Goal: Task Accomplishment & Management: Complete application form

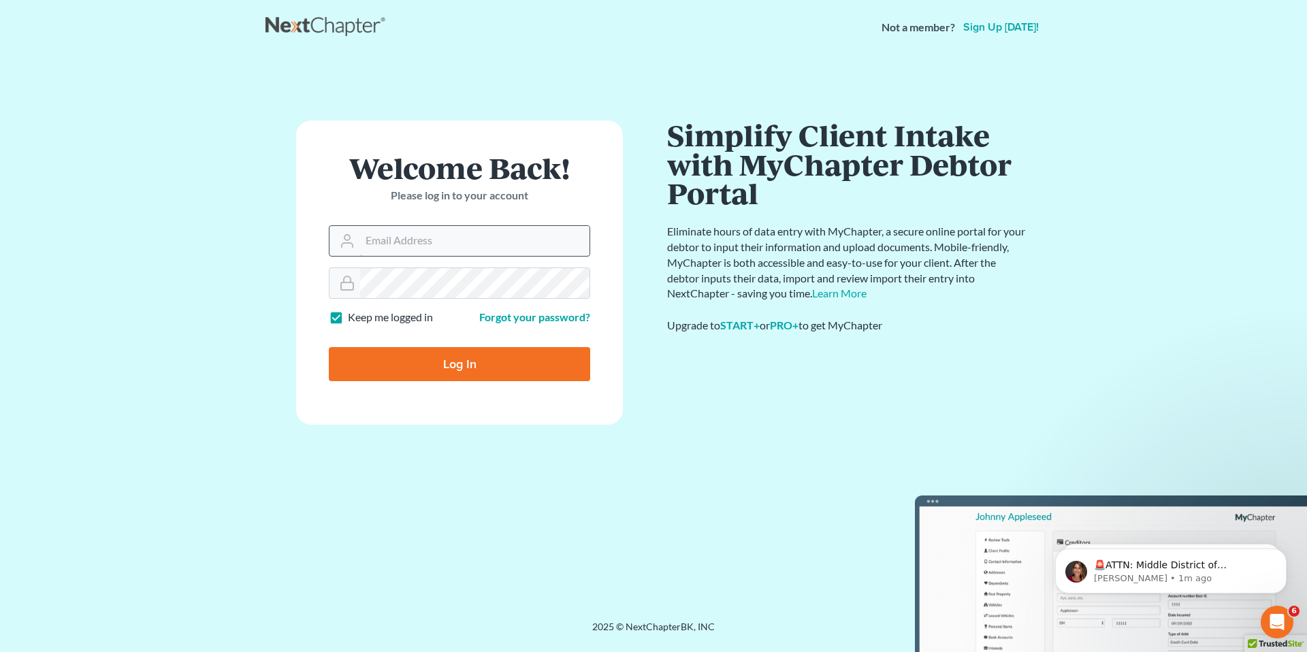
click at [427, 242] on input "Email Address" at bounding box center [474, 241] width 229 height 30
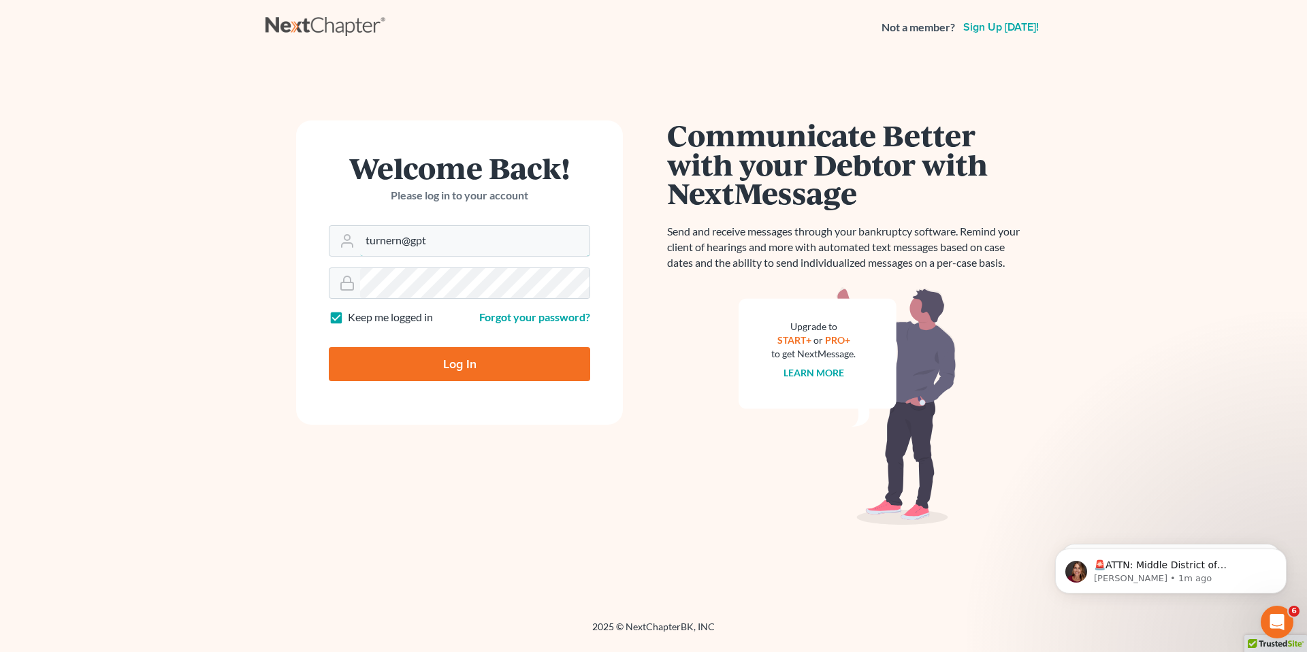
type input "[EMAIL_ADDRESS][DOMAIN_NAME]"
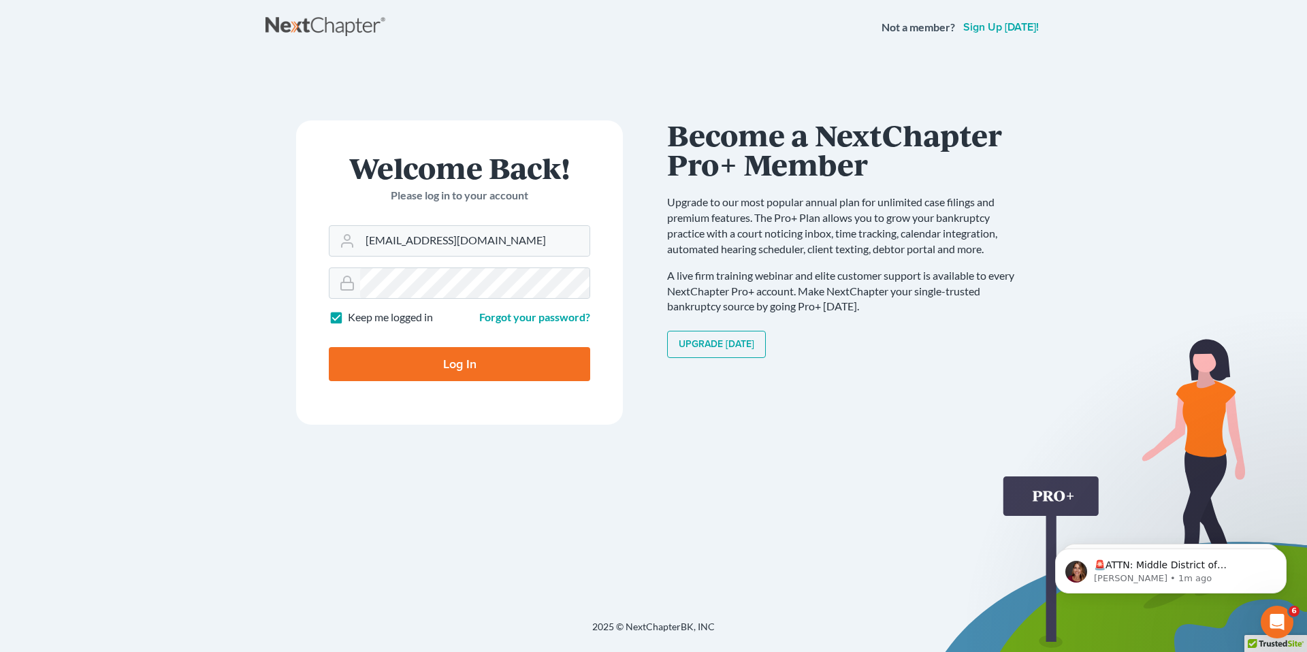
click at [482, 369] on input "Log In" at bounding box center [459, 364] width 261 height 34
type input "Thinking..."
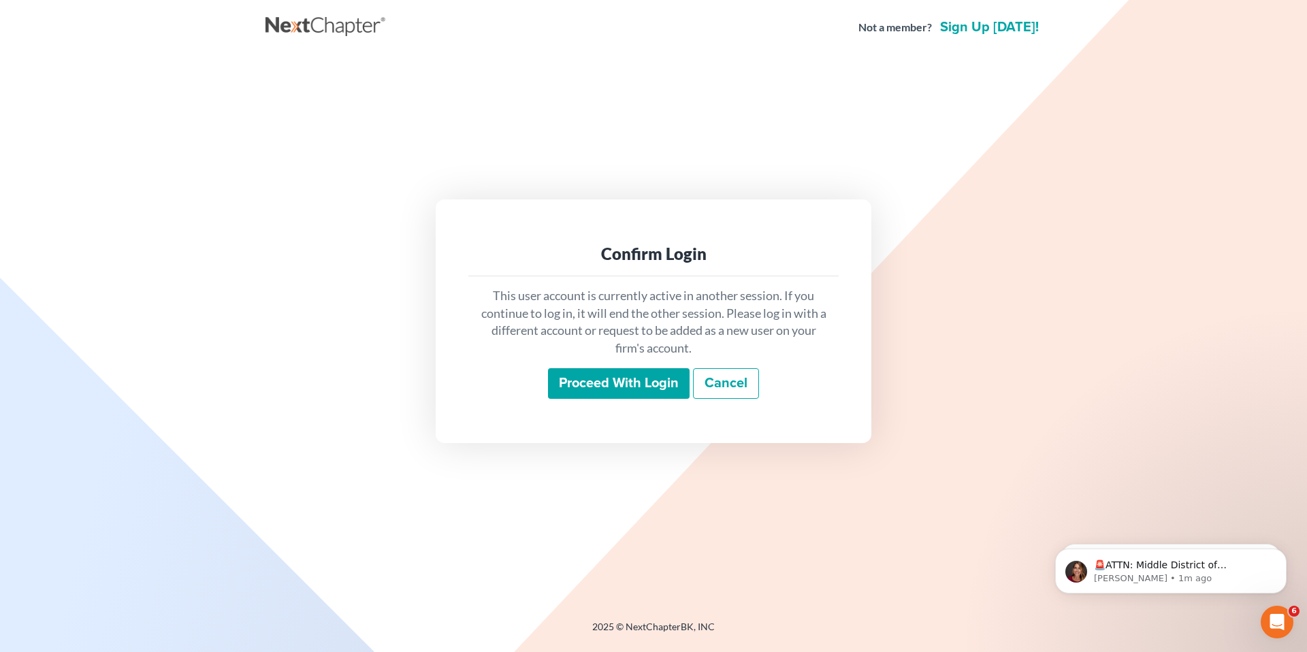
click at [605, 380] on input "Proceed with login" at bounding box center [619, 383] width 142 height 31
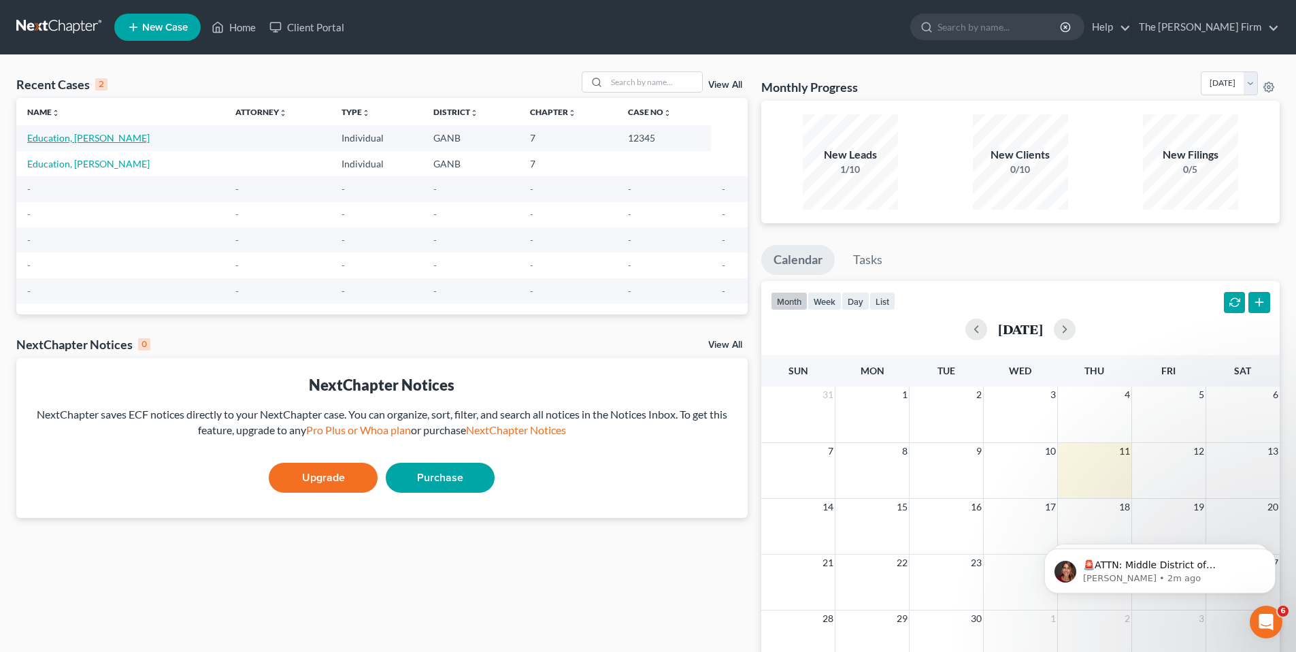
click at [82, 137] on link "Education, [PERSON_NAME]" at bounding box center [88, 138] width 122 height 12
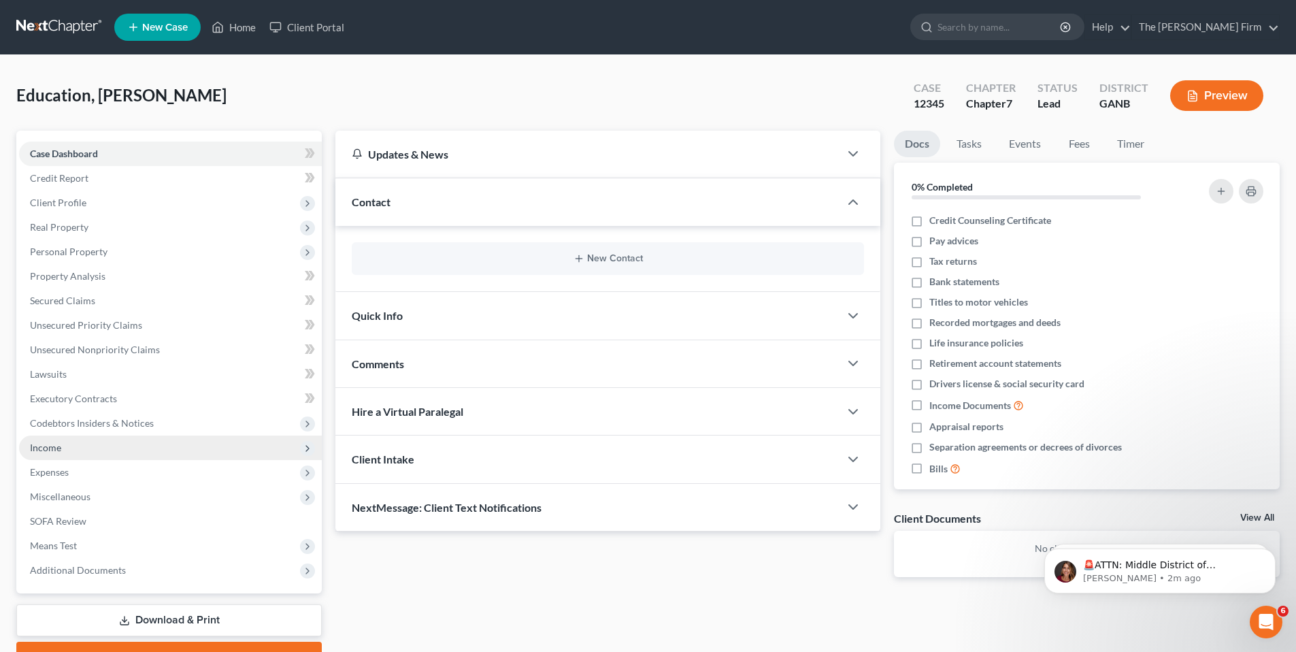
click at [61, 450] on span "Income" at bounding box center [170, 448] width 303 height 24
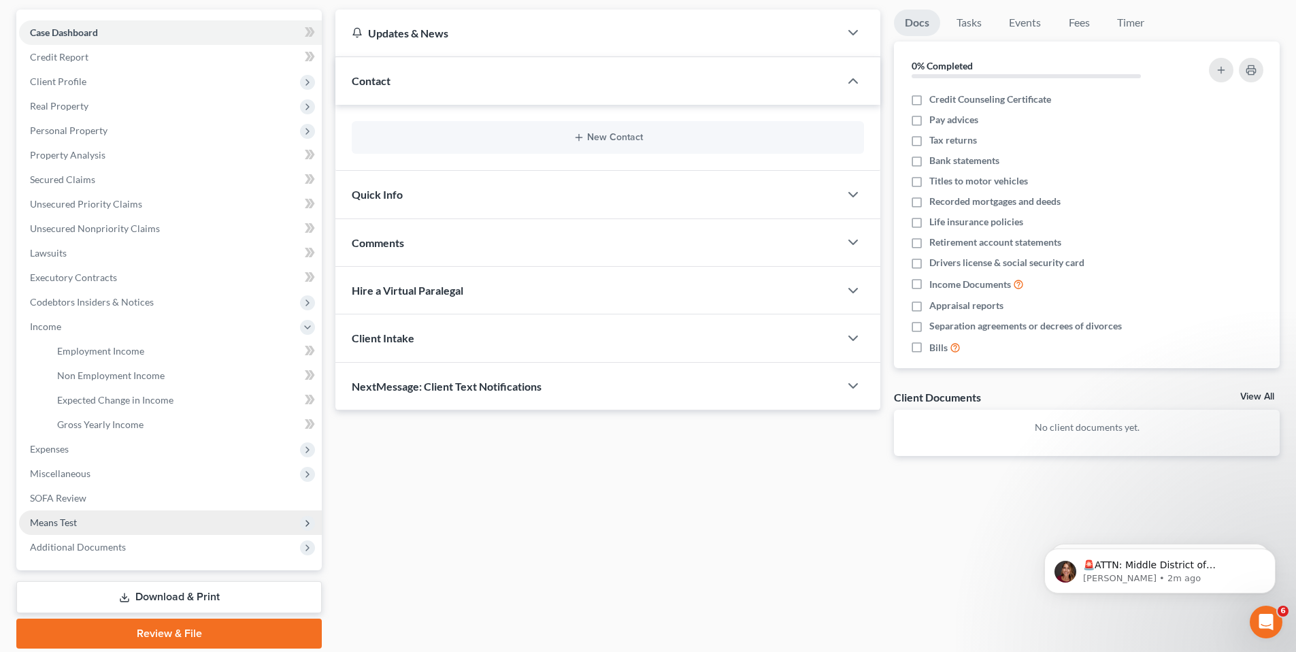
scroll to position [169, 0]
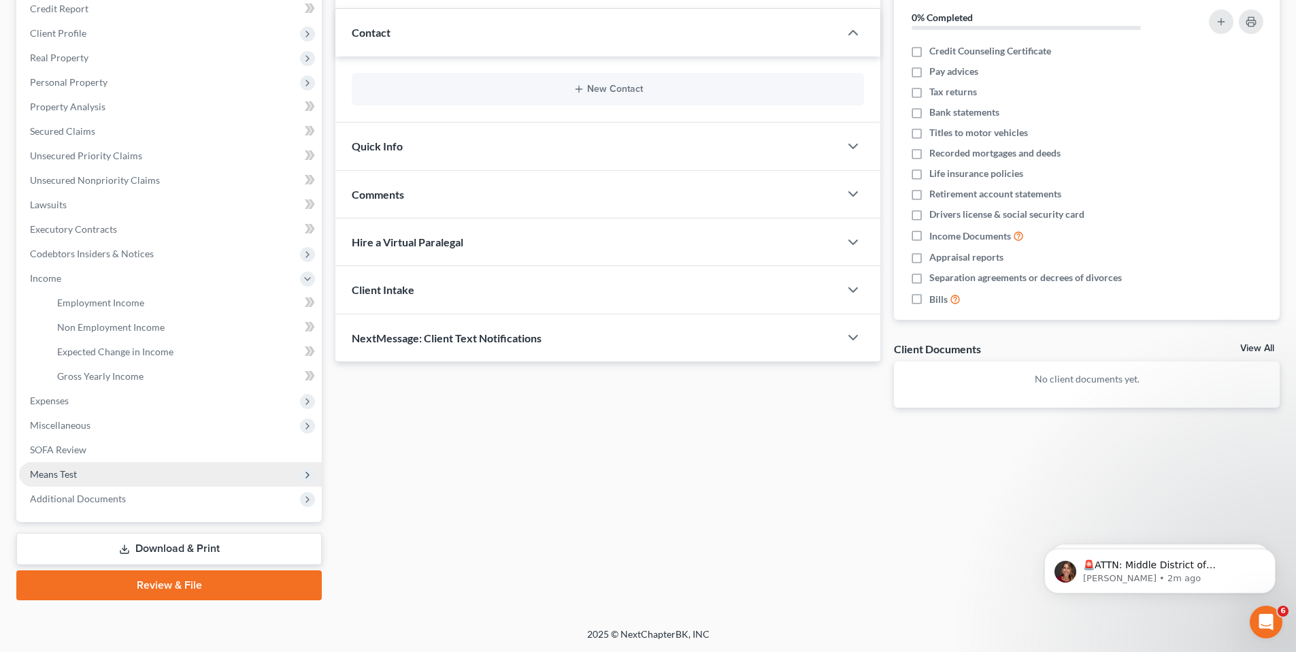
click at [79, 468] on span "Means Test" at bounding box center [170, 474] width 303 height 24
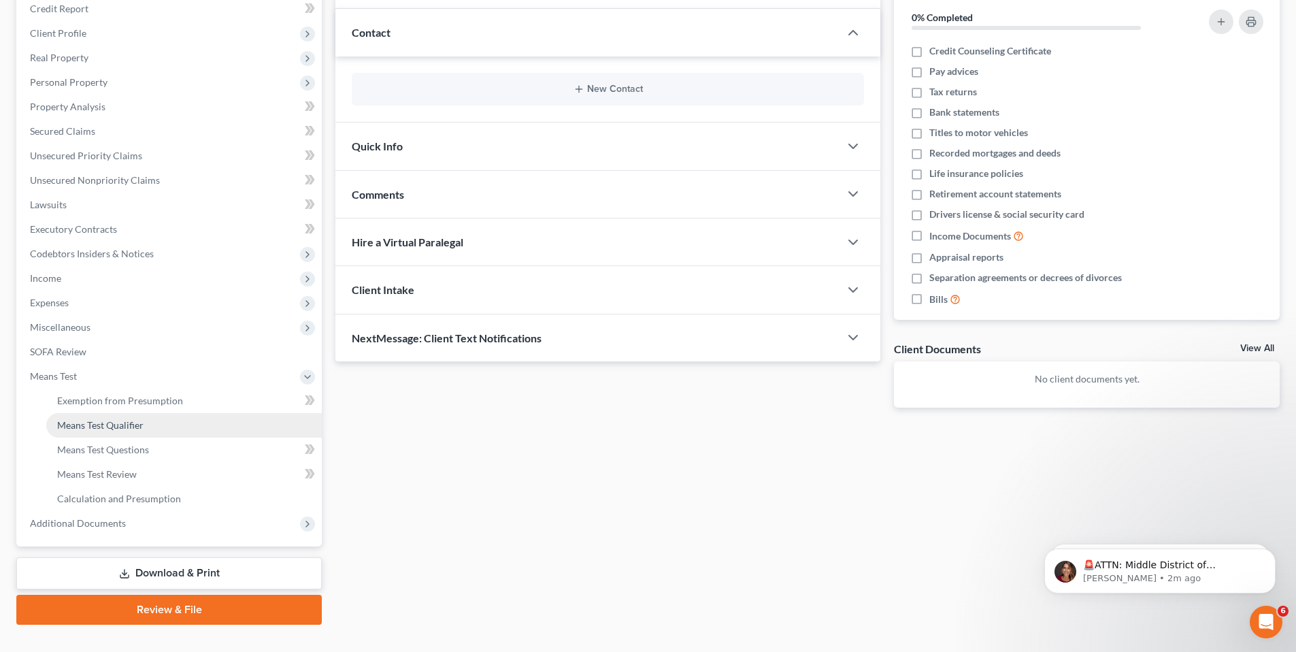
click at [140, 428] on span "Means Test Qualifier" at bounding box center [100, 425] width 86 height 12
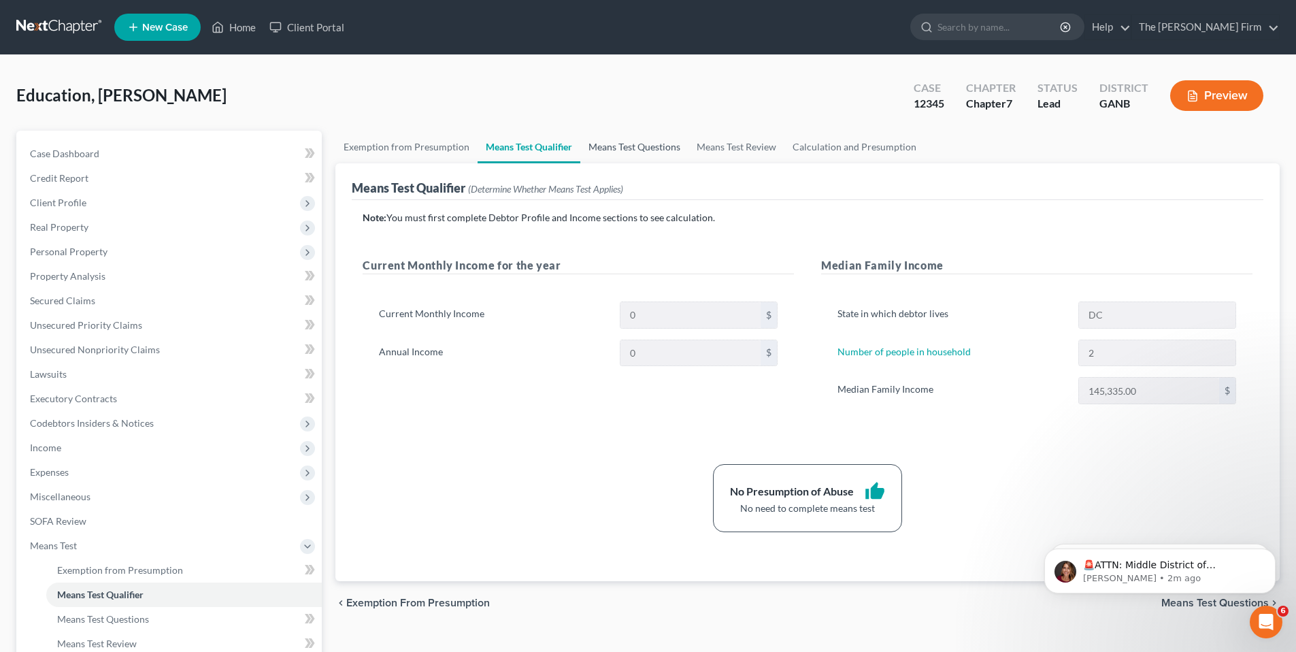
click at [634, 150] on link "Means Test Questions" at bounding box center [634, 147] width 108 height 33
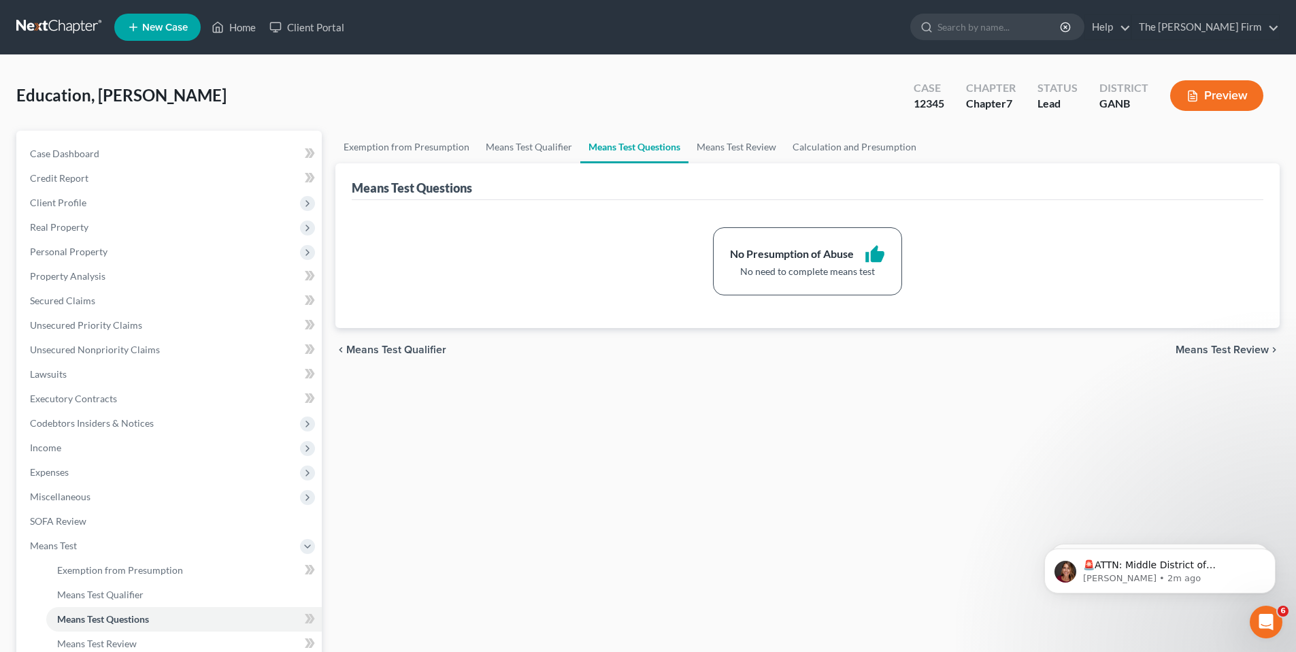
click at [808, 251] on div "No Presumption of Abuse" at bounding box center [792, 254] width 124 height 16
click at [874, 252] on icon "thumb_up" at bounding box center [875, 254] width 20 height 20
click at [528, 148] on link "Means Test Qualifier" at bounding box center [529, 147] width 103 height 33
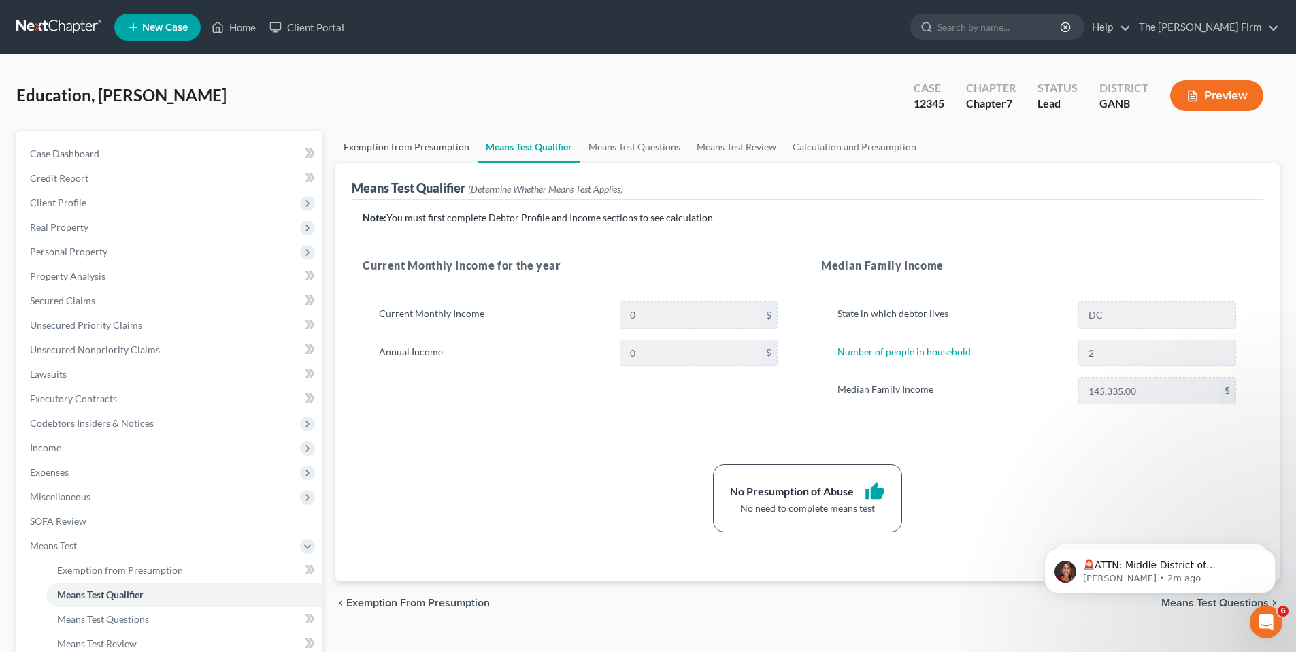
click at [428, 144] on link "Exemption from Presumption" at bounding box center [406, 147] width 142 height 33
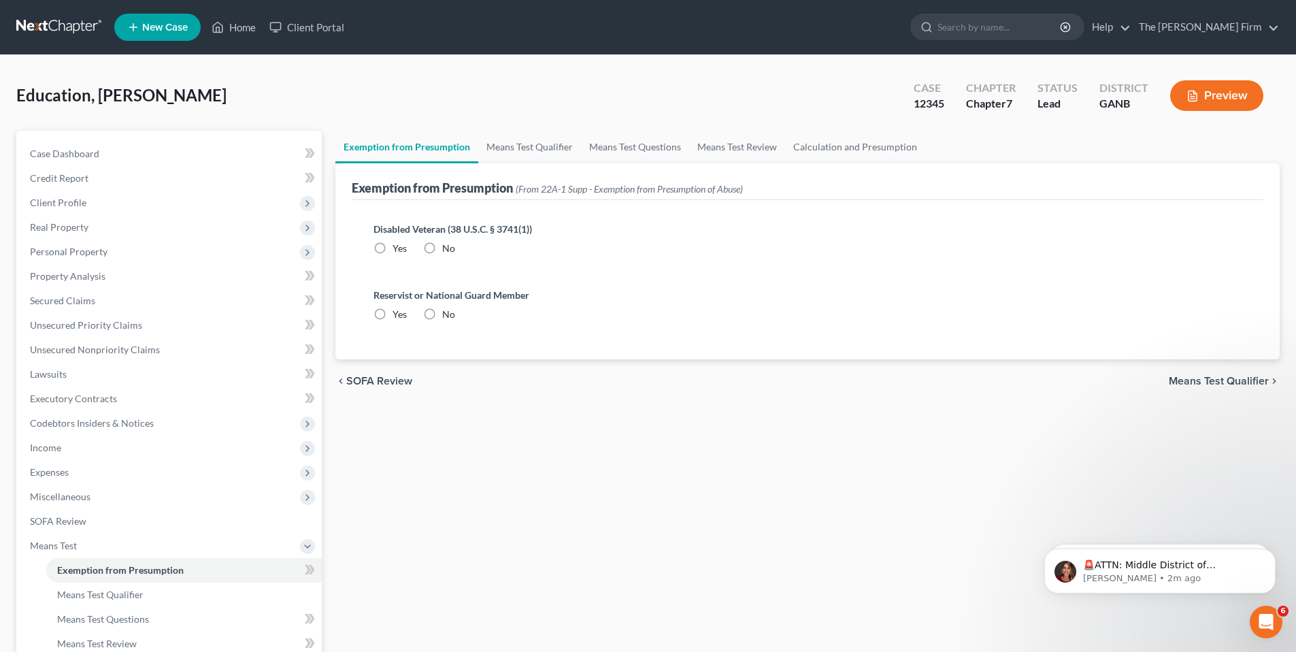
click at [442, 246] on label "No" at bounding box center [448, 249] width 13 height 14
click at [448, 246] on input "No" at bounding box center [452, 246] width 9 height 9
radio input "true"
click at [442, 316] on label "No" at bounding box center [448, 315] width 13 height 14
click at [448, 316] on input "No" at bounding box center [452, 312] width 9 height 9
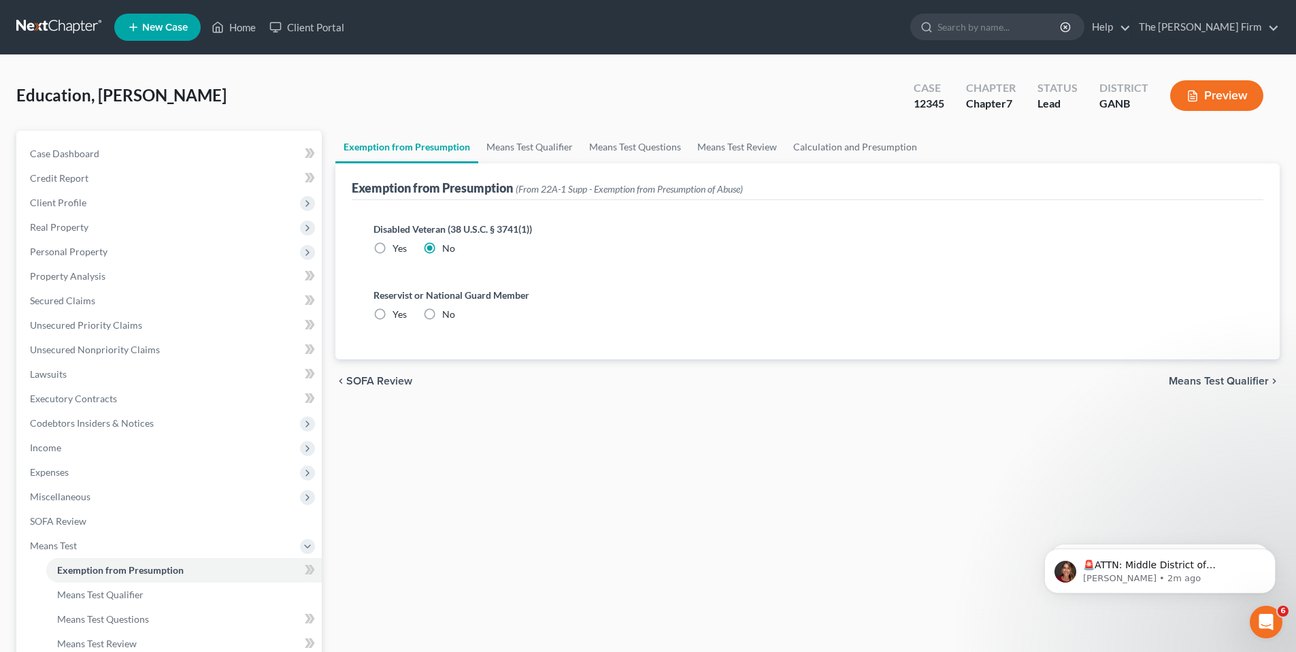
radio input "true"
click at [532, 139] on link "Means Test Qualifier" at bounding box center [529, 147] width 103 height 33
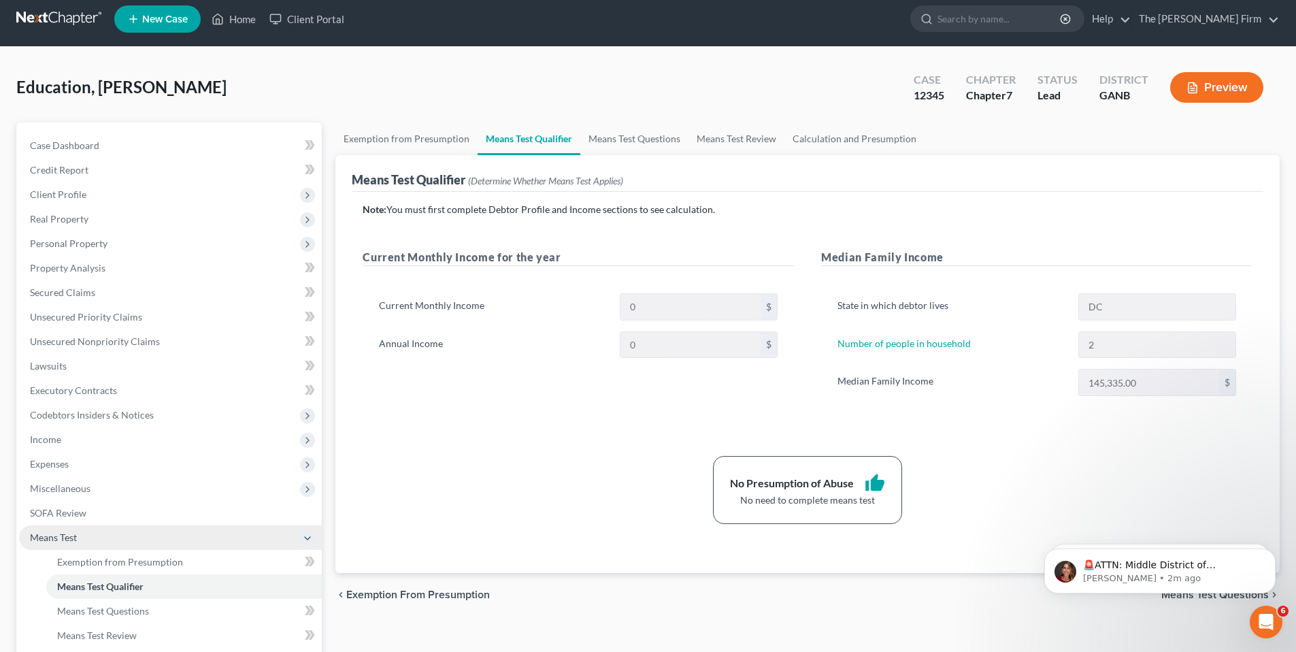
scroll to position [39, 0]
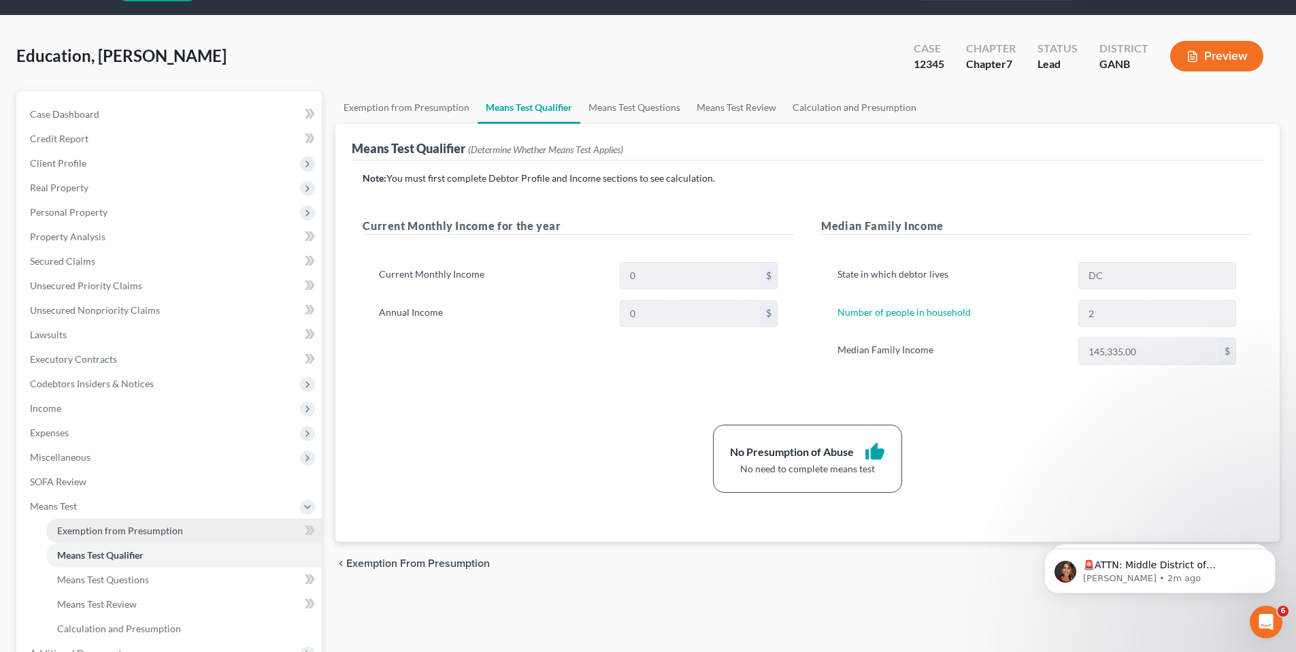
click at [295, 534] on link "Exemption from Presumption" at bounding box center [184, 531] width 276 height 24
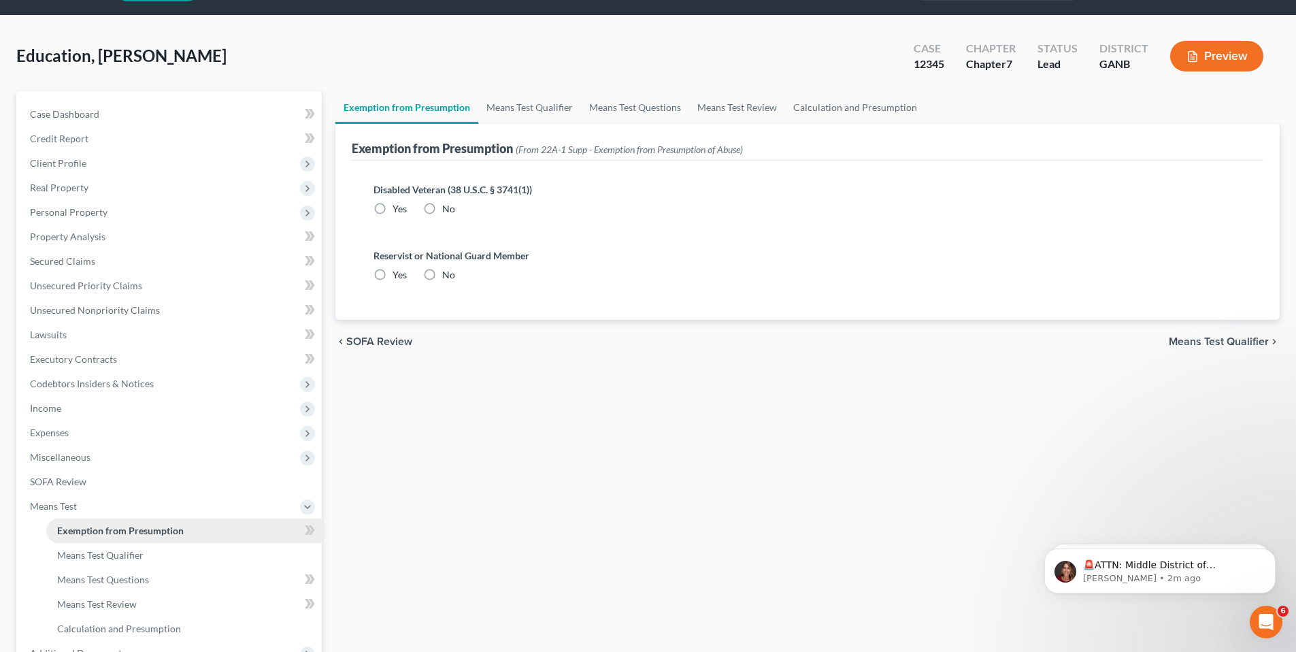
radio input "true"
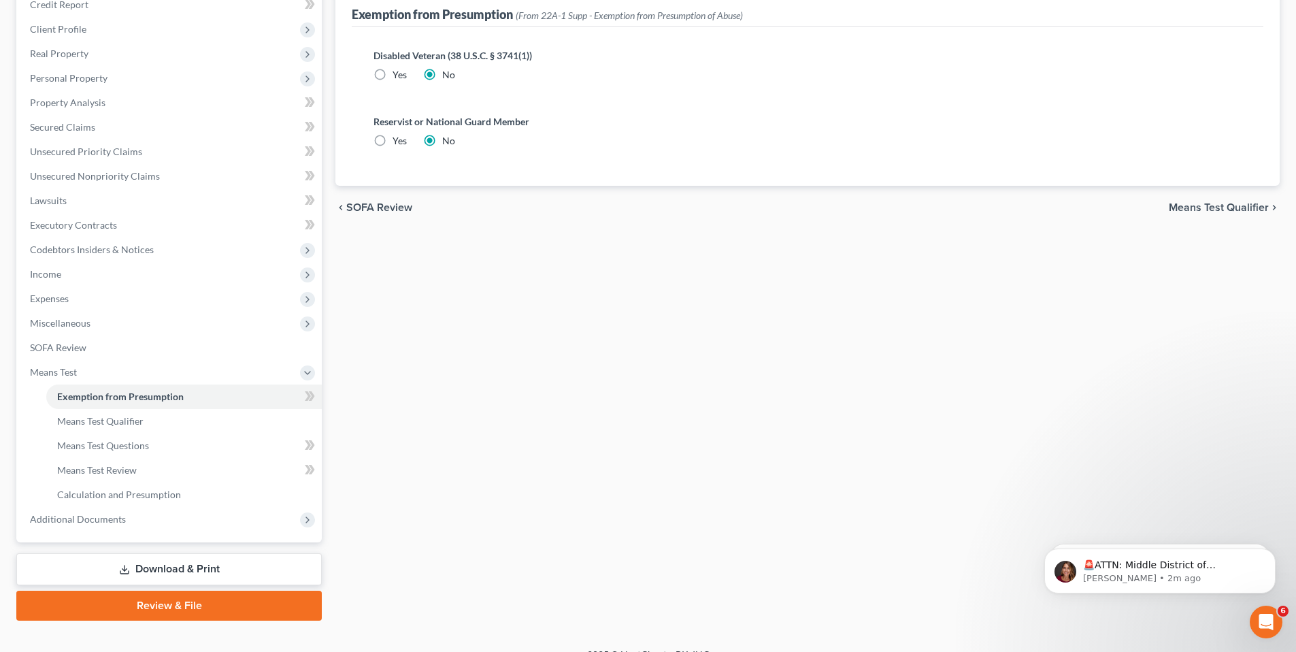
scroll to position [194, 0]
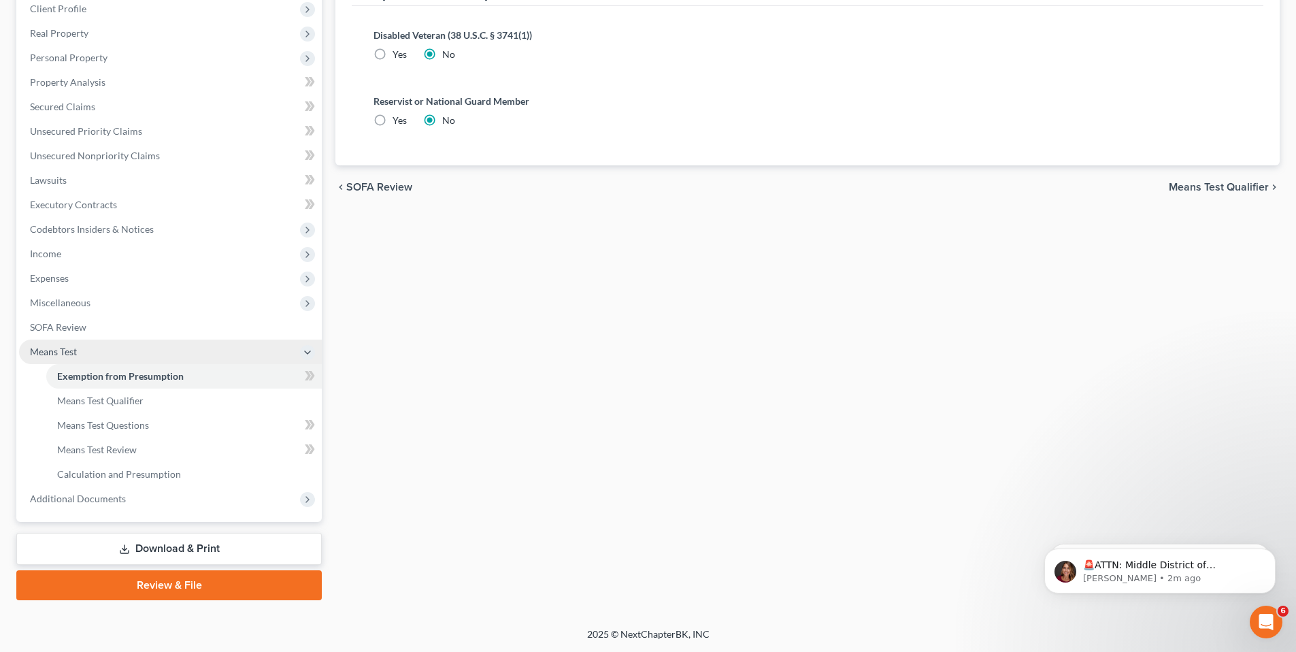
click at [313, 357] on icon at bounding box center [307, 352] width 15 height 15
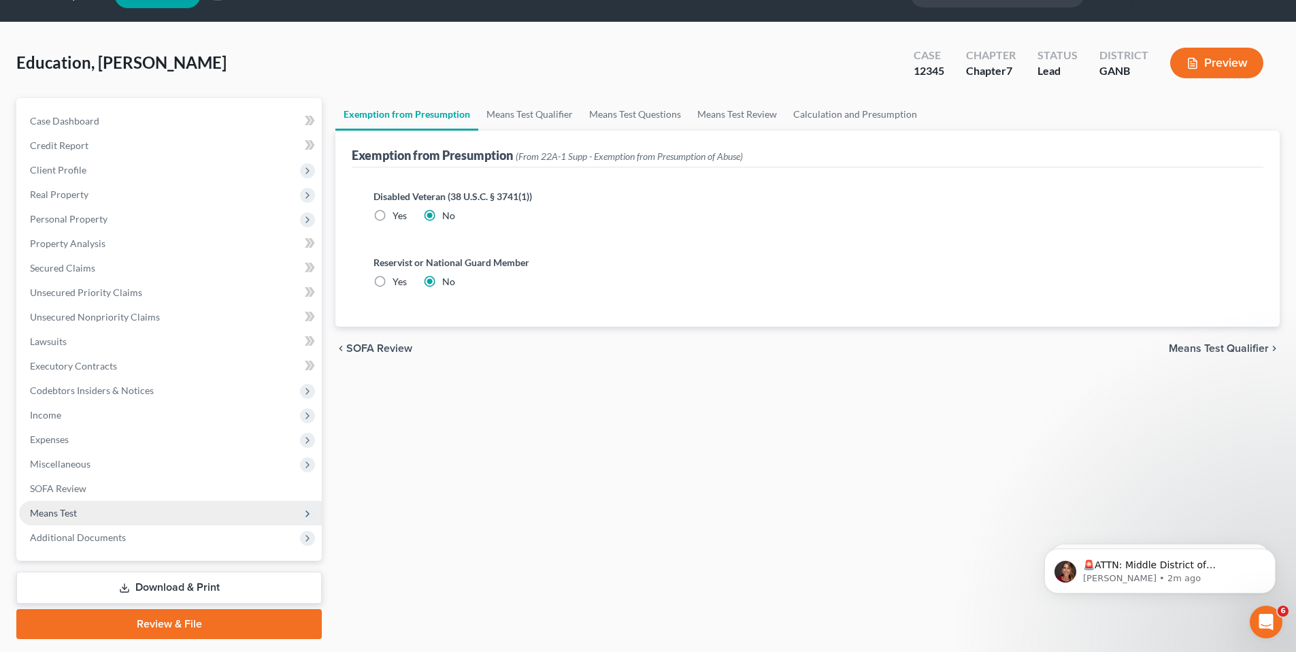
scroll to position [0, 0]
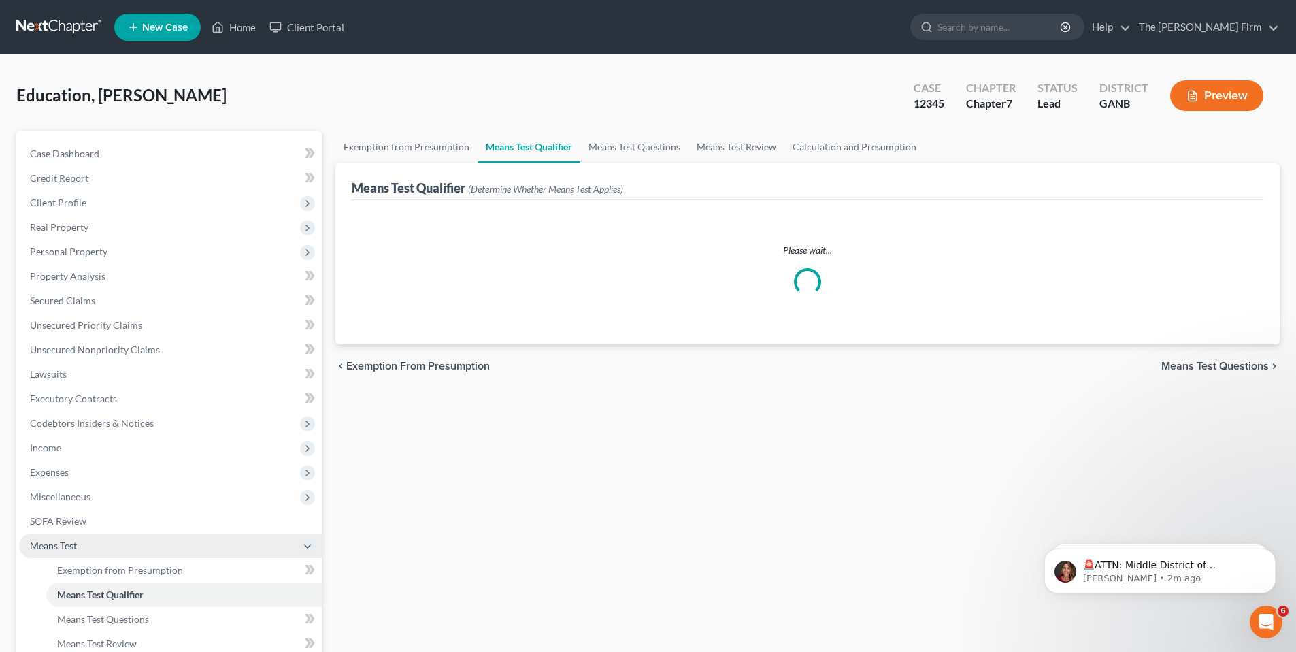
scroll to position [39, 0]
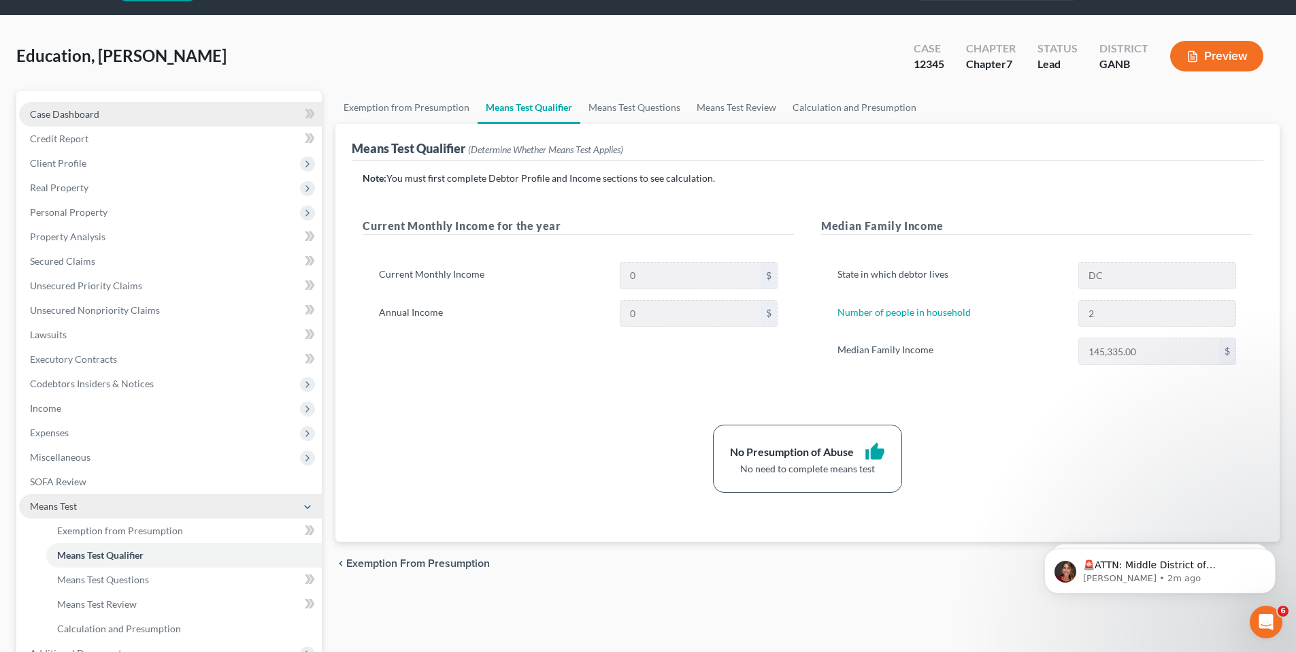
click at [112, 107] on link "Case Dashboard" at bounding box center [170, 114] width 303 height 24
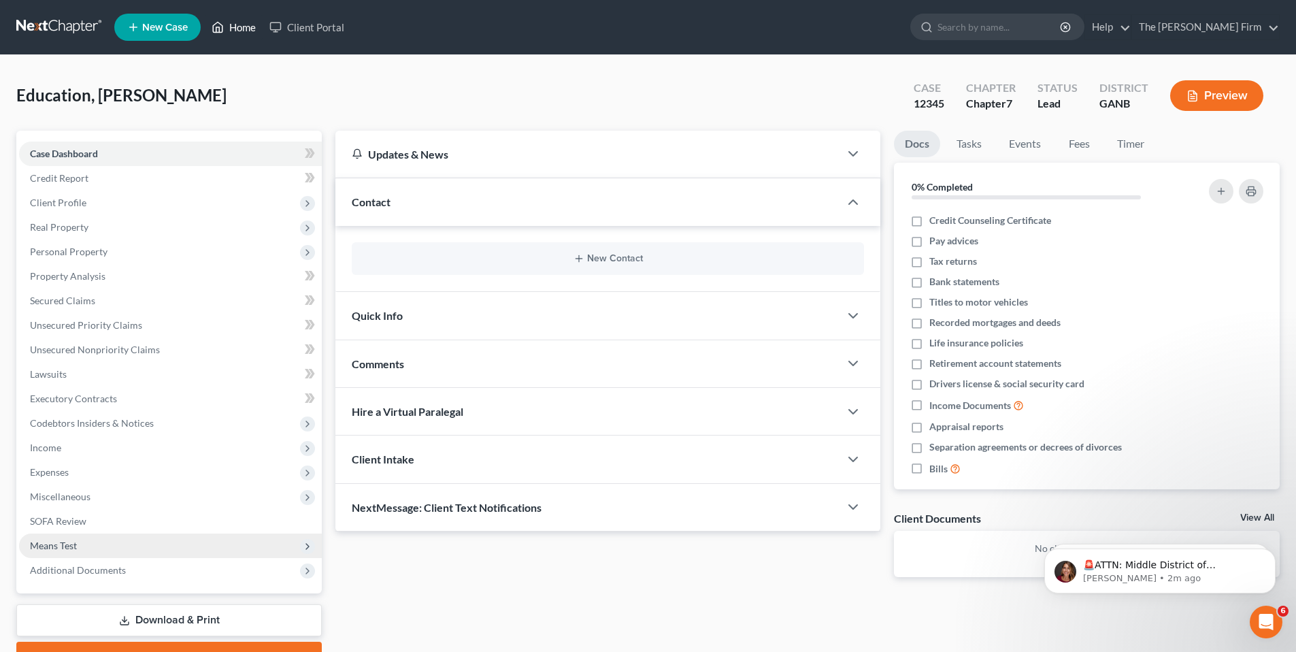
click at [242, 27] on link "Home" at bounding box center [234, 27] width 58 height 24
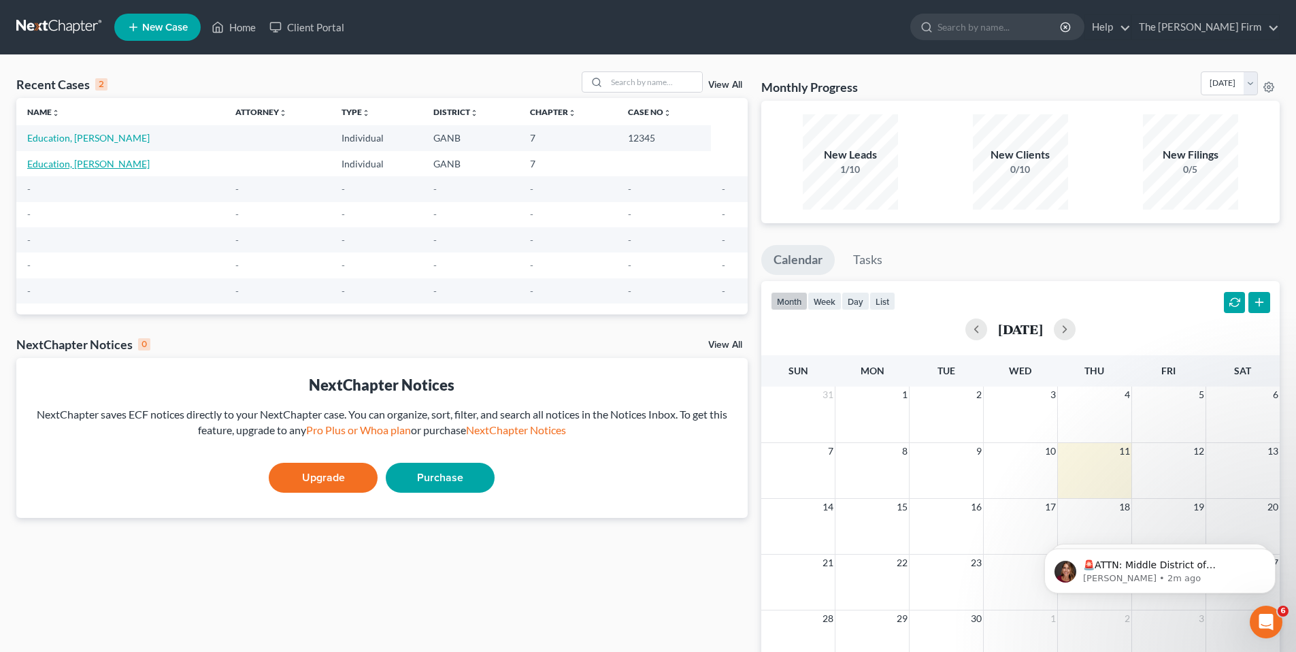
click at [53, 166] on link "Education, John" at bounding box center [88, 164] width 122 height 12
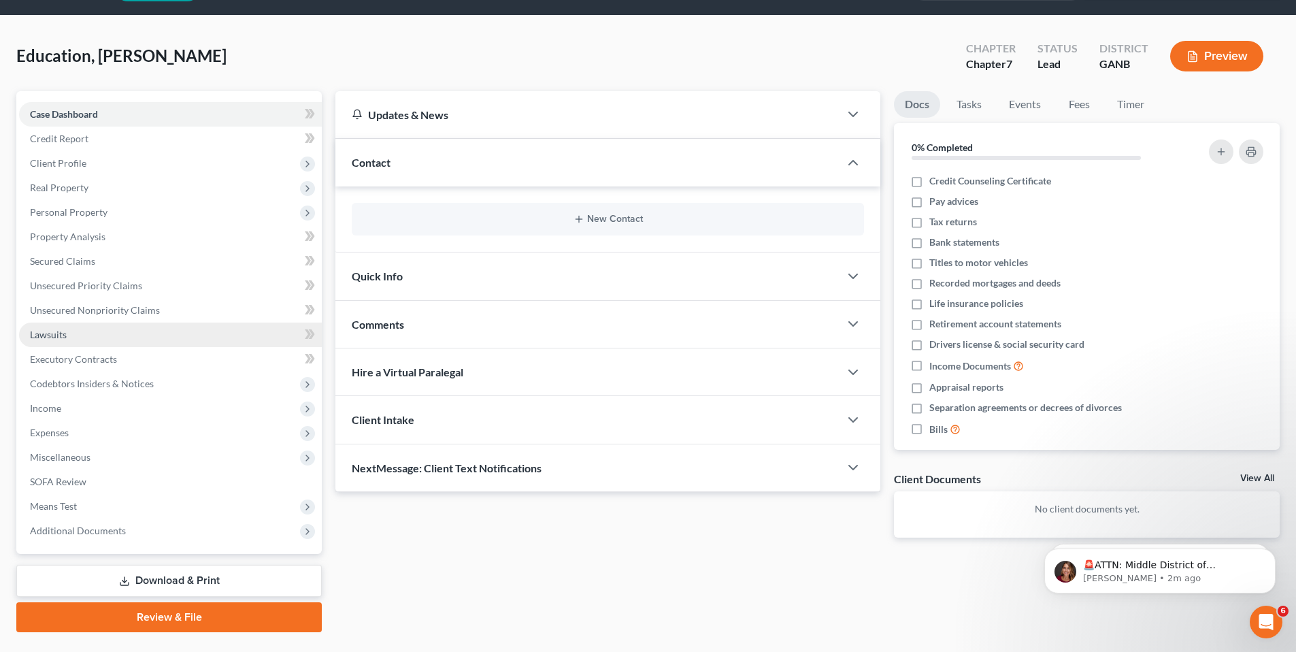
scroll to position [71, 0]
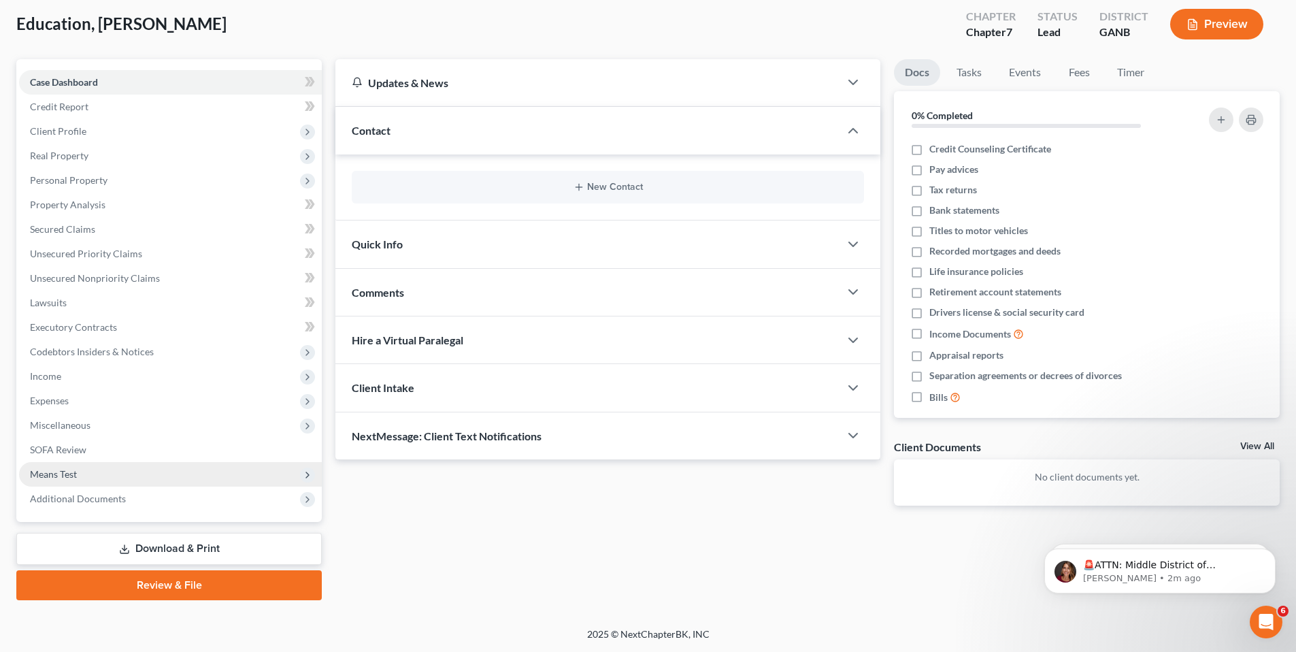
click at [79, 476] on span "Means Test" at bounding box center [170, 474] width 303 height 24
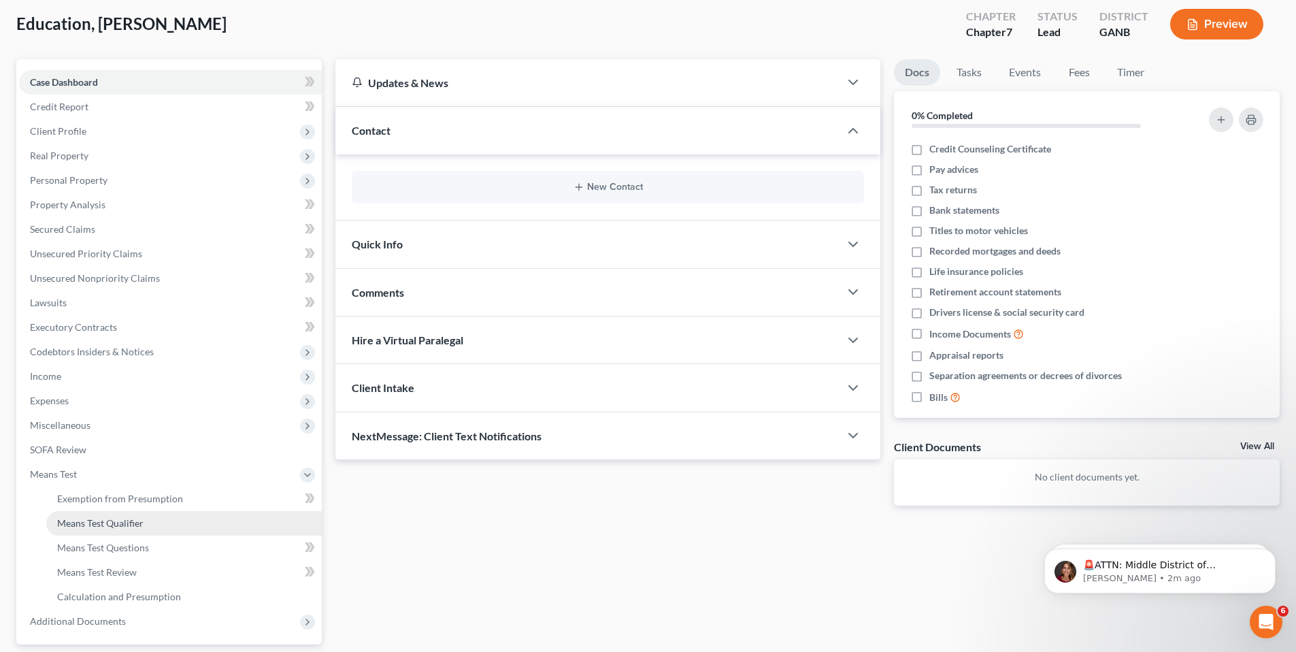
click at [132, 530] on link "Means Test Qualifier" at bounding box center [184, 523] width 276 height 24
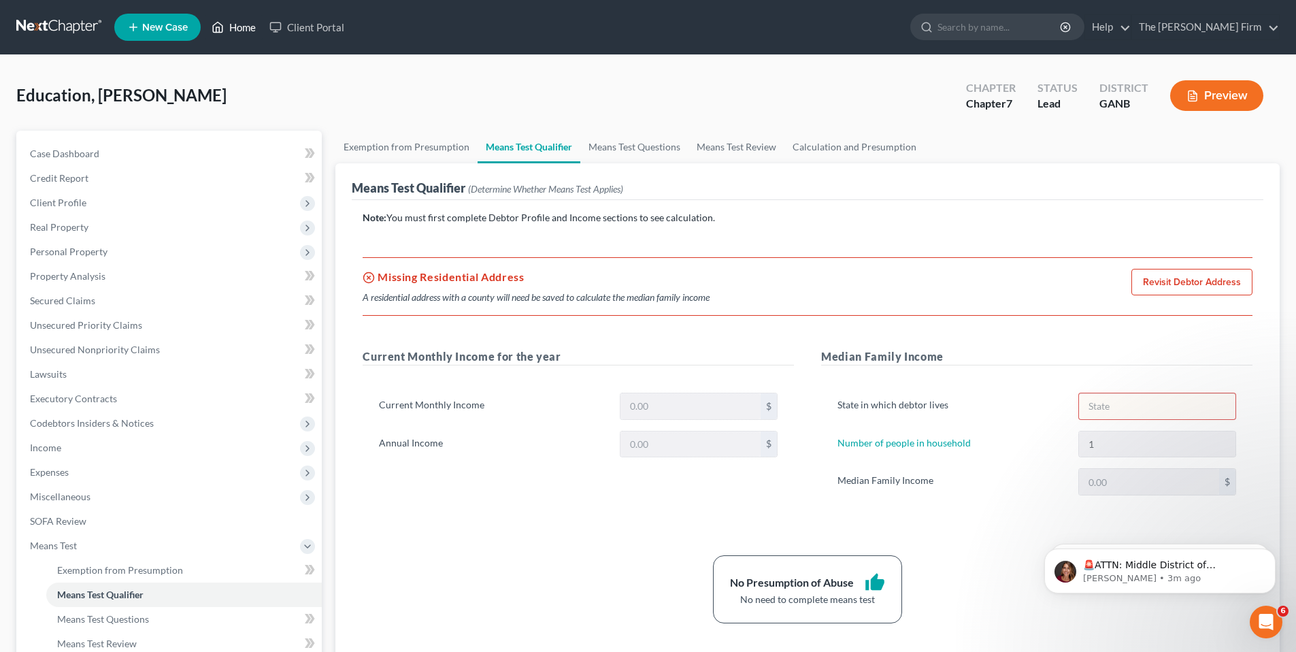
click at [240, 28] on link "Home" at bounding box center [234, 27] width 58 height 24
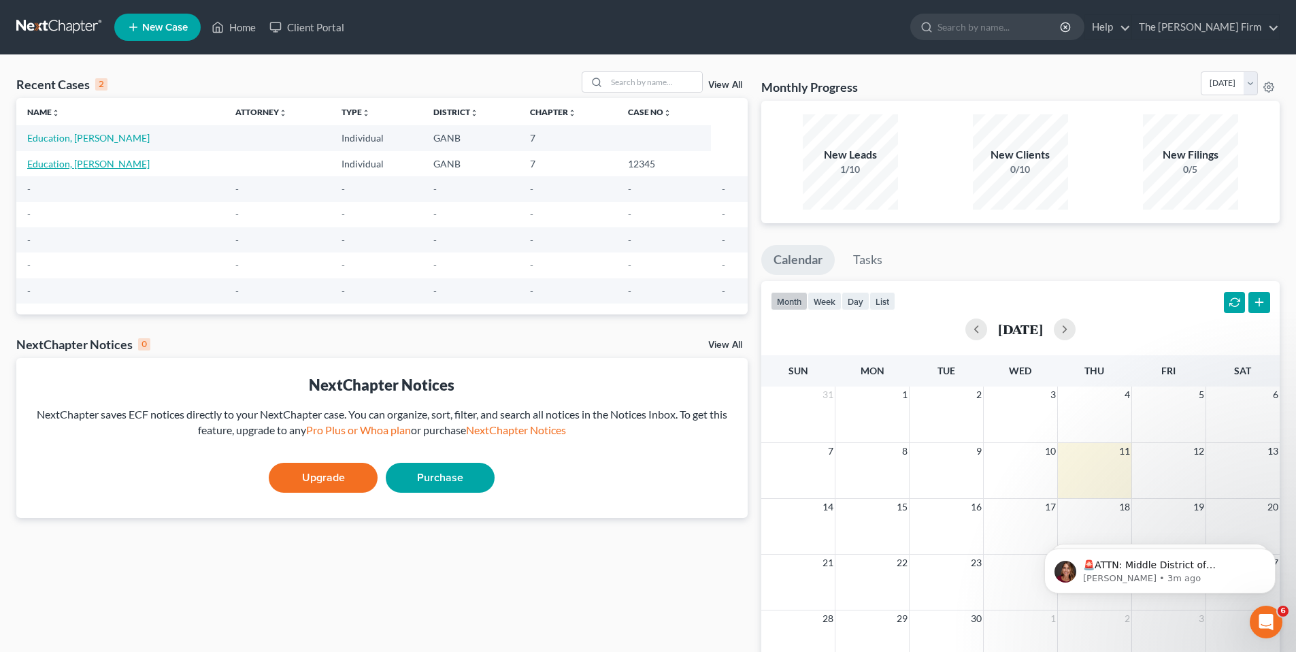
click at [87, 165] on link "Education, John" at bounding box center [88, 164] width 122 height 12
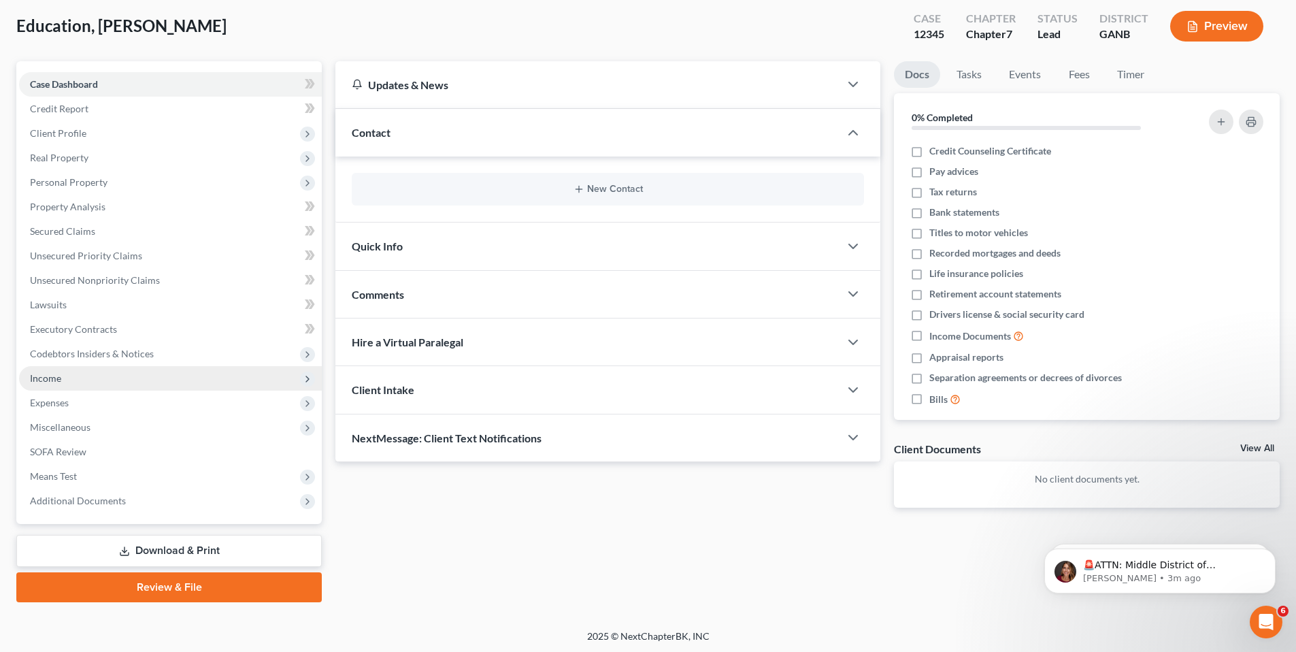
scroll to position [71, 0]
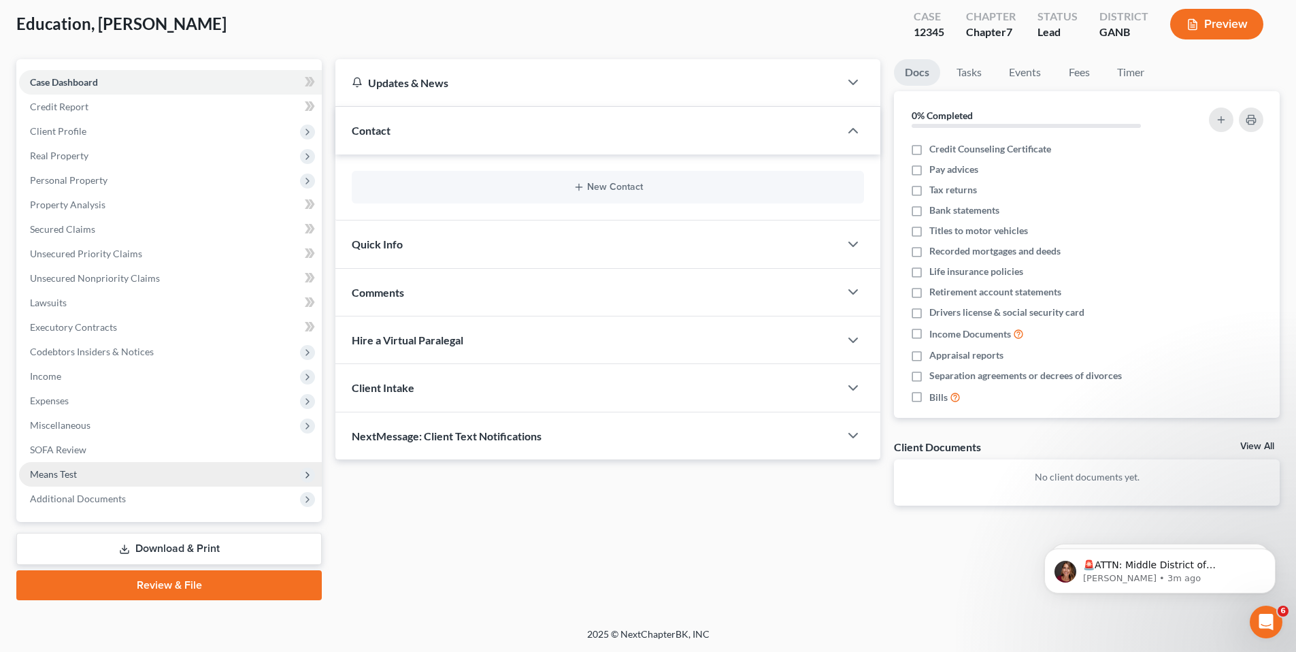
click at [114, 468] on span "Means Test" at bounding box center [170, 474] width 303 height 24
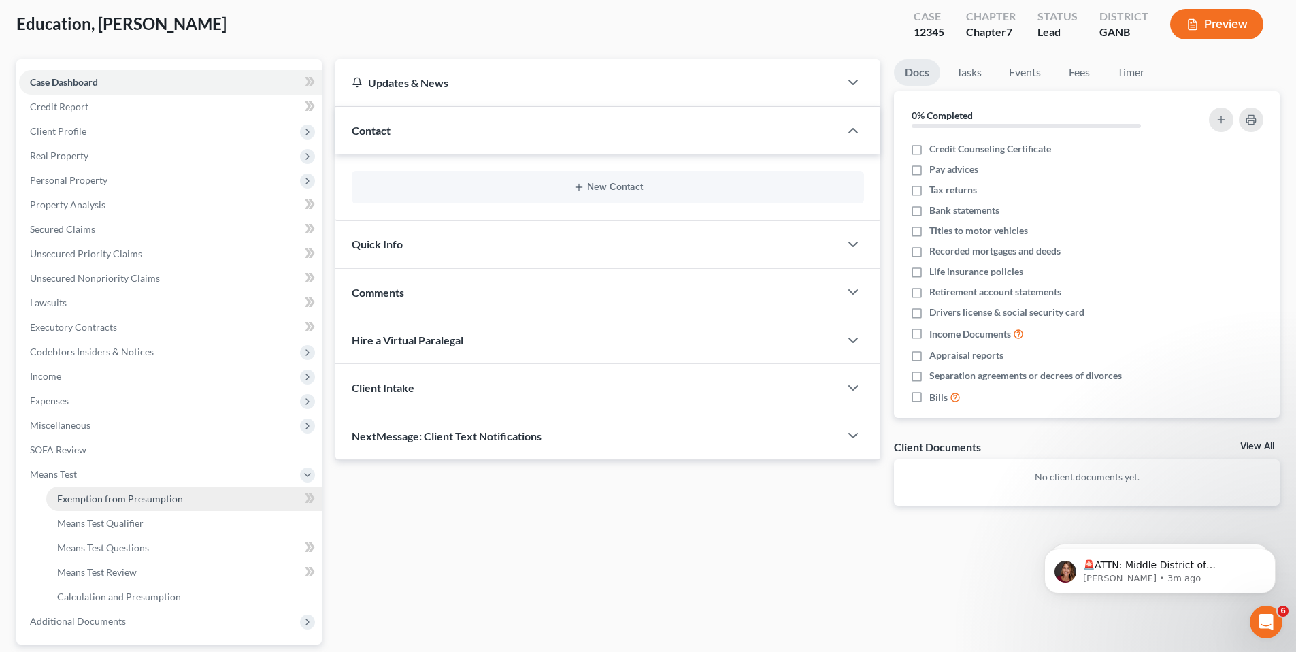
click at [105, 504] on link "Exemption from Presumption" at bounding box center [184, 499] width 276 height 24
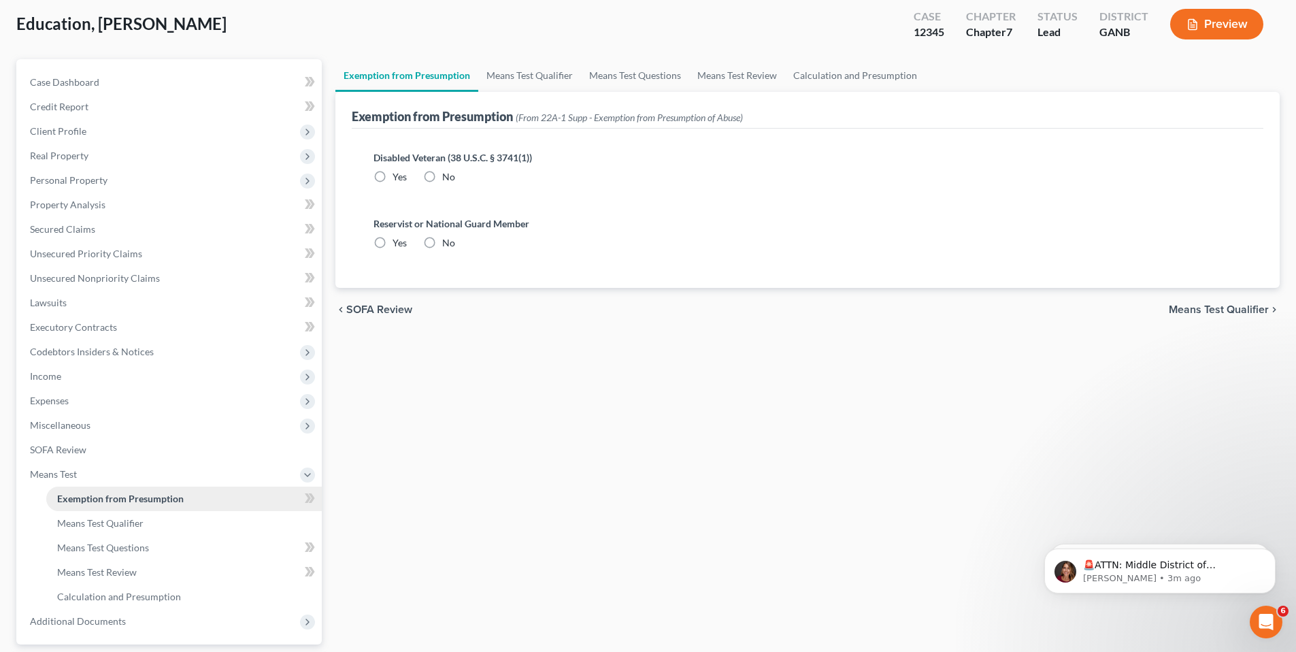
scroll to position [37, 0]
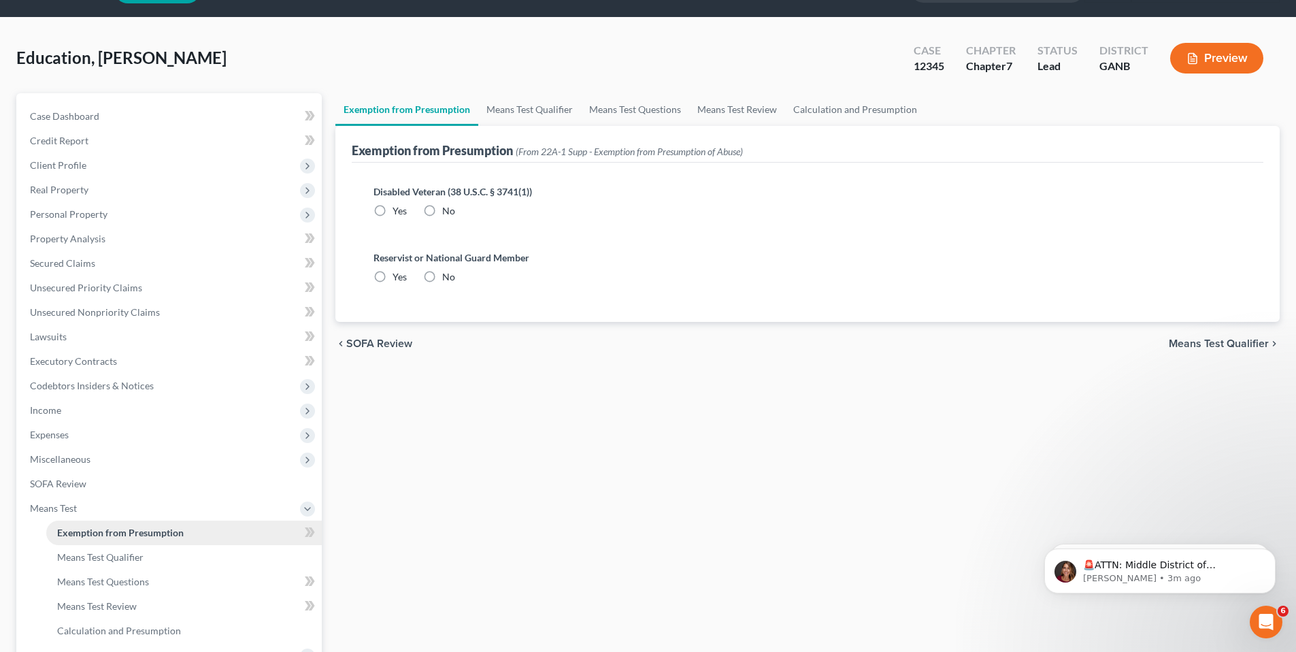
radio input "true"
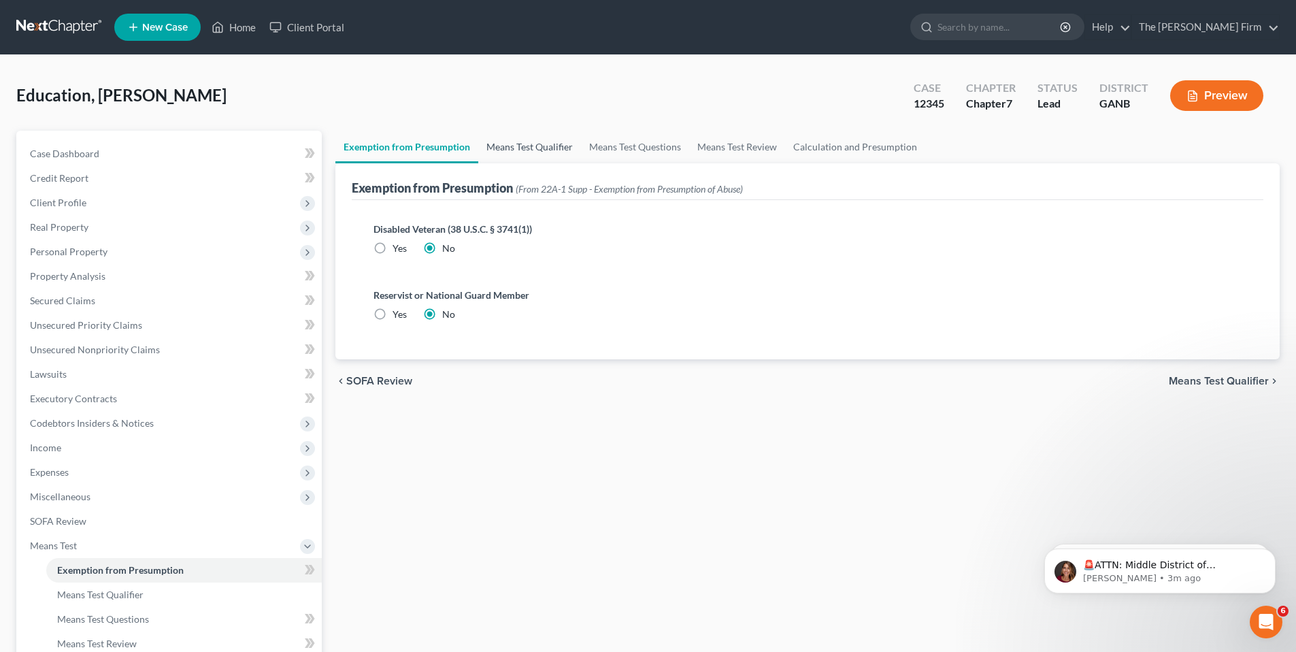
click at [555, 142] on link "Means Test Qualifier" at bounding box center [529, 147] width 103 height 33
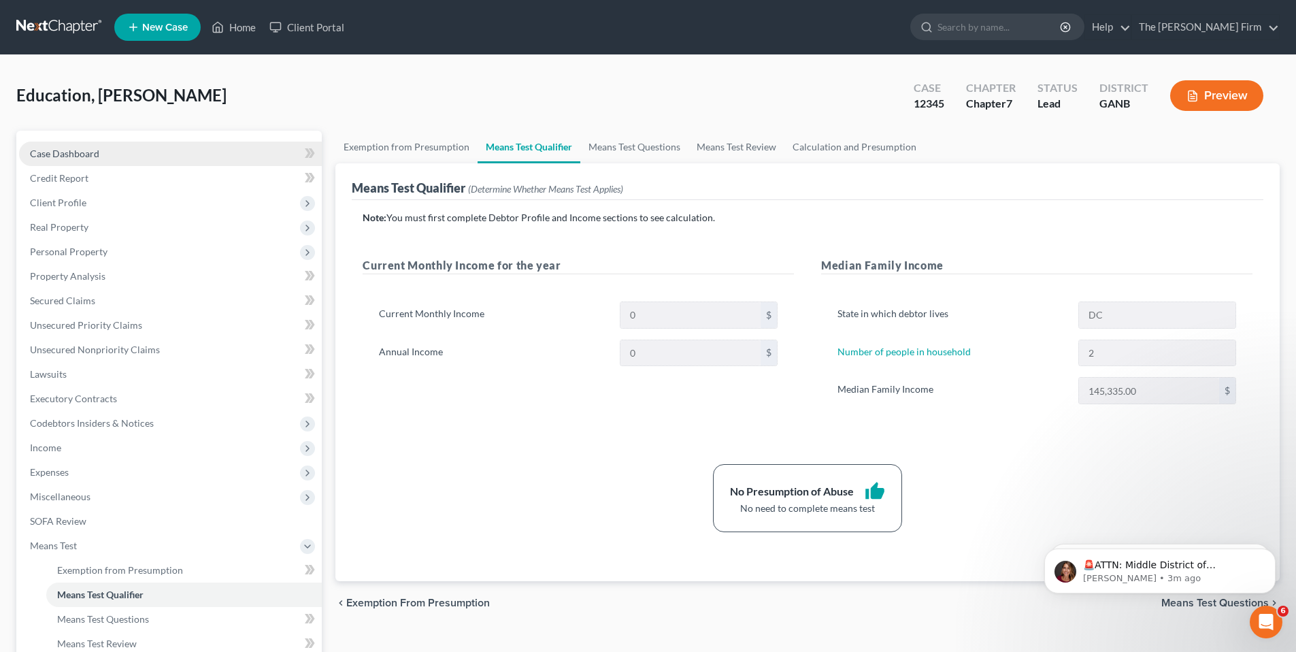
click at [78, 150] on span "Case Dashboard" at bounding box center [64, 154] width 69 height 12
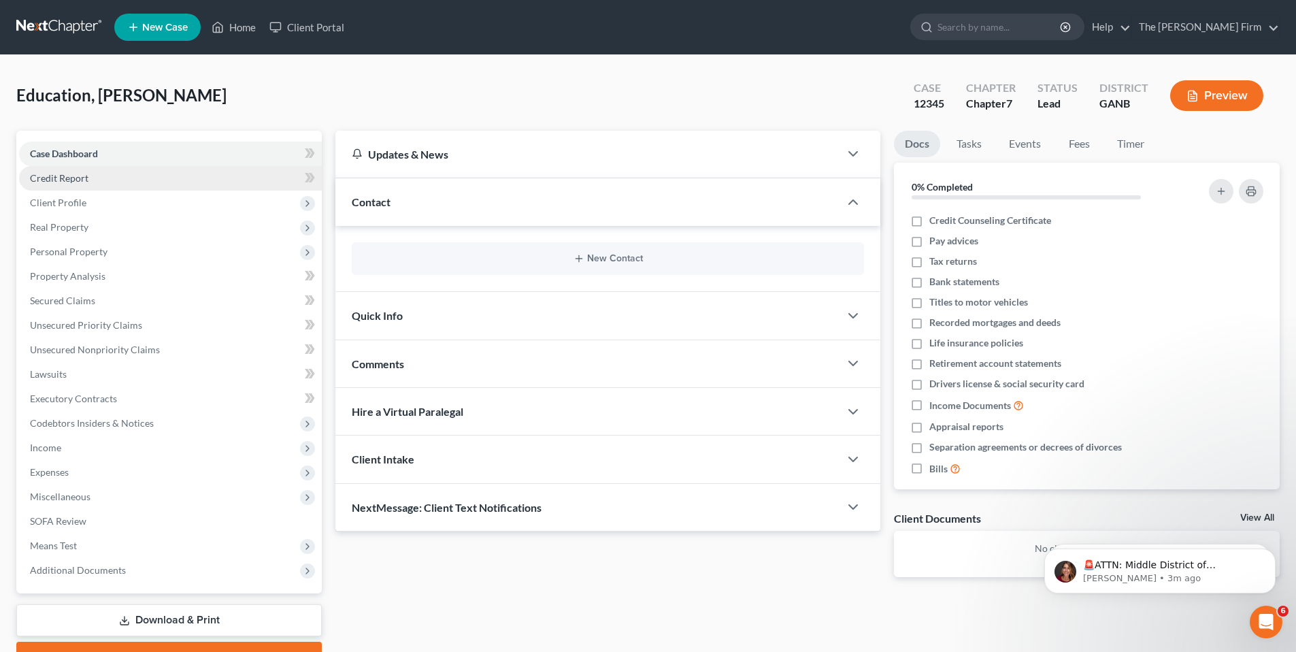
drag, startPoint x: 80, startPoint y: 175, endPoint x: 75, endPoint y: 182, distance: 8.9
click at [80, 175] on span "Credit Report" at bounding box center [59, 178] width 59 height 12
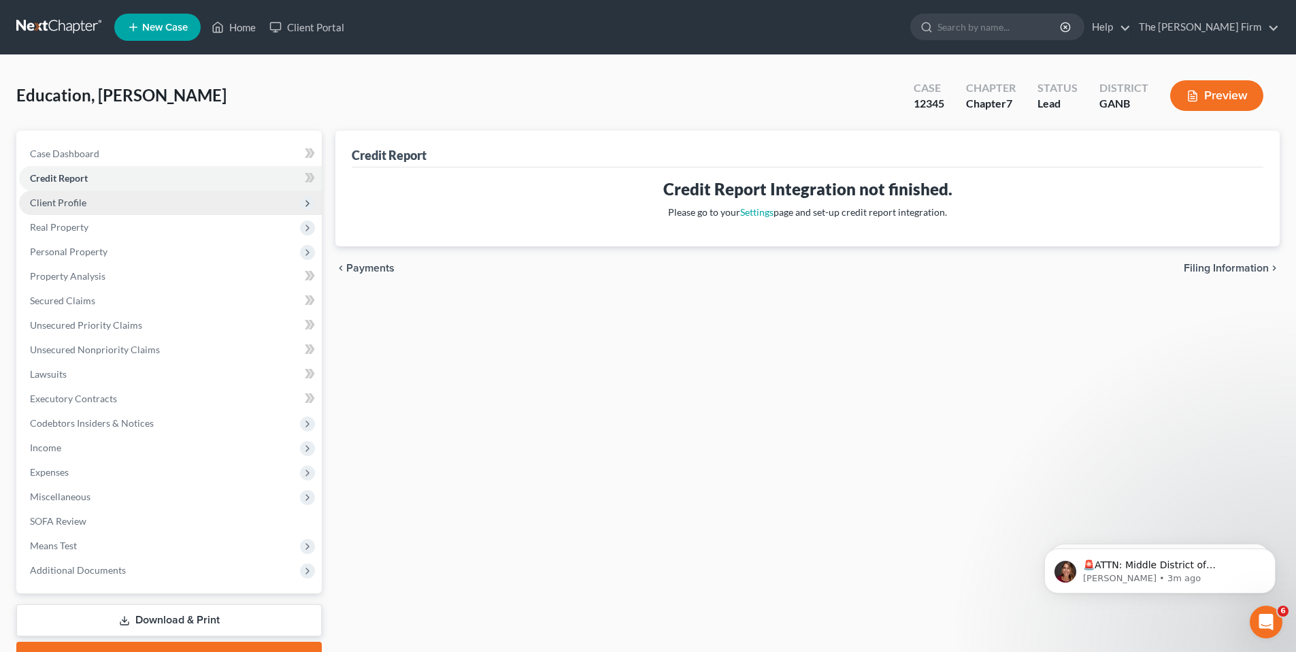
click at [96, 203] on span "Client Profile" at bounding box center [170, 203] width 303 height 24
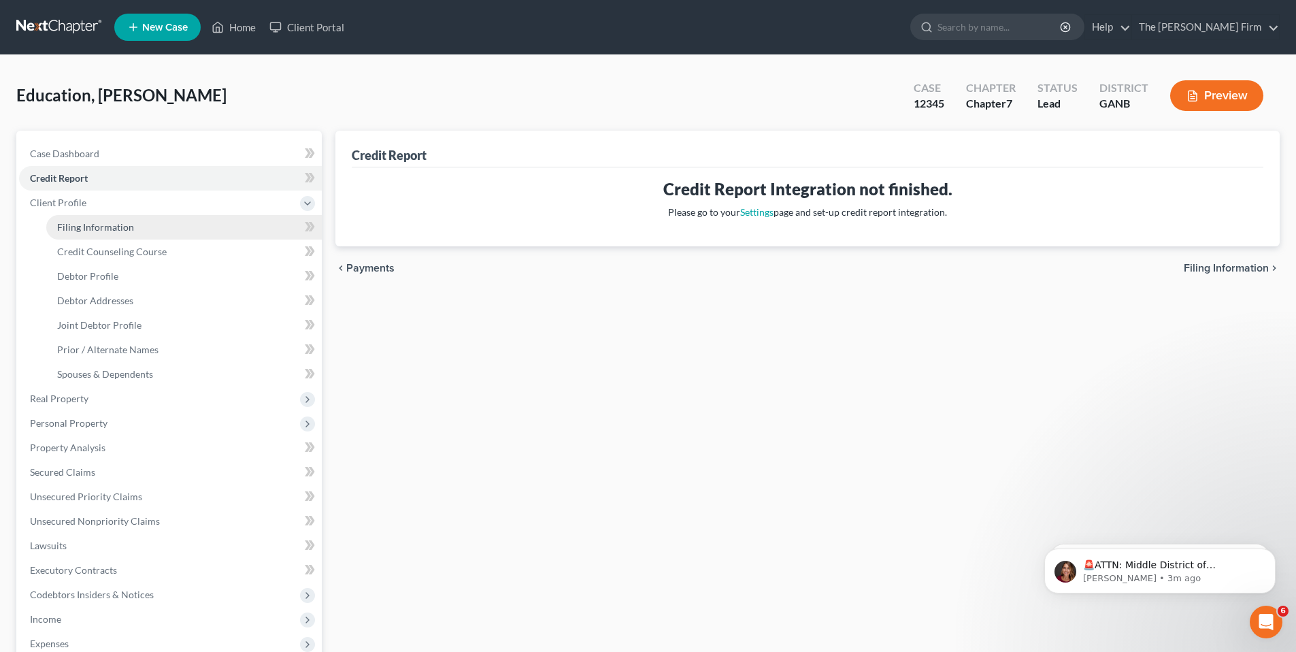
click at [129, 229] on span "Filing Information" at bounding box center [95, 227] width 77 height 12
select select "1"
select select "0"
select select "19"
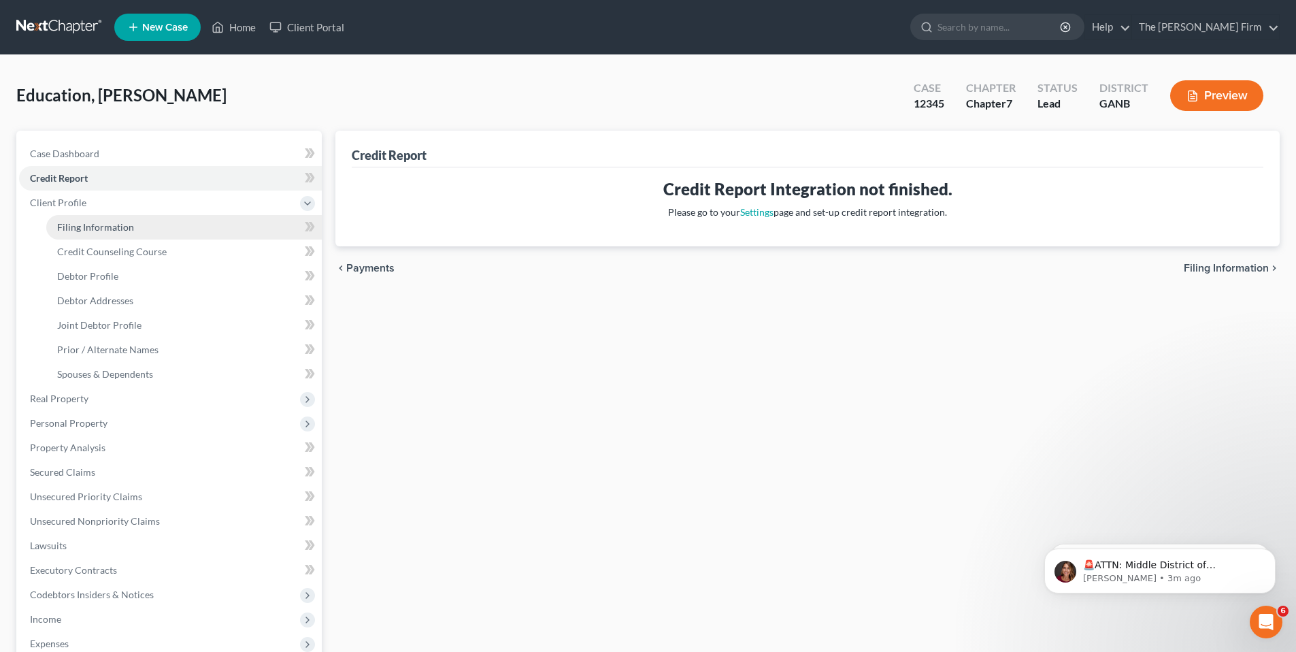
select select "10"
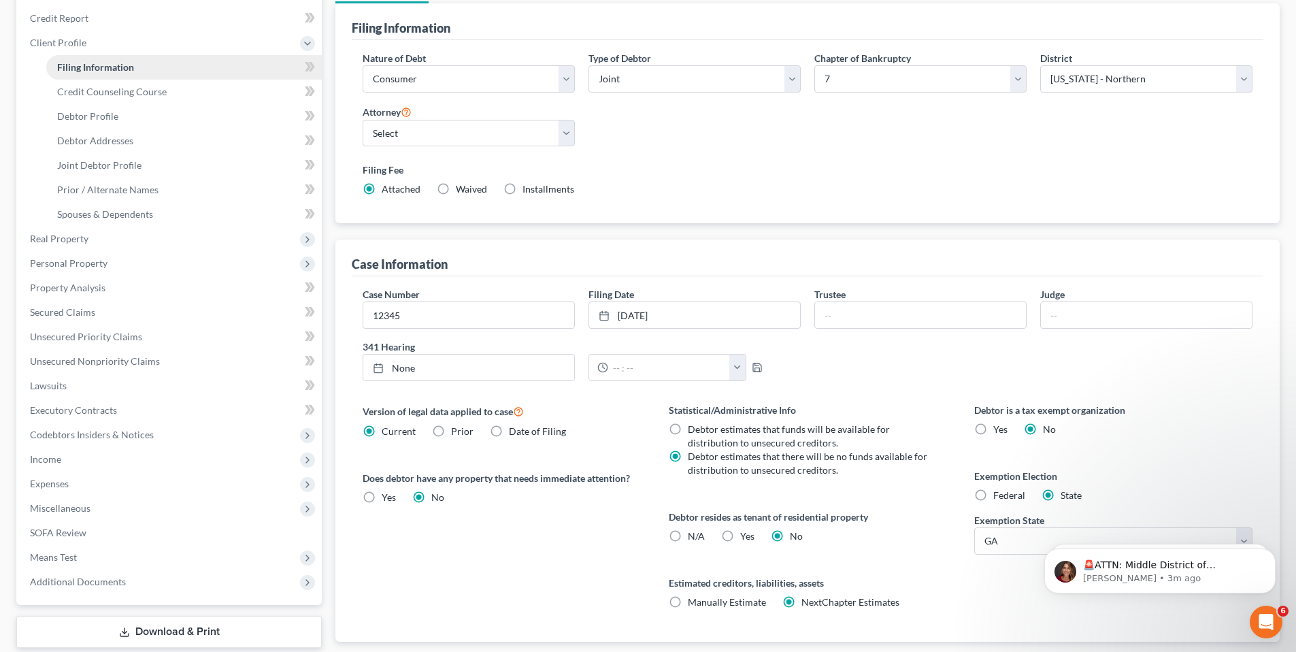
scroll to position [154, 0]
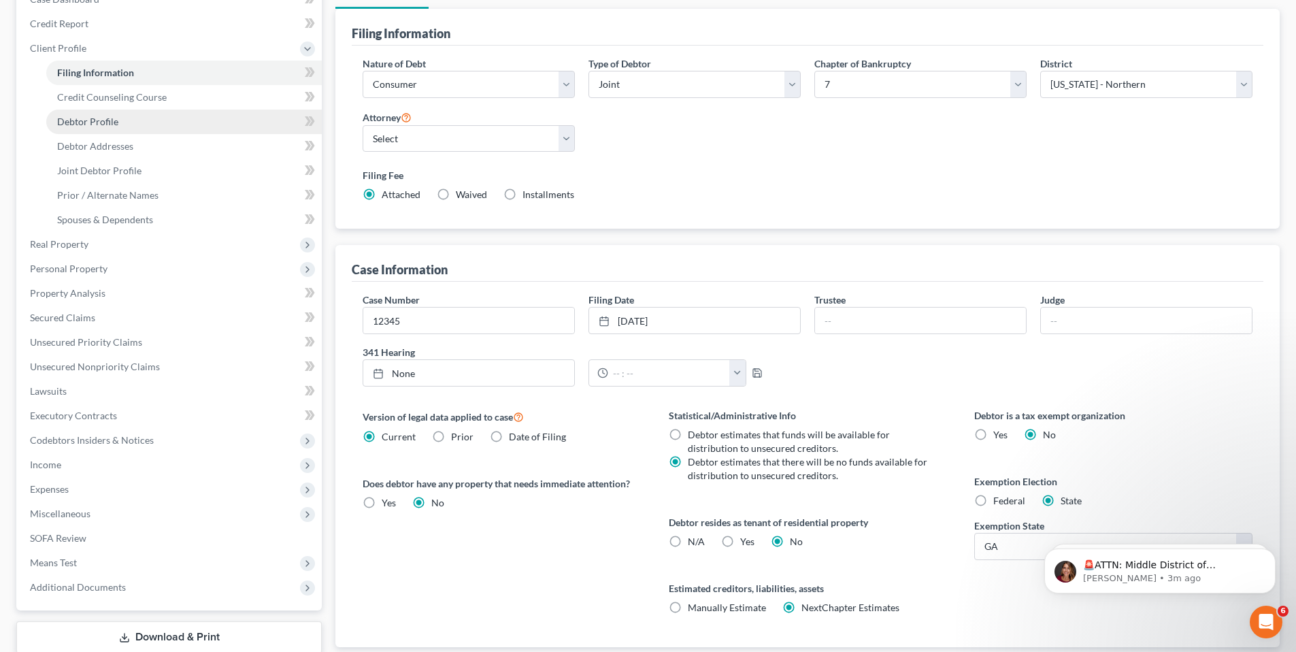
click at [76, 122] on span "Debtor Profile" at bounding box center [87, 122] width 61 height 12
select select "1"
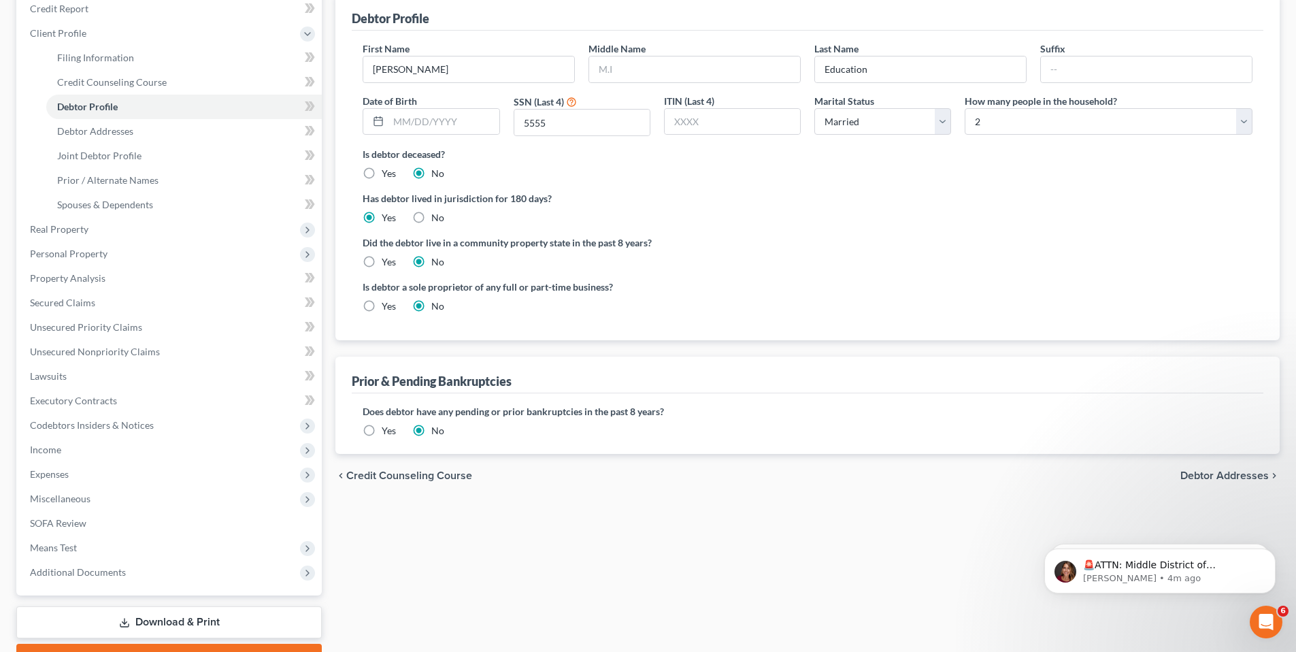
scroll to position [170, 0]
click at [84, 445] on span "Income" at bounding box center [170, 449] width 303 height 24
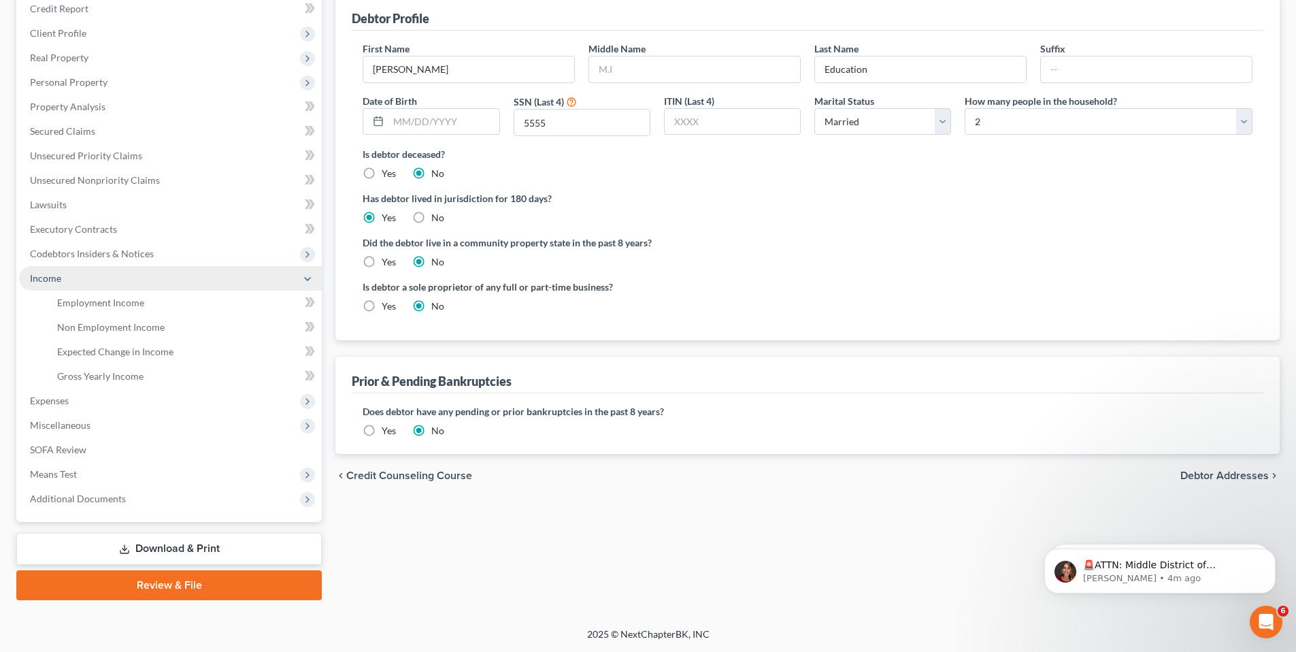
scroll to position [169, 0]
click at [121, 383] on link "Gross Yearly Income" at bounding box center [184, 376] width 276 height 24
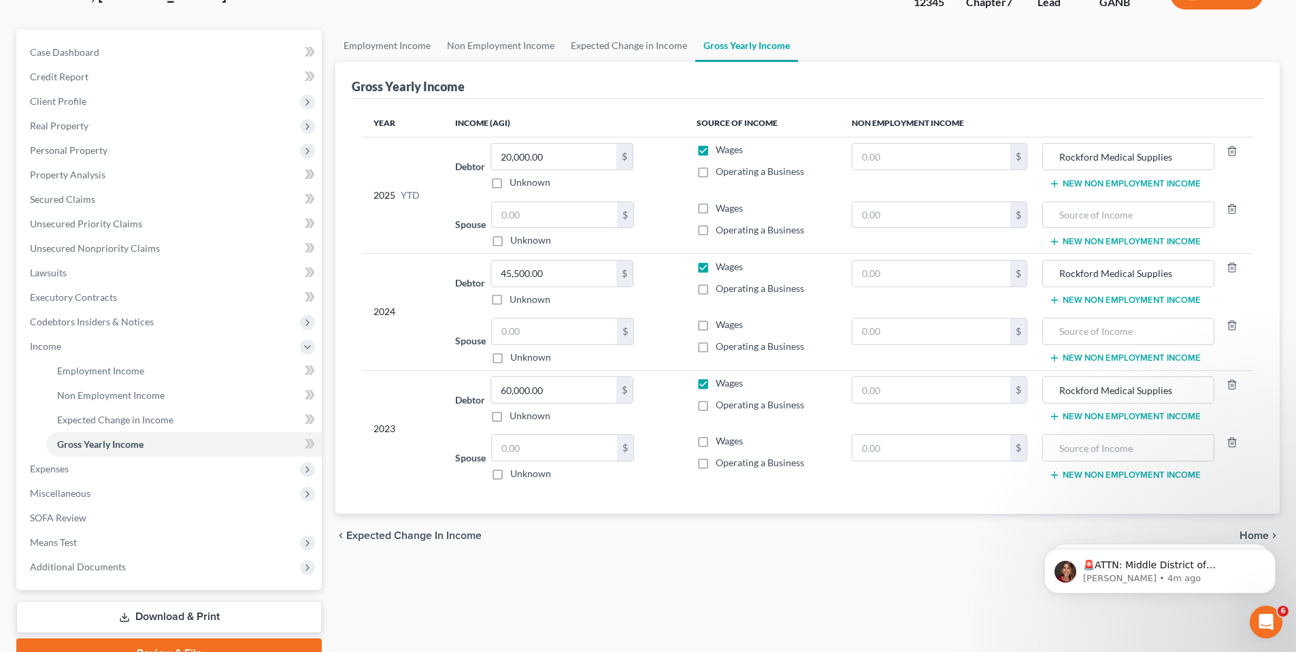
scroll to position [169, 0]
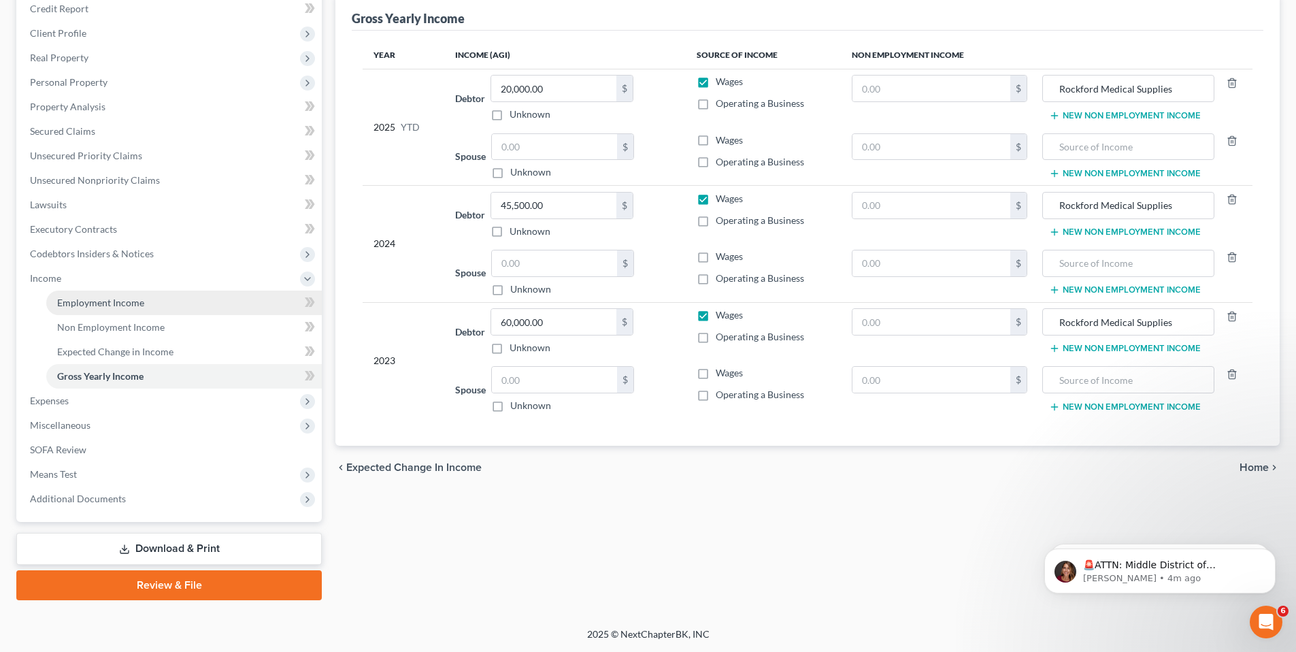
click at [131, 303] on span "Employment Income" at bounding box center [100, 303] width 87 height 12
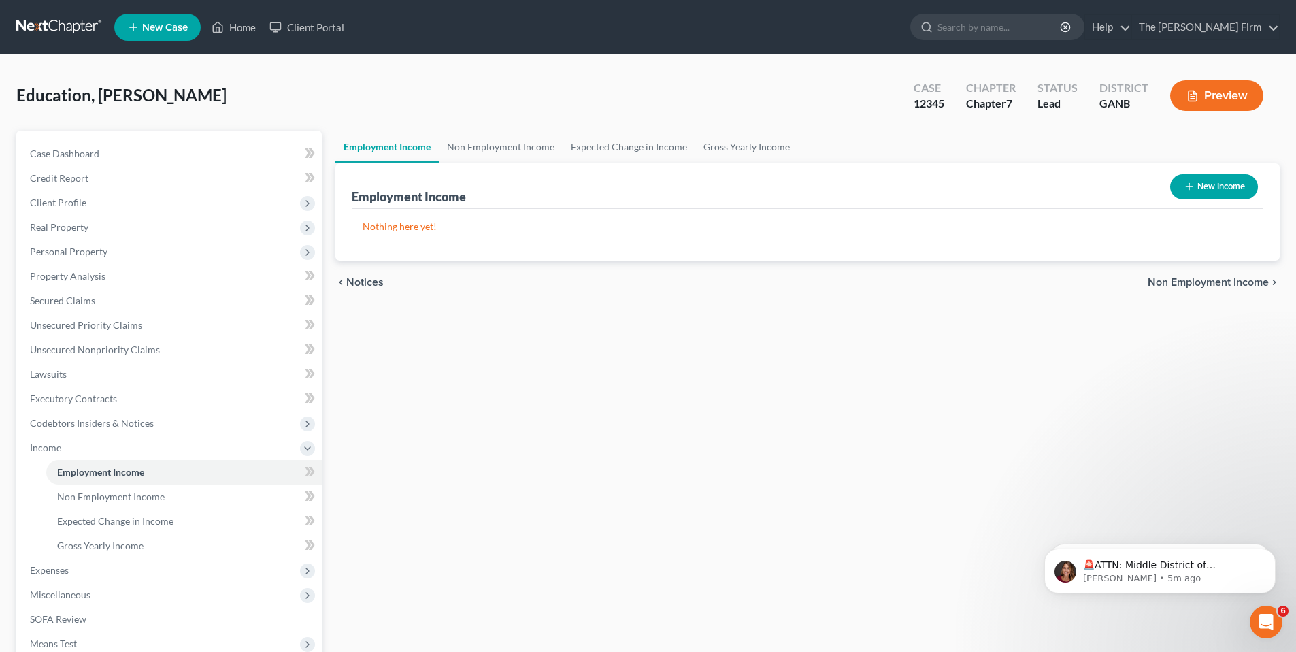
click at [1230, 191] on button "New Income" at bounding box center [1215, 186] width 88 height 25
select select "0"
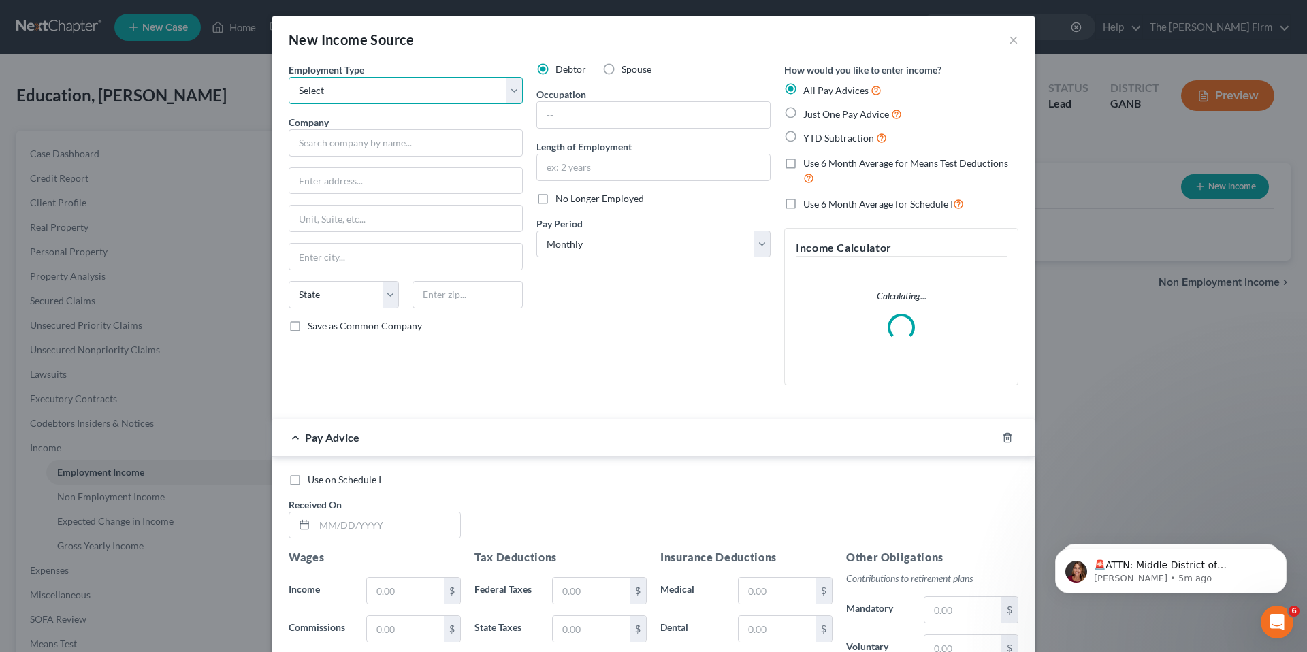
click at [433, 91] on select "Select Full or Part Time Employment Self Employment" at bounding box center [406, 90] width 234 height 27
select select "0"
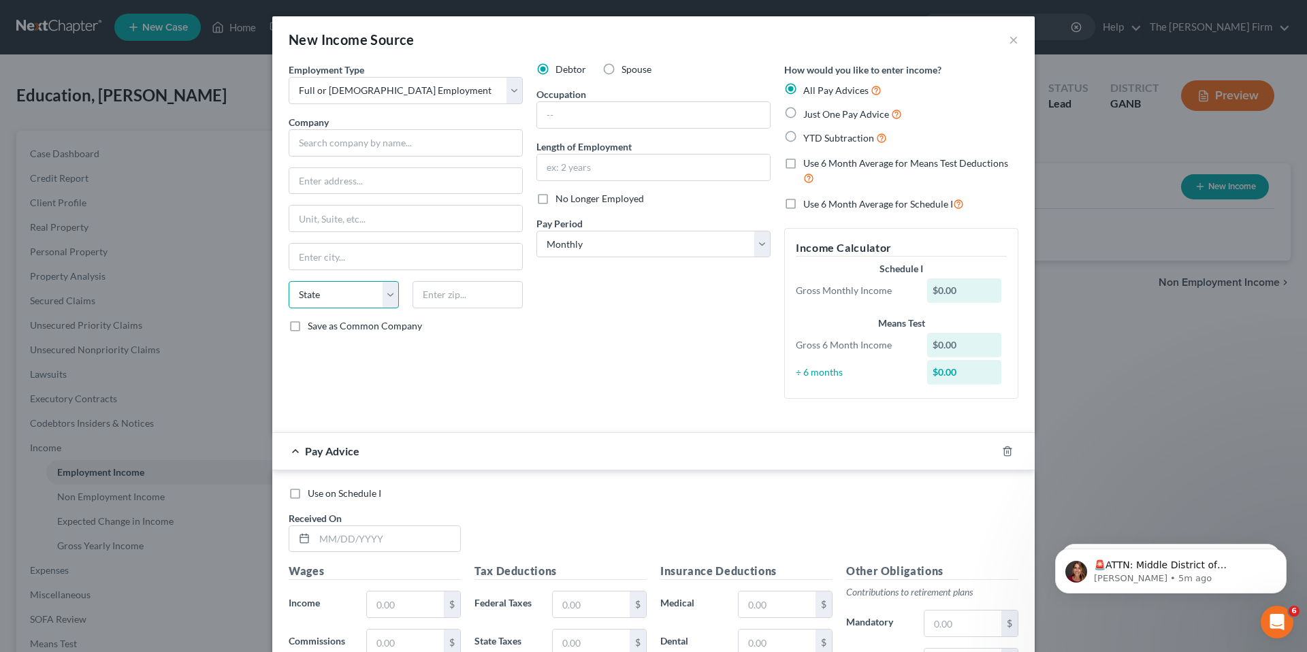
click at [380, 298] on select "State AL AK AR AZ CA CO CT DE DC FL GA GU HI ID IL IN IA KS KY LA ME MD MA MI M…" at bounding box center [344, 294] width 110 height 27
select select "8"
click at [657, 360] on div "Debtor Spouse Occupation Length of Employment No Longer Employed Pay Period * S…" at bounding box center [653, 236] width 248 height 347
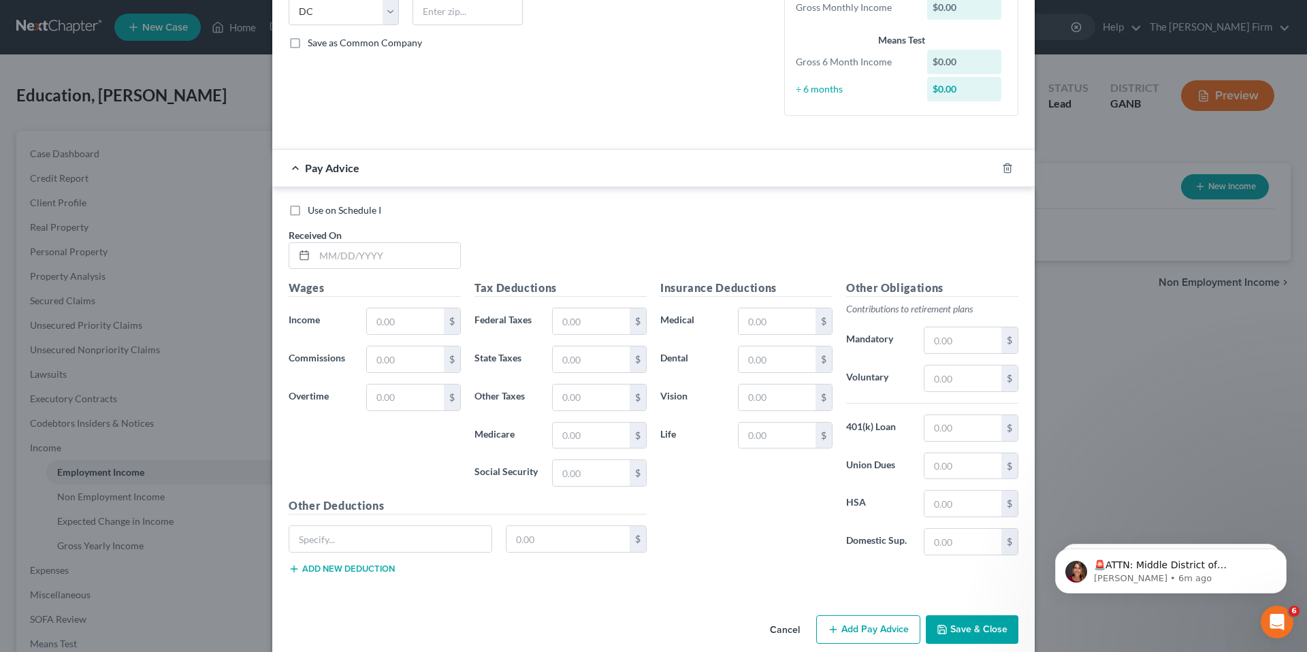
scroll to position [302, 0]
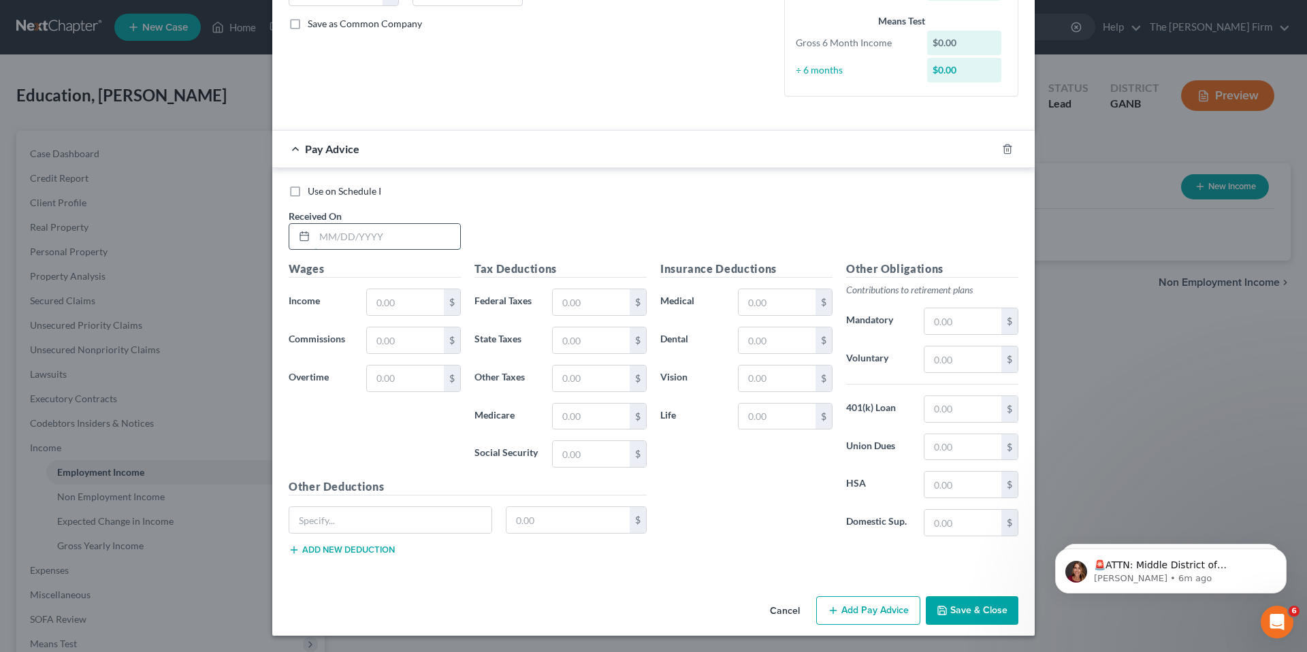
click at [353, 237] on input "text" at bounding box center [387, 237] width 146 height 26
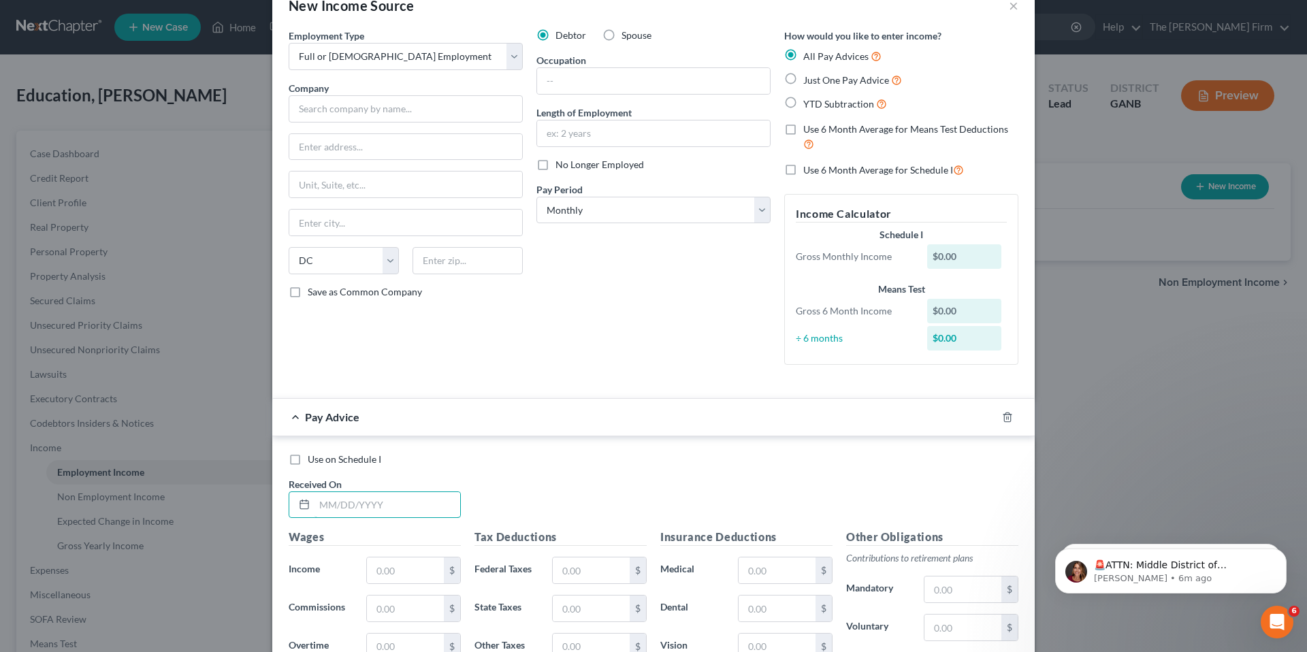
scroll to position [0, 0]
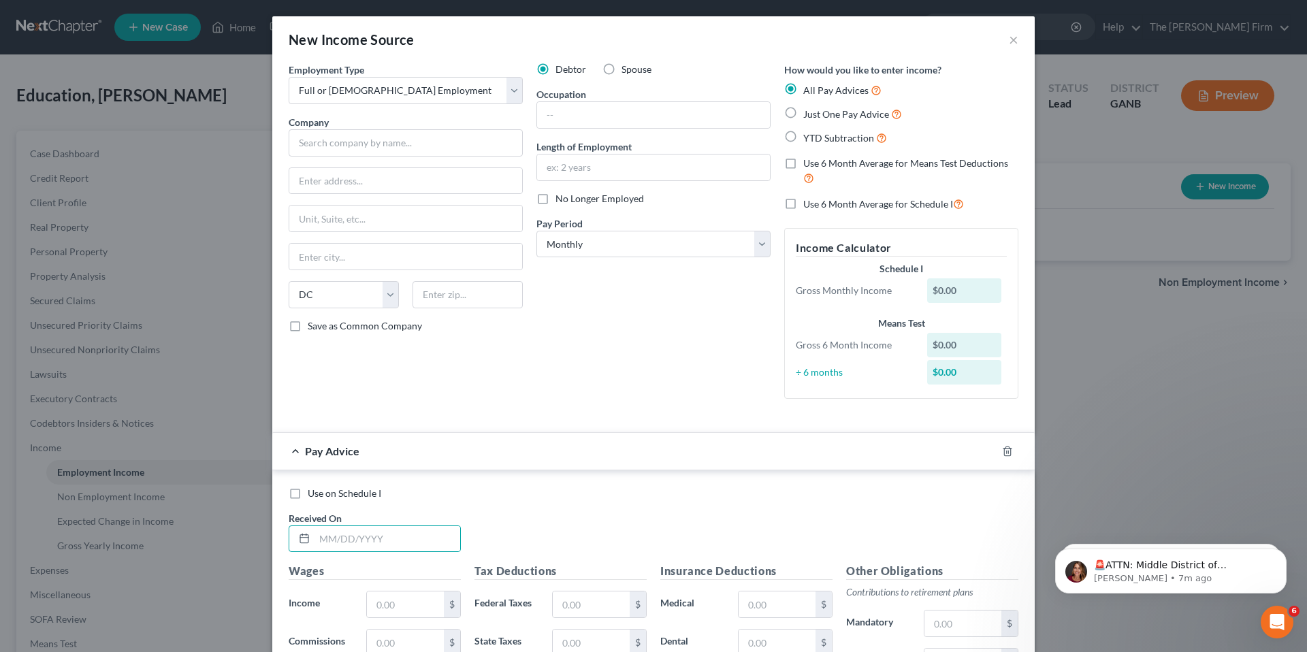
click at [214, 114] on div "New Income Source × Employment Type * Select Full or Part Time Employment Self …" at bounding box center [653, 326] width 1307 height 652
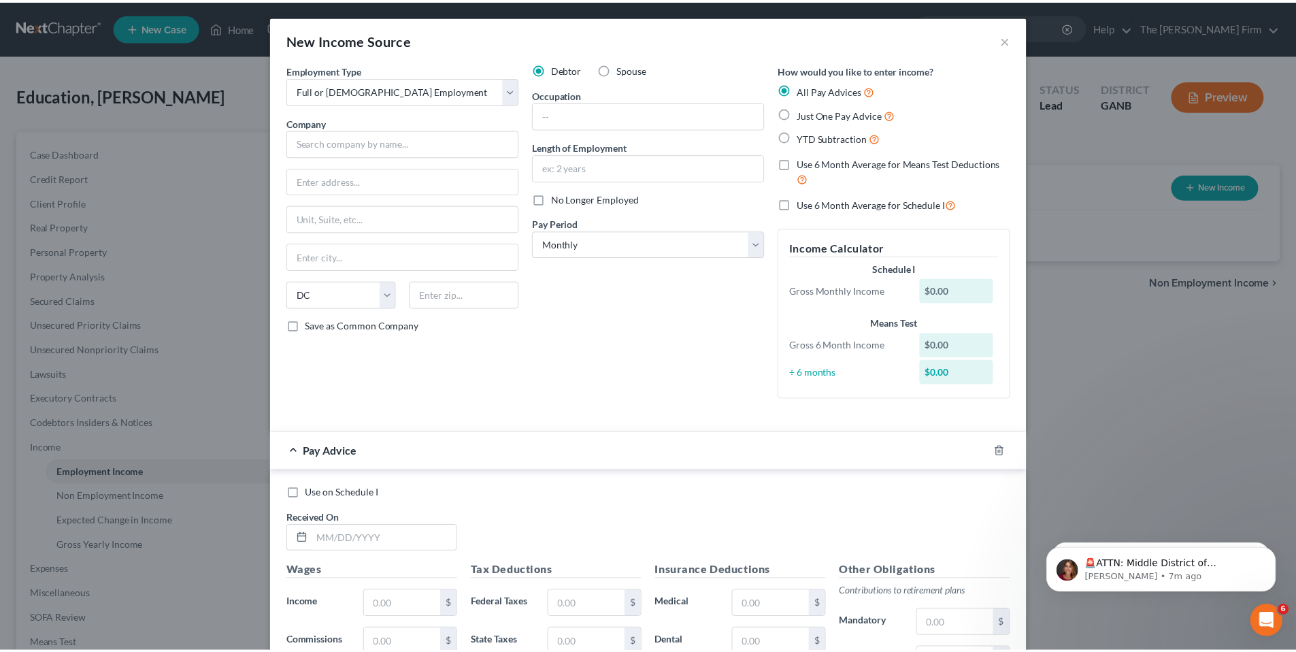
scroll to position [3, 0]
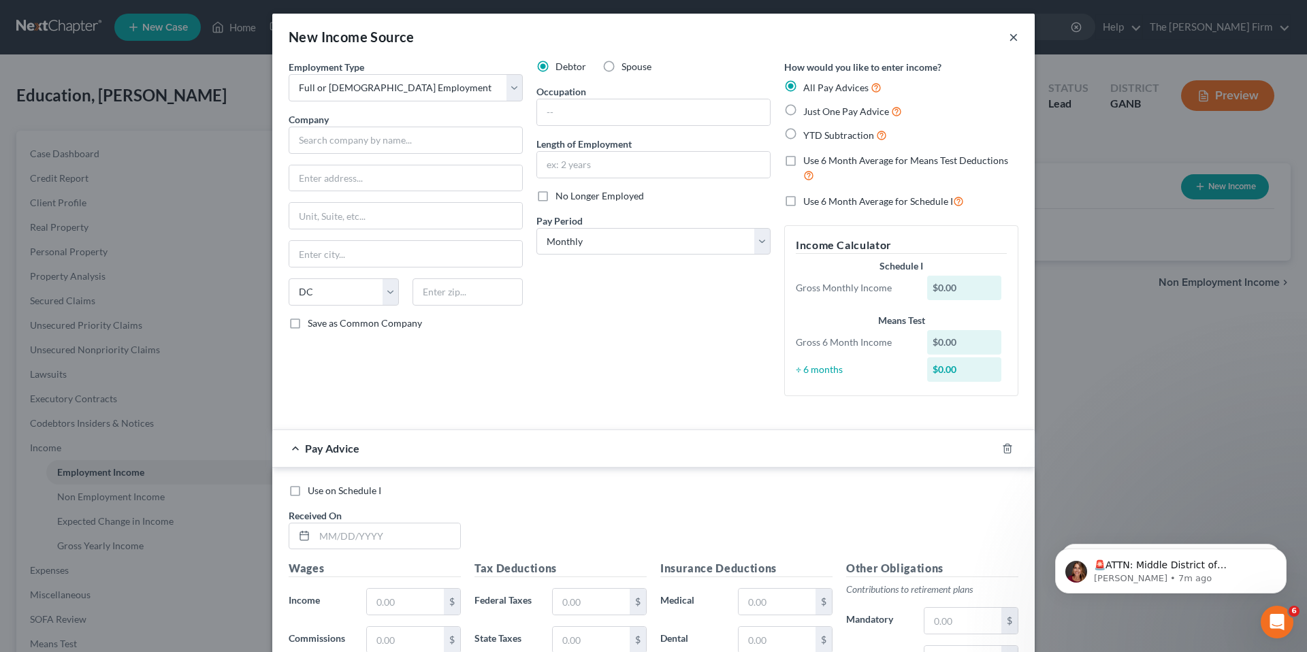
click at [1009, 44] on button "×" at bounding box center [1014, 37] width 10 height 16
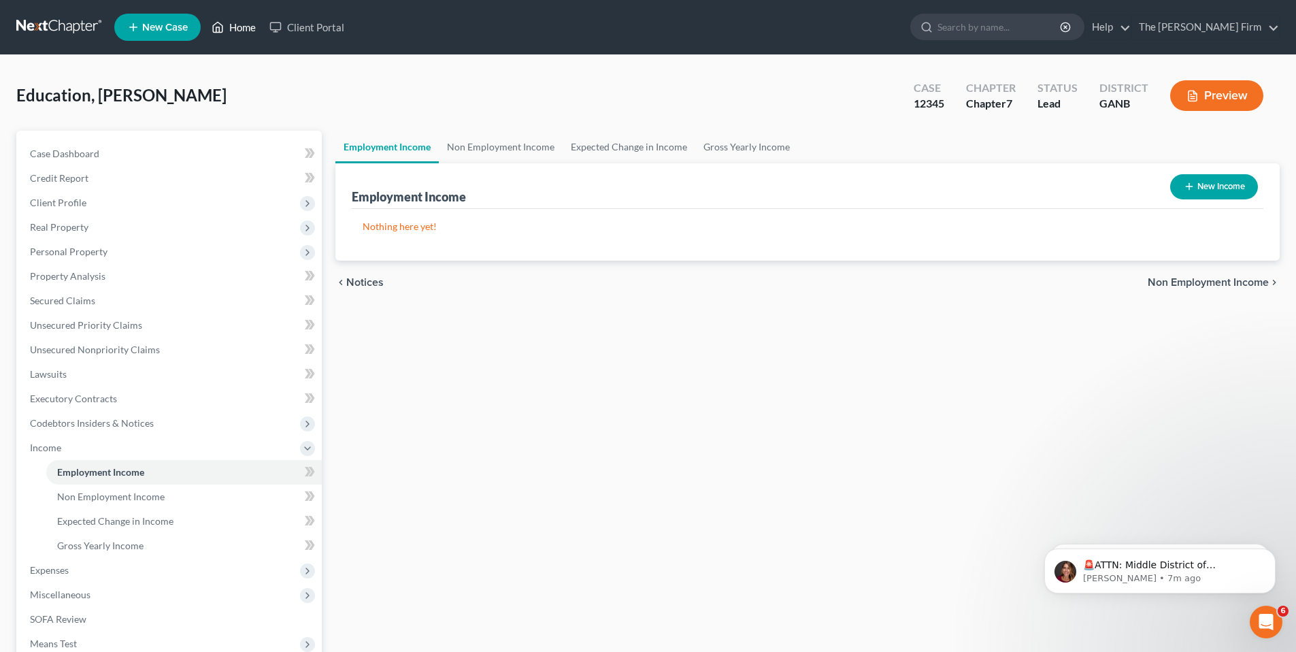
click at [236, 26] on link "Home" at bounding box center [234, 27] width 58 height 24
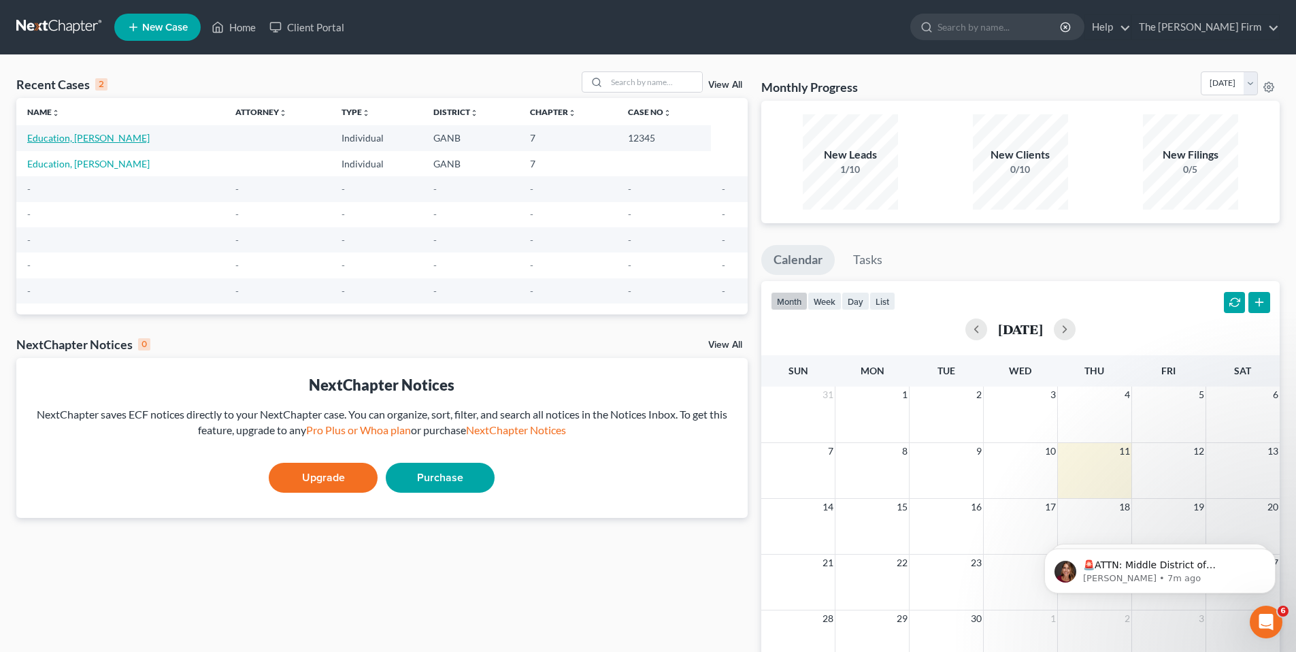
click at [69, 138] on link "Education, John" at bounding box center [88, 138] width 122 height 12
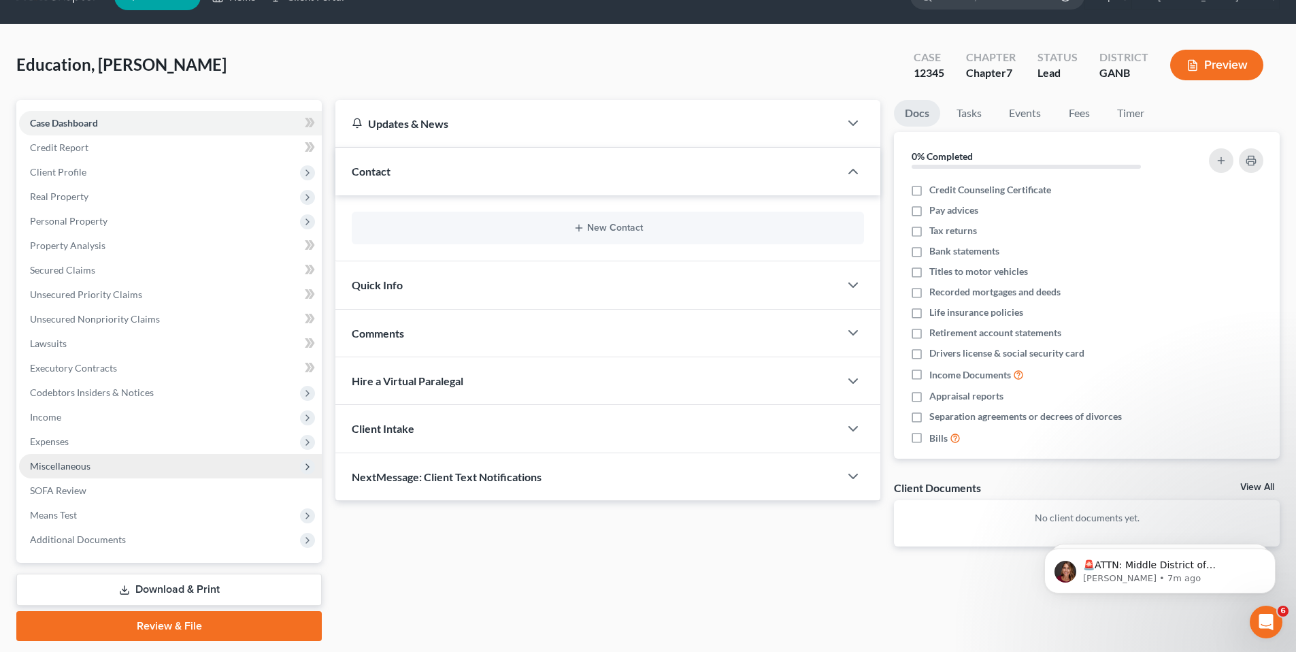
scroll to position [71, 0]
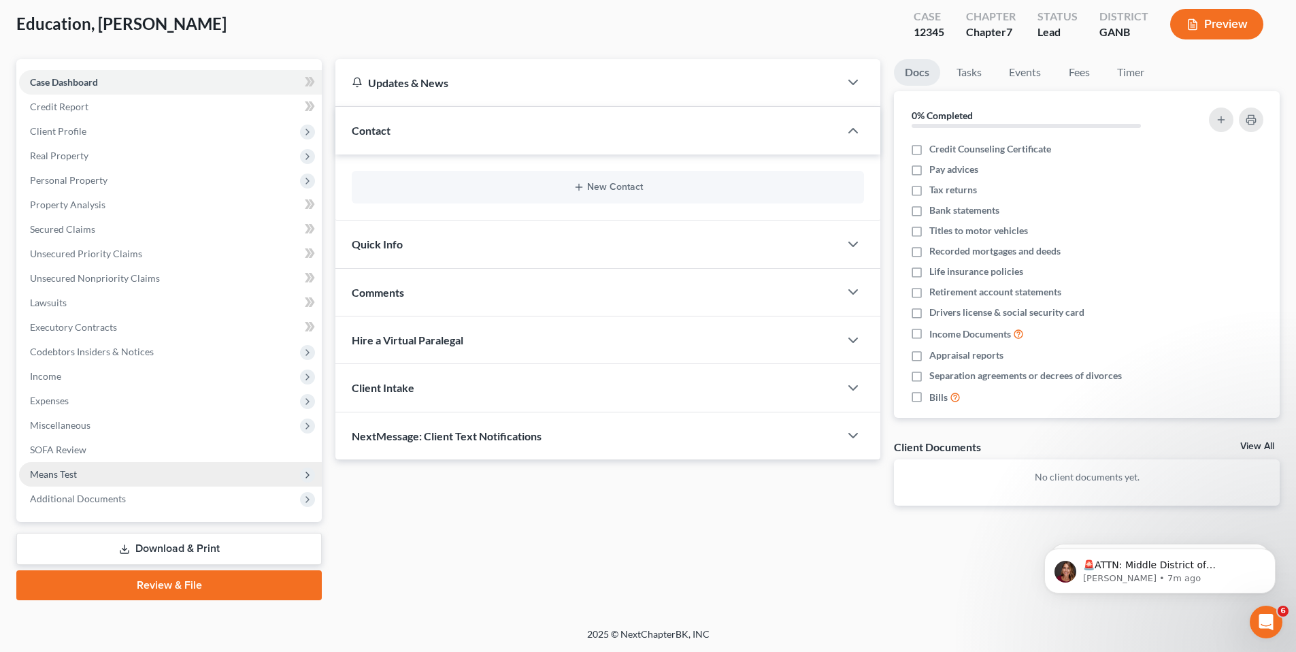
click at [52, 476] on span "Means Test" at bounding box center [53, 474] width 47 height 12
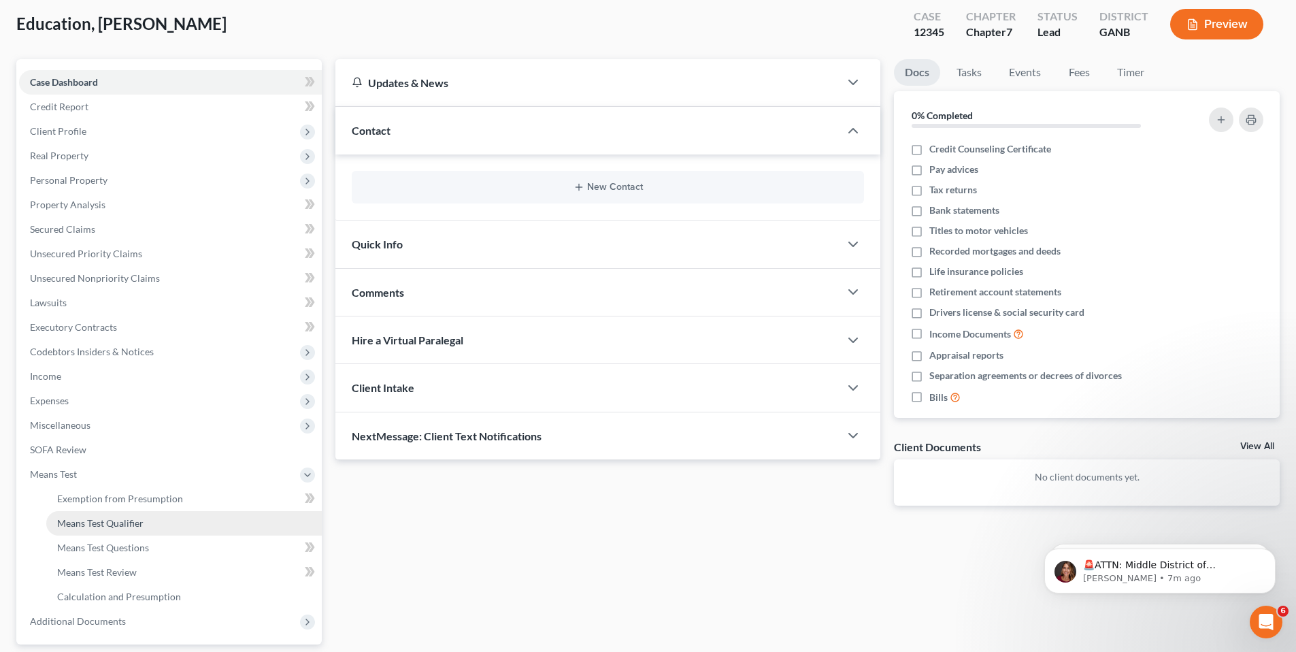
click at [148, 527] on link "Means Test Qualifier" at bounding box center [184, 523] width 276 height 24
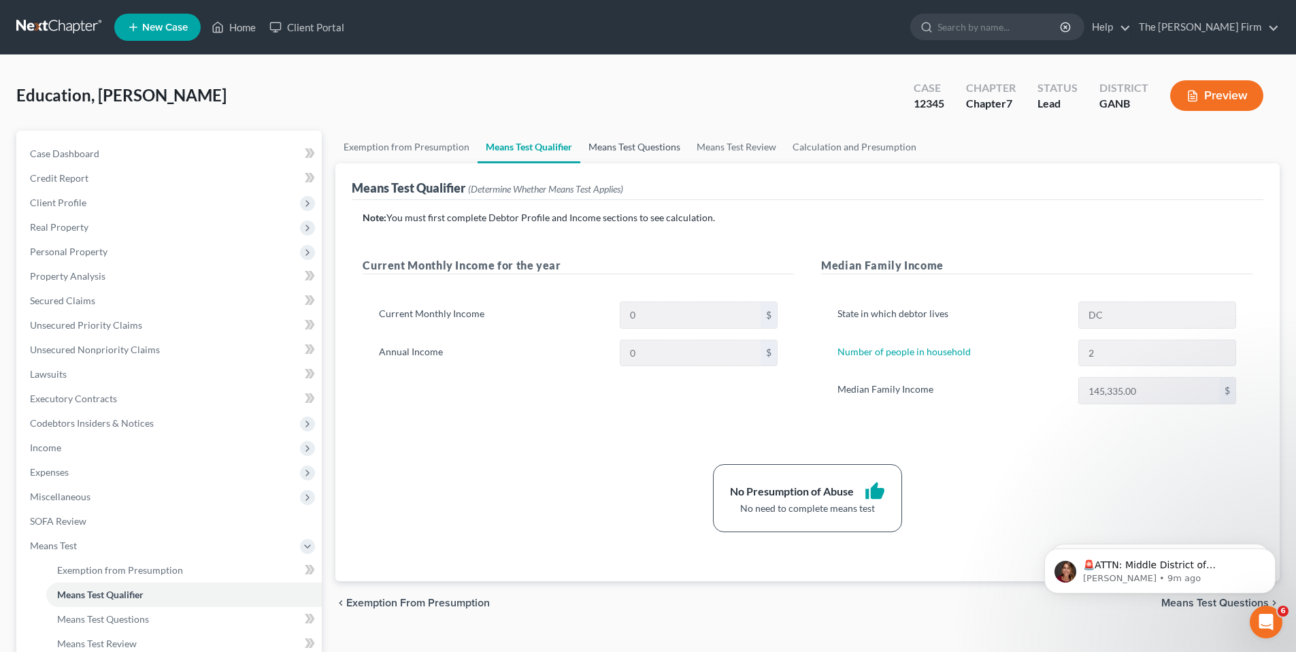
click at [640, 152] on link "Means Test Questions" at bounding box center [634, 147] width 108 height 33
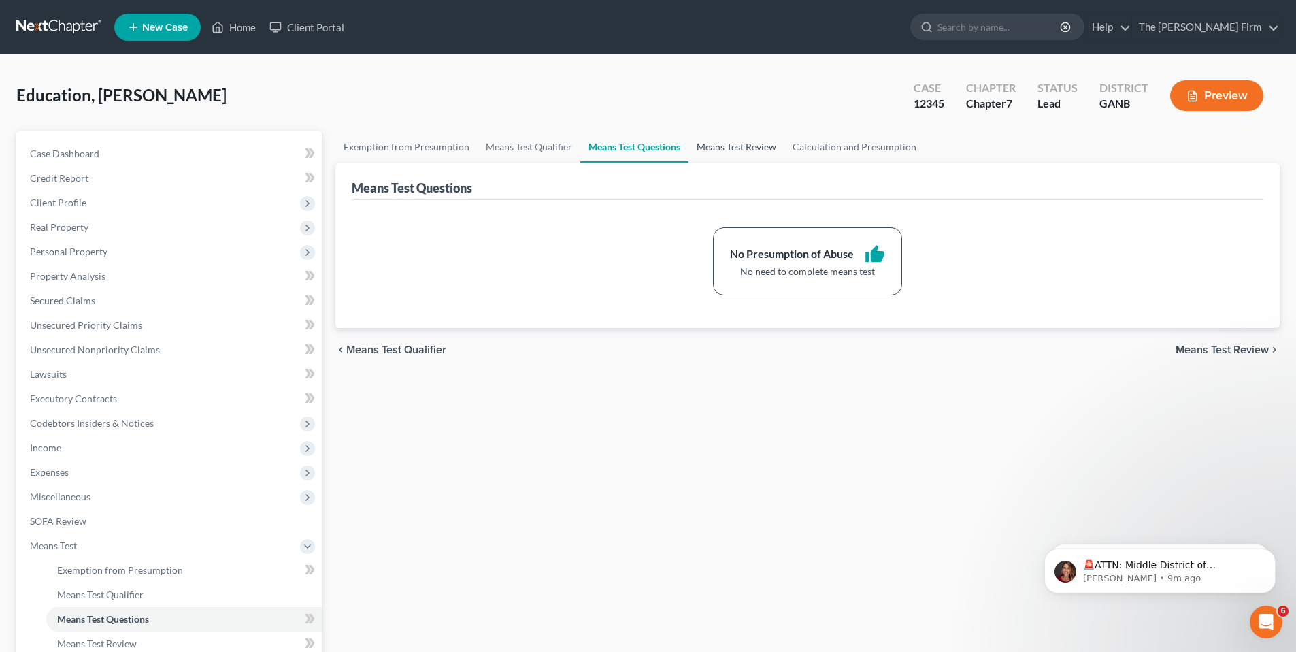
click at [736, 152] on link "Means Test Review" at bounding box center [737, 147] width 96 height 33
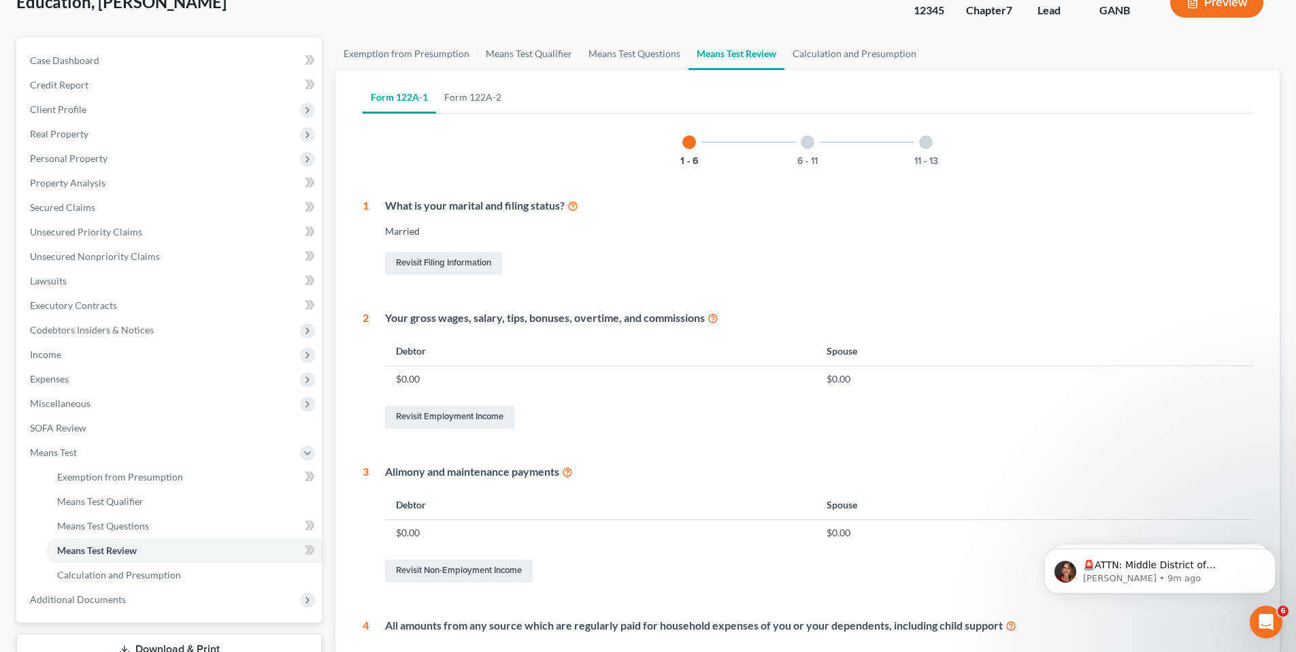
scroll to position [94, 0]
click at [460, 416] on link "Revisit Employment Income" at bounding box center [449, 416] width 129 height 23
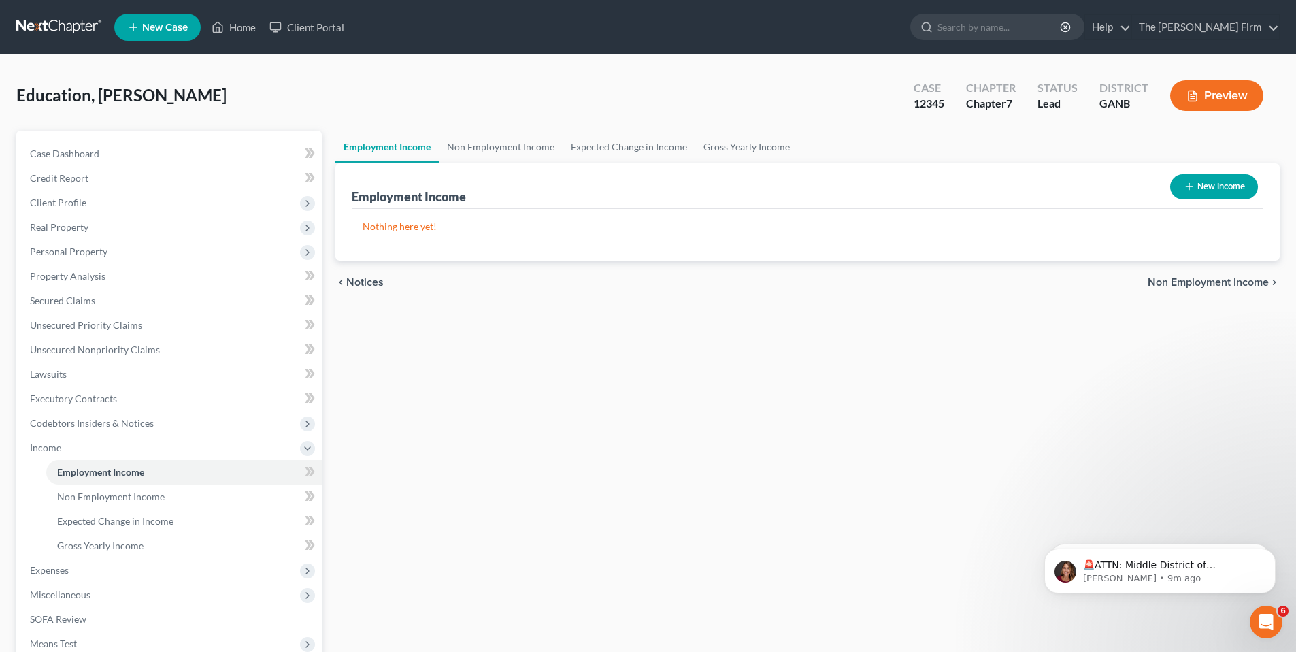
click at [1202, 184] on button "New Income" at bounding box center [1215, 186] width 88 height 25
select select "0"
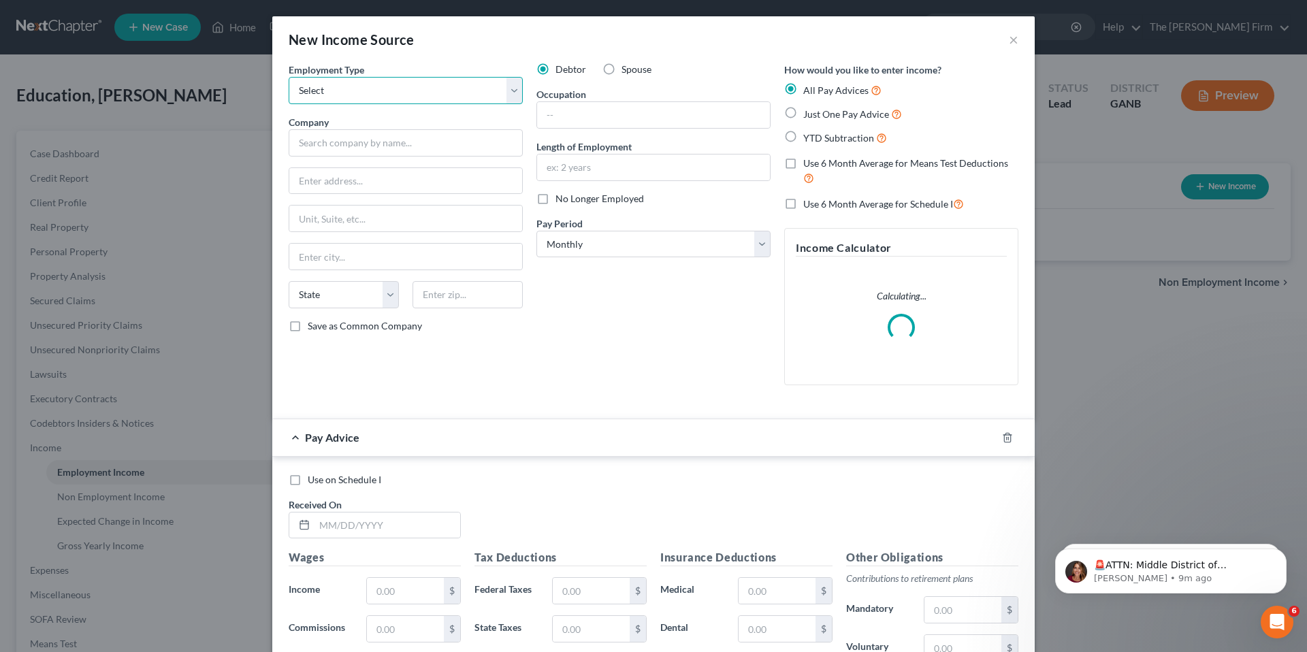
click at [387, 91] on select "Select Full or Part Time Employment Self Employment" at bounding box center [406, 90] width 234 height 27
select select "0"
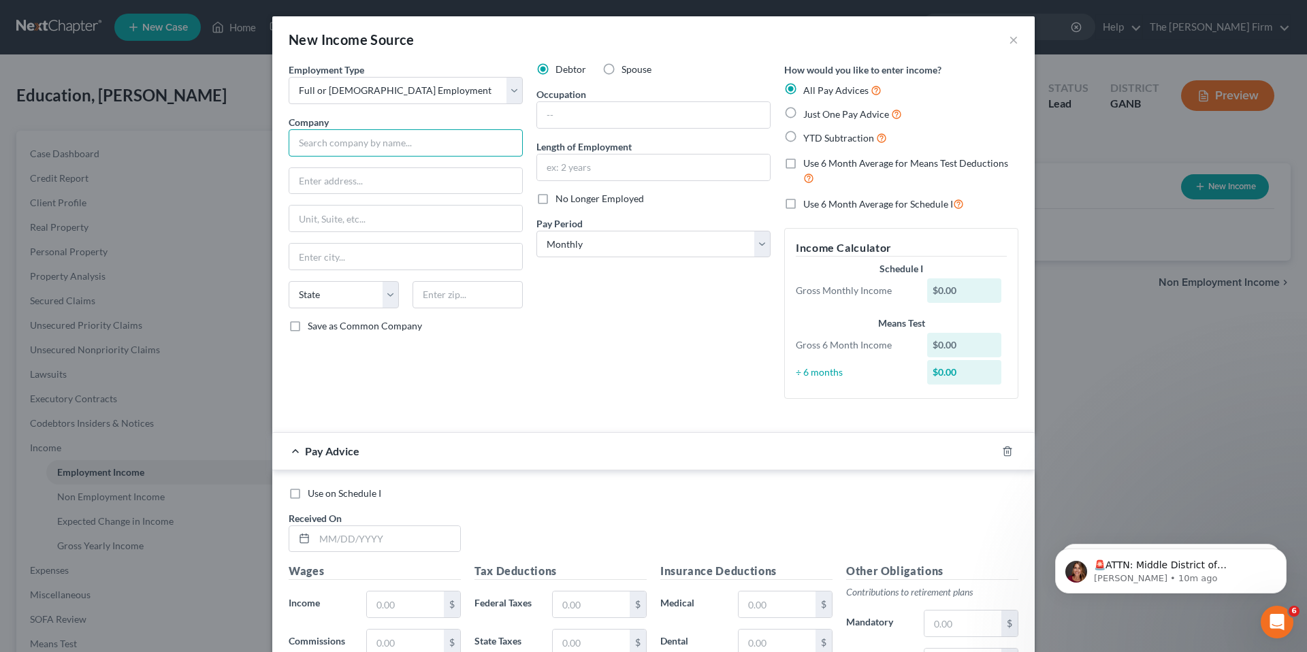
click at [329, 142] on input "text" at bounding box center [406, 142] width 234 height 27
type input "Rockford Medical Supplies"
click at [338, 295] on select "State AL AK AR AZ CA CO CT DE DC FL GA GU HI ID IL IN IA KS KY LA ME MD MA MI M…" at bounding box center [344, 294] width 110 height 27
select select "8"
click at [621, 243] on select "Select Monthly Twice Monthly Every Other Week Weekly" at bounding box center [653, 244] width 234 height 27
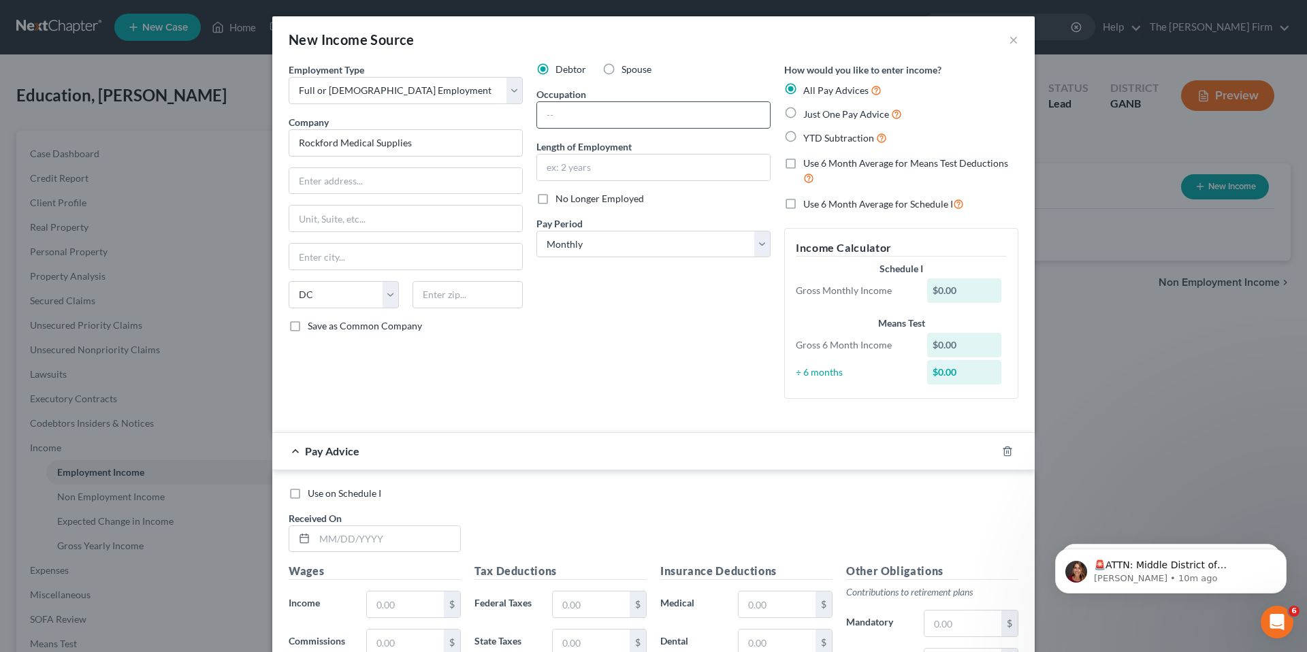
click at [603, 120] on input "text" at bounding box center [653, 115] width 233 height 26
type input "Sales"
click at [574, 176] on input "text" at bounding box center [653, 167] width 233 height 26
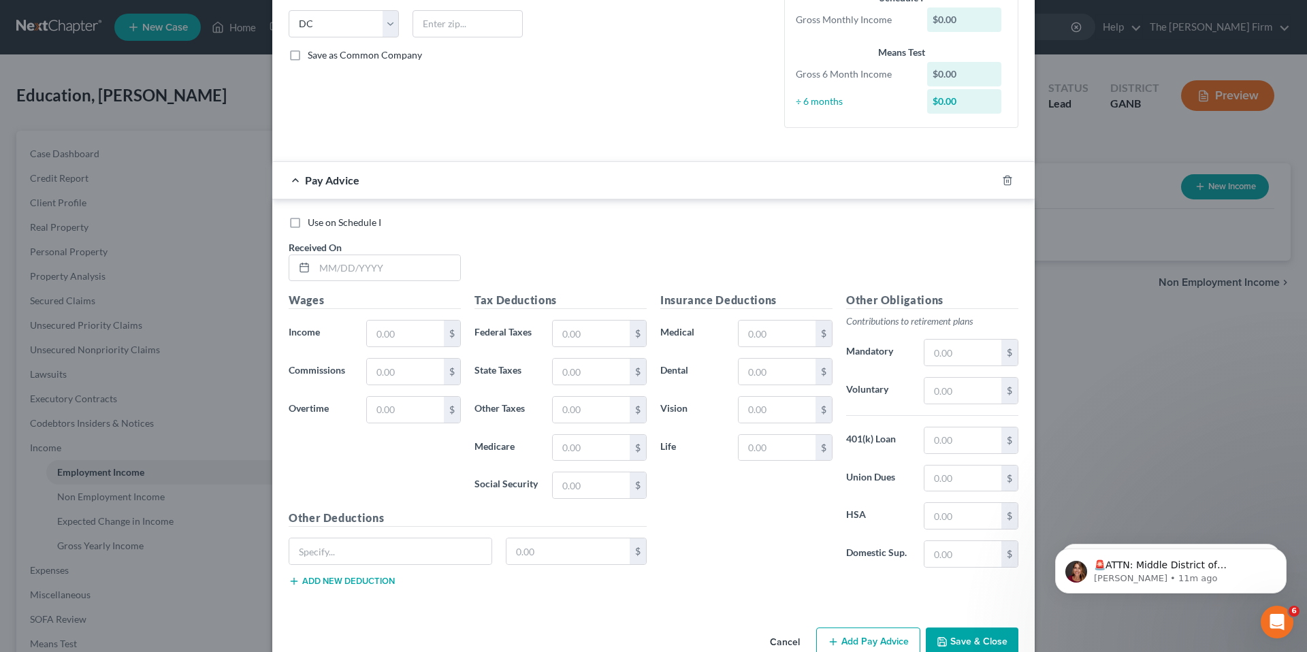
scroll to position [273, 0]
click at [392, 334] on input "text" at bounding box center [405, 331] width 77 height 26
type input "2,500.00"
click at [691, 220] on div "Use on Schedule I" at bounding box center [654, 221] width 730 height 14
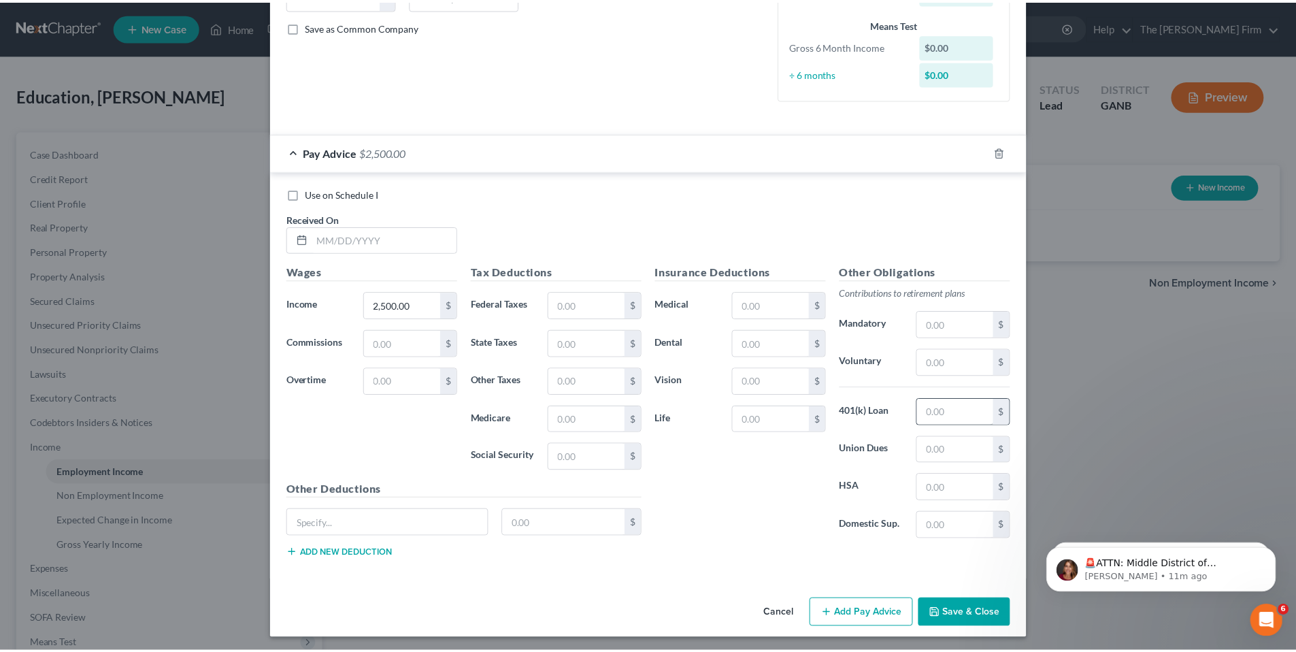
scroll to position [302, 0]
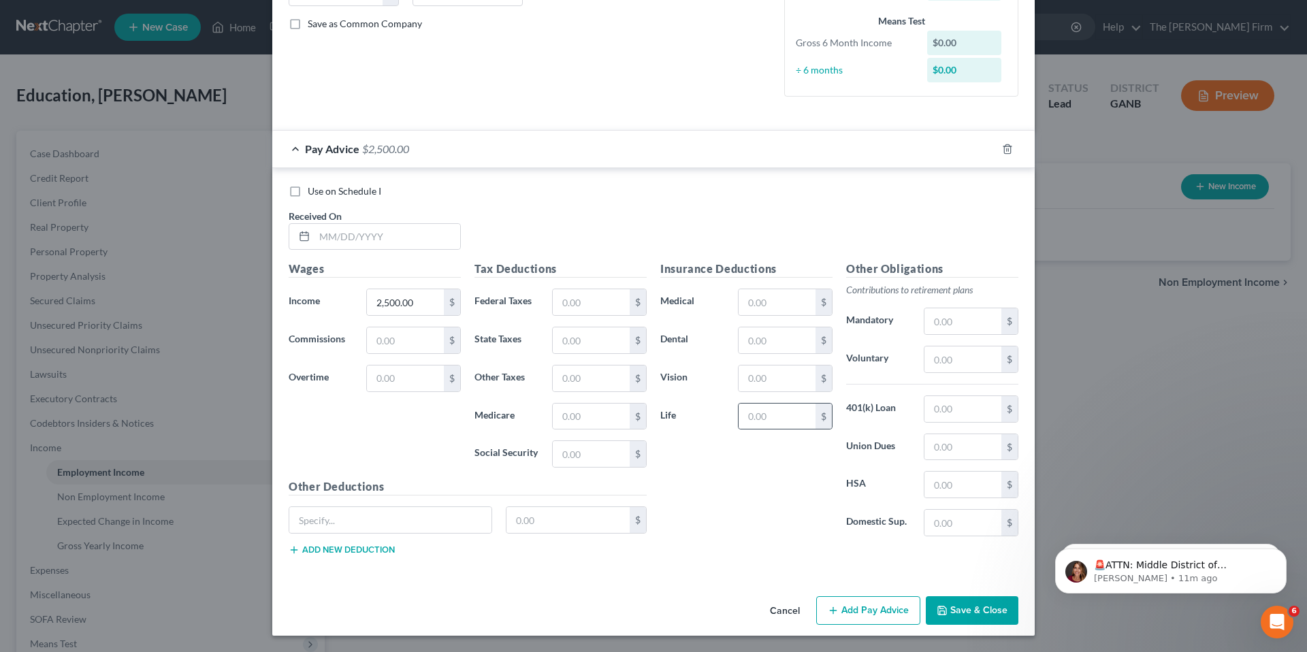
drag, startPoint x: 976, startPoint y: 608, endPoint x: 821, endPoint y: 428, distance: 237.5
click at [976, 608] on button "Save & Close" at bounding box center [972, 610] width 93 height 29
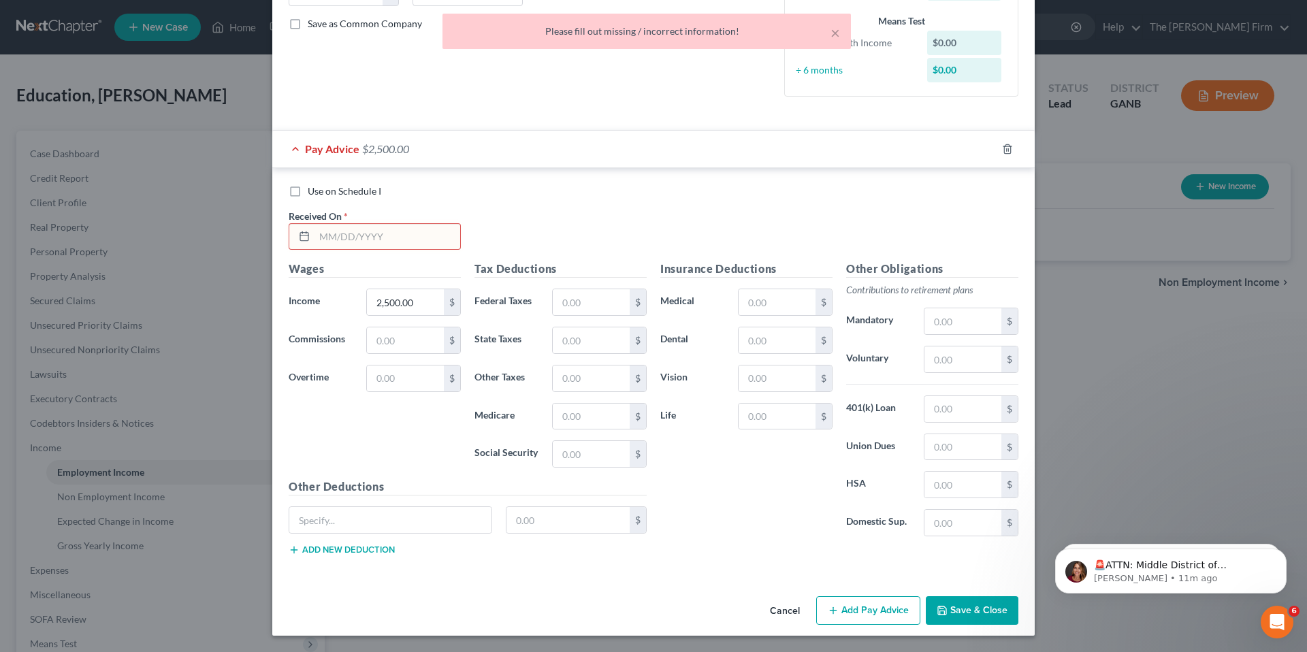
click at [359, 236] on input "text" at bounding box center [387, 237] width 146 height 26
click at [318, 235] on input "text" at bounding box center [387, 237] width 146 height 26
click at [299, 237] on icon at bounding box center [304, 236] width 11 height 11
click at [302, 233] on rect at bounding box center [304, 237] width 8 height 8
drag, startPoint x: 328, startPoint y: 238, endPoint x: 371, endPoint y: 246, distance: 43.6
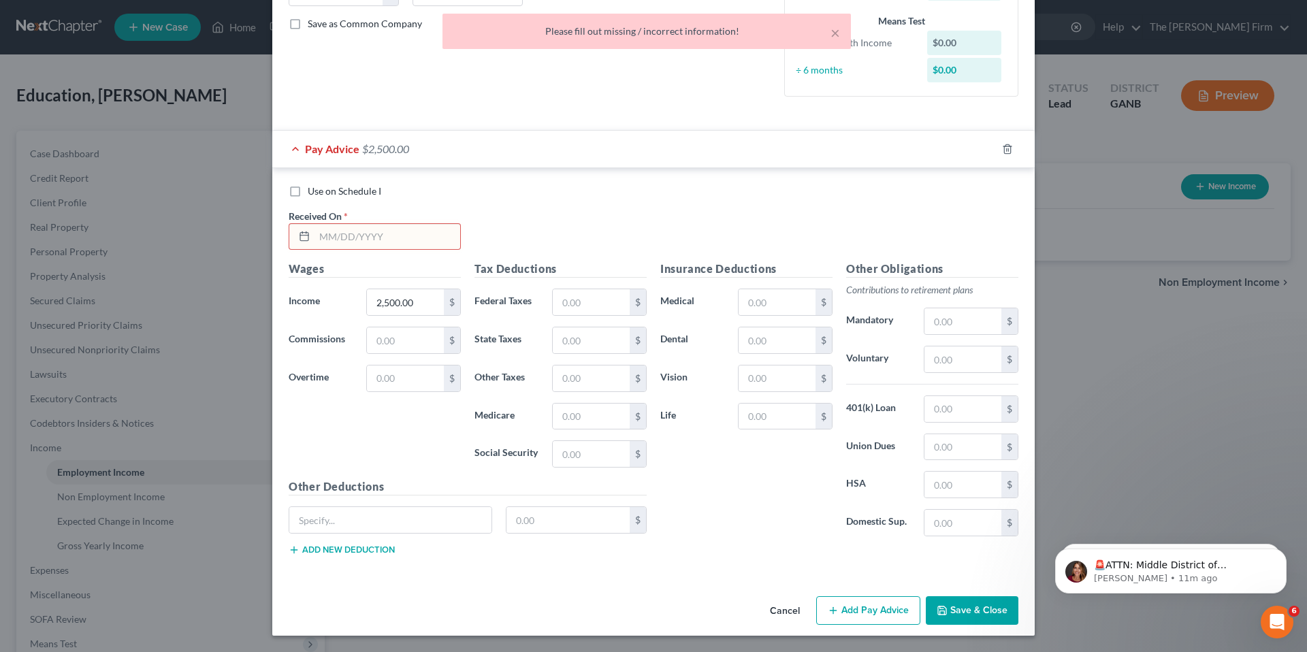
click at [329, 238] on input "text" at bounding box center [387, 237] width 146 height 26
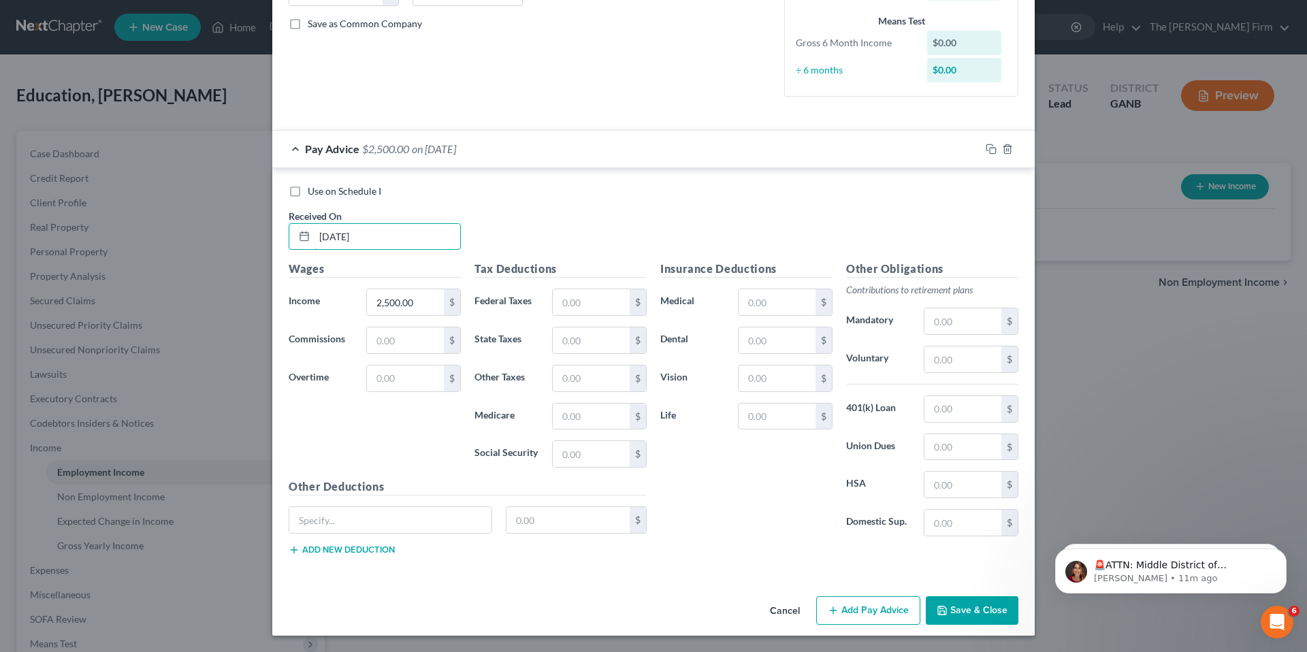
type input "09/01/2025"
click at [982, 608] on button "Save & Close" at bounding box center [972, 610] width 93 height 29
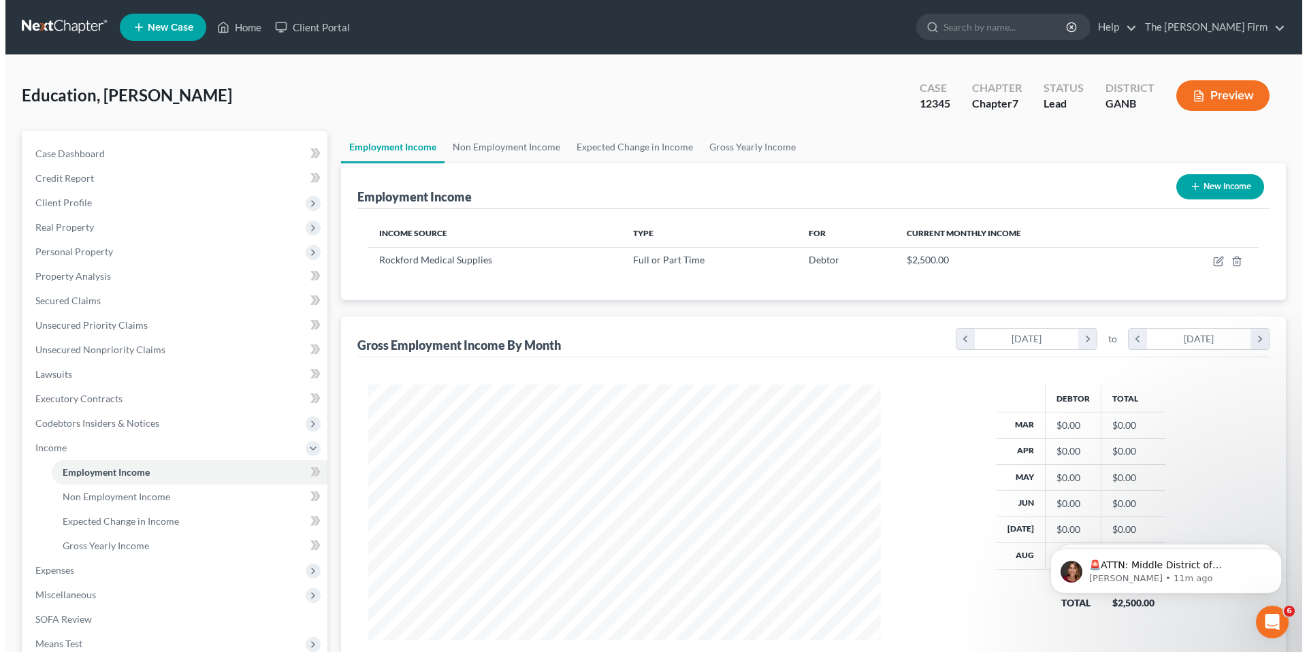
scroll to position [680270, 679989]
click at [1219, 189] on button "New Income" at bounding box center [1215, 186] width 88 height 25
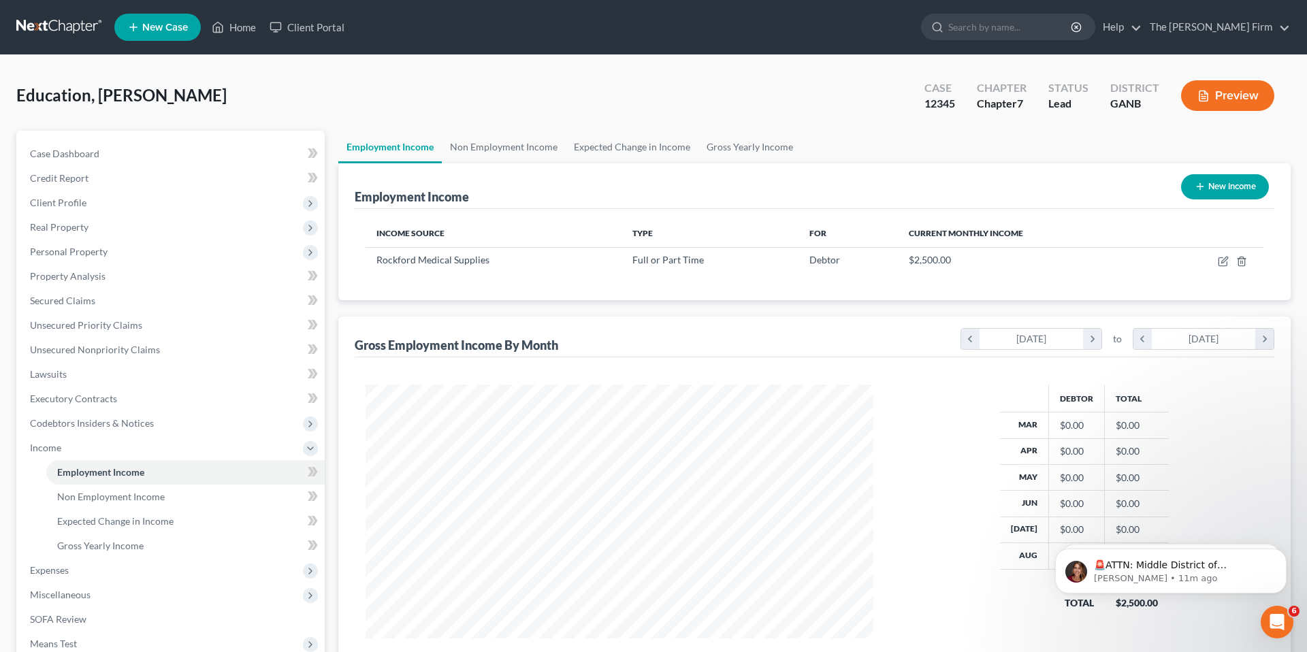
select select "0"
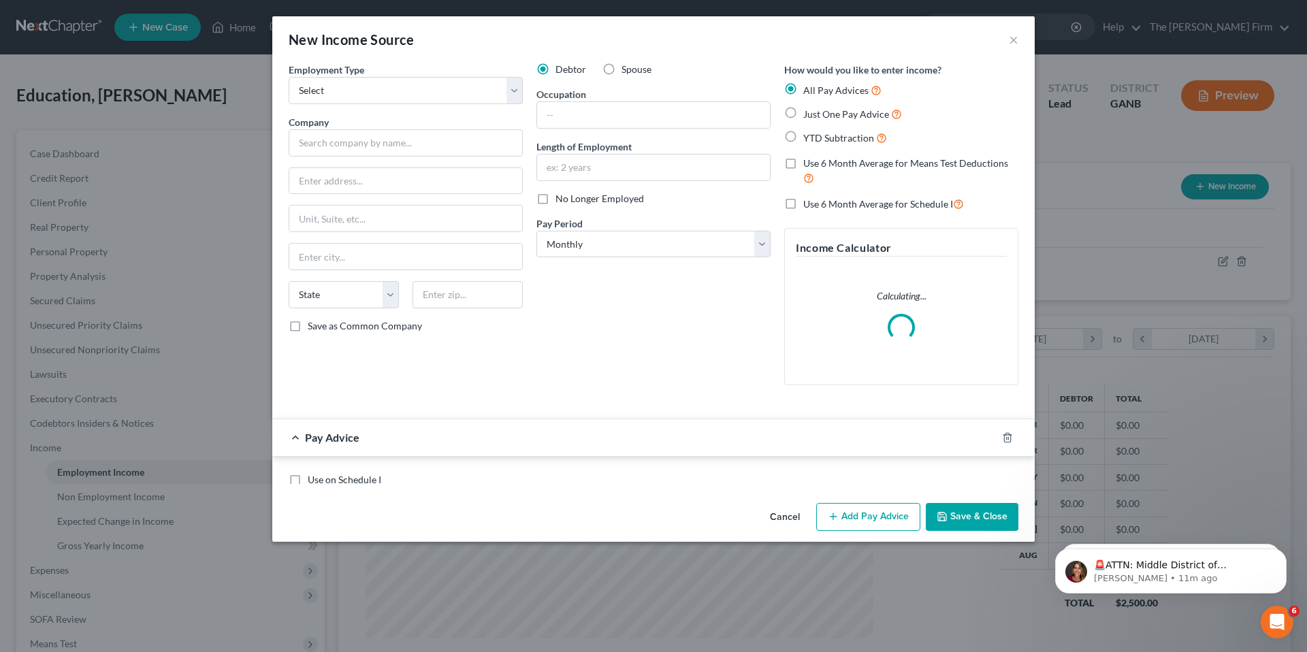
scroll to position [256, 540]
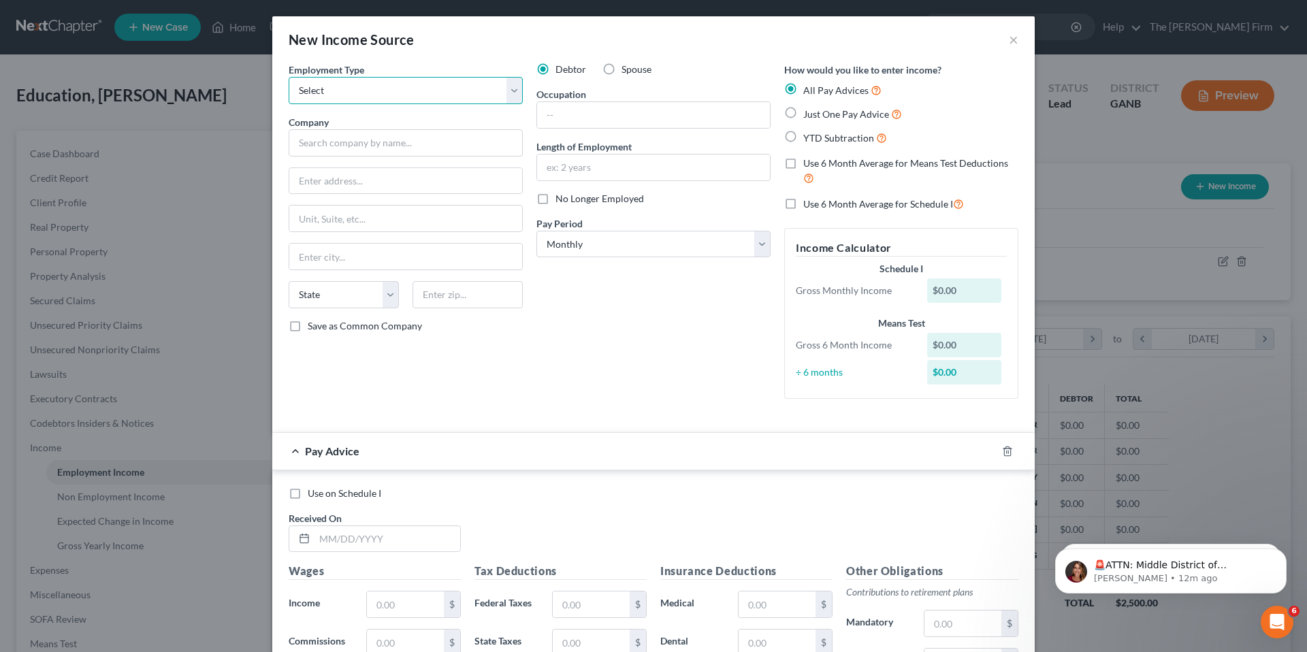
click at [397, 91] on select "Select Full or Part Time Employment Self Employment" at bounding box center [406, 90] width 234 height 27
click at [621, 71] on label "Spouse" at bounding box center [636, 70] width 30 height 14
click at [627, 71] on input "Spouse" at bounding box center [631, 67] width 9 height 9
radio input "true"
click at [368, 88] on select "Select Full or Part Time Employment Self Employment" at bounding box center [406, 90] width 234 height 27
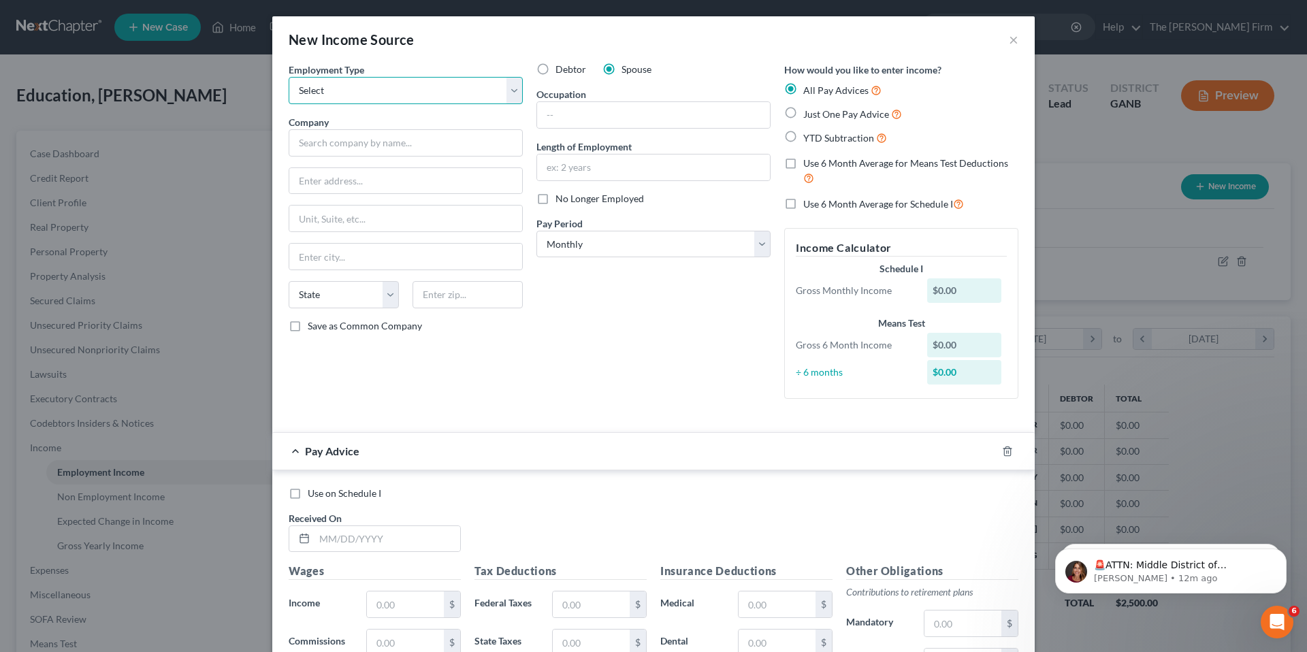
select select "0"
click at [425, 154] on input "text" at bounding box center [406, 142] width 234 height 27
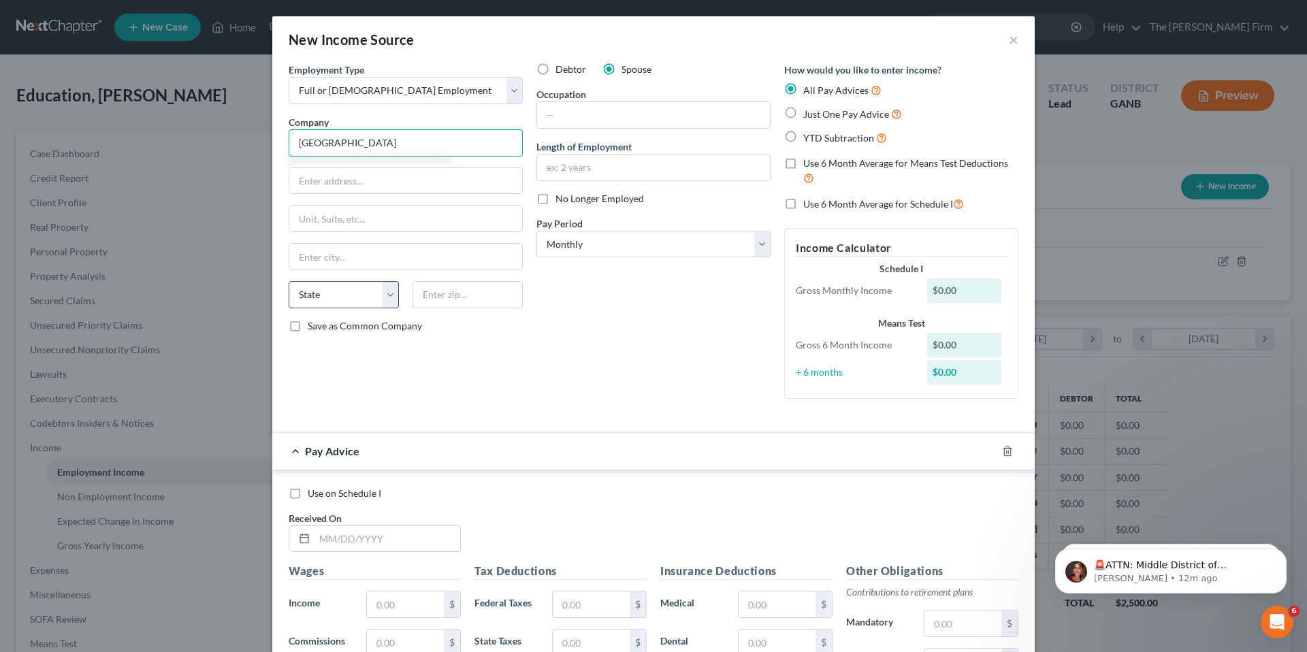
type input "North Shore Memorial Hospital"
click at [333, 296] on select "State AL AK AR AZ CA CO CT DE DC FL GA GU HI ID IL IN IA KS KY LA ME MD MA MI M…" at bounding box center [344, 294] width 110 height 27
select select "8"
click at [593, 112] on input "text" at bounding box center [653, 115] width 233 height 26
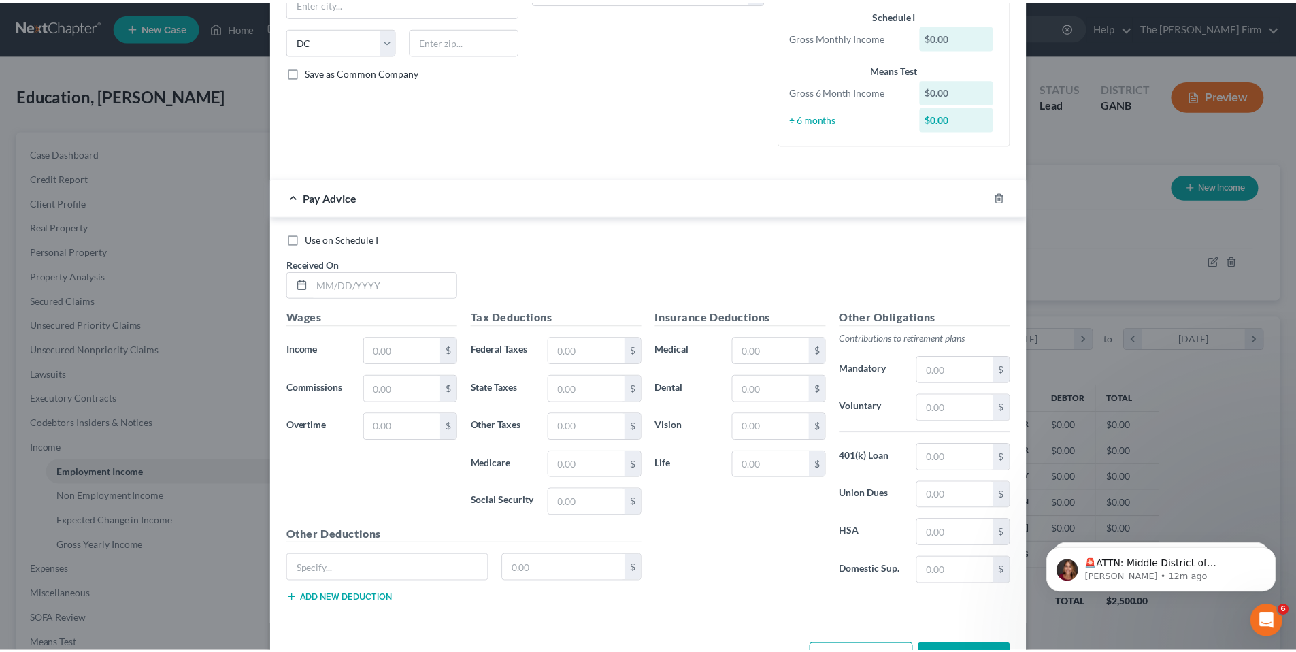
scroll to position [298, 0]
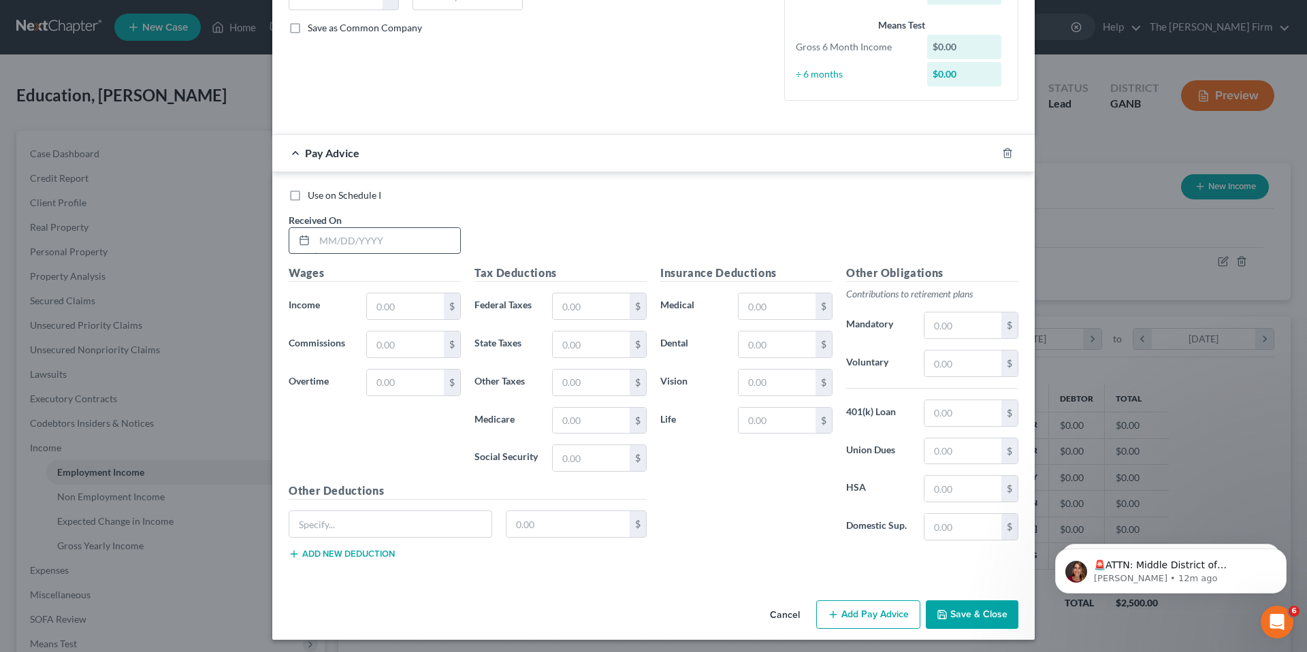
type input "Nurse"
click at [314, 241] on input "text" at bounding box center [387, 241] width 146 height 26
type input "09/01/2015"
click at [423, 310] on input "text" at bounding box center [405, 306] width 77 height 26
type input "696.63"
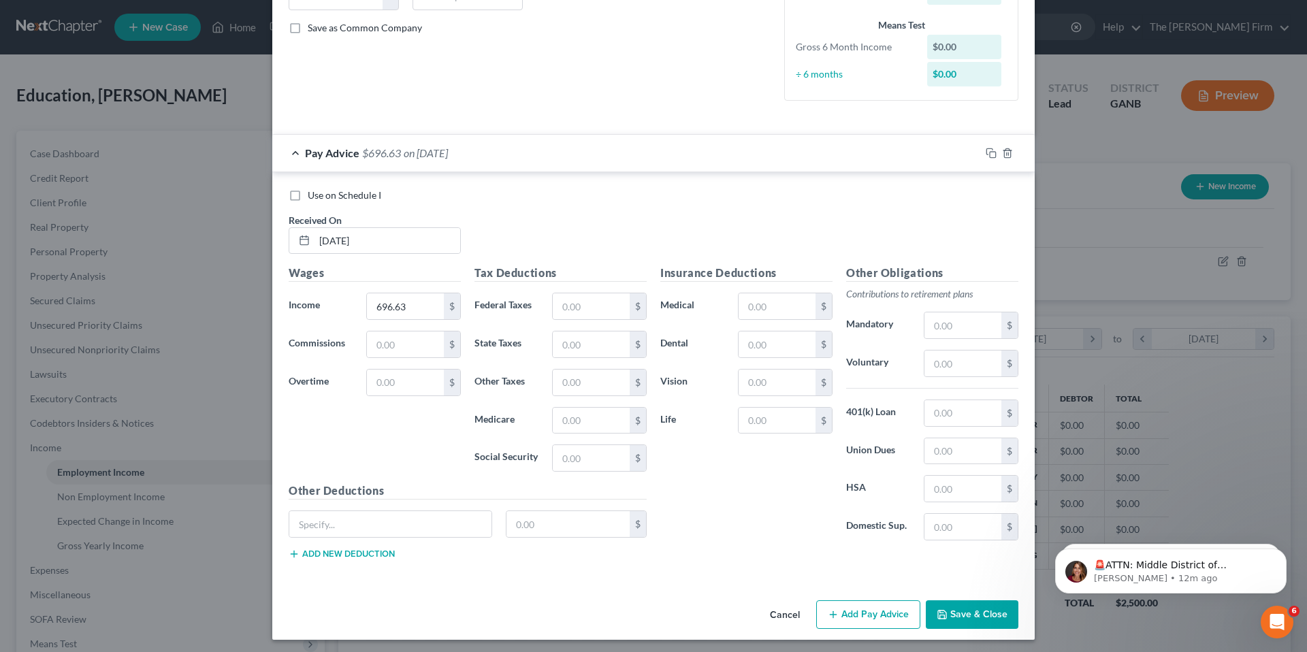
click at [994, 614] on button "Save & Close" at bounding box center [972, 614] width 93 height 29
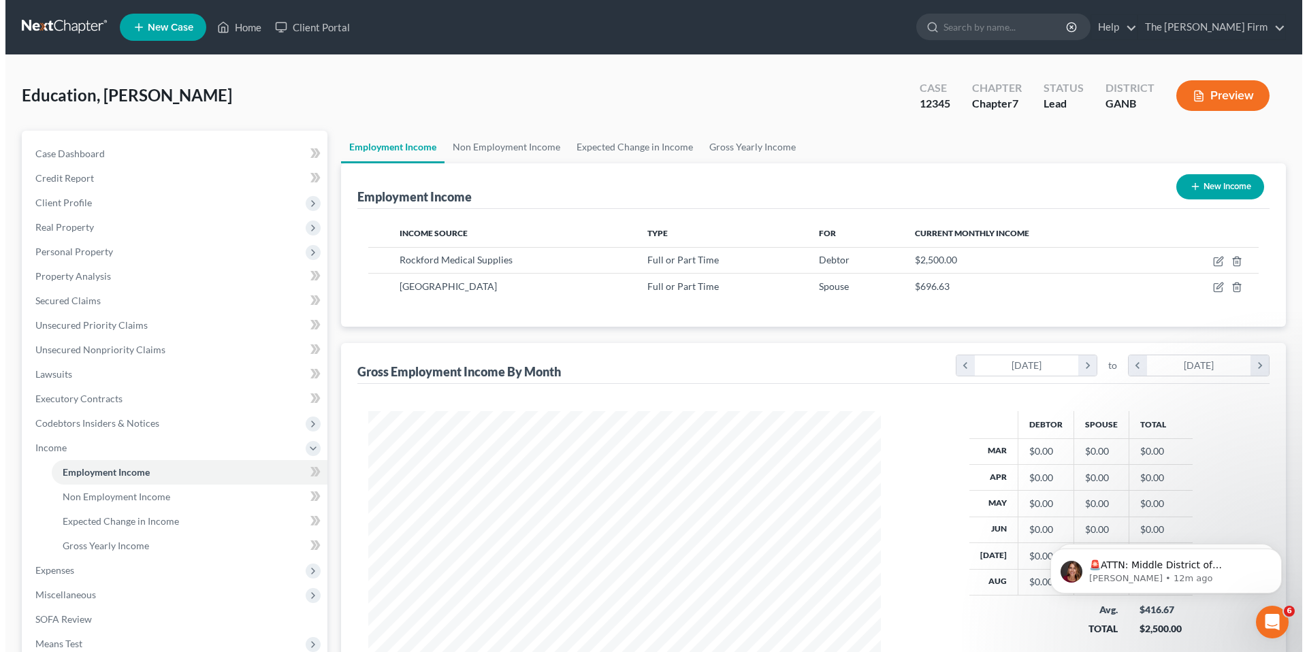
scroll to position [680270, 679989]
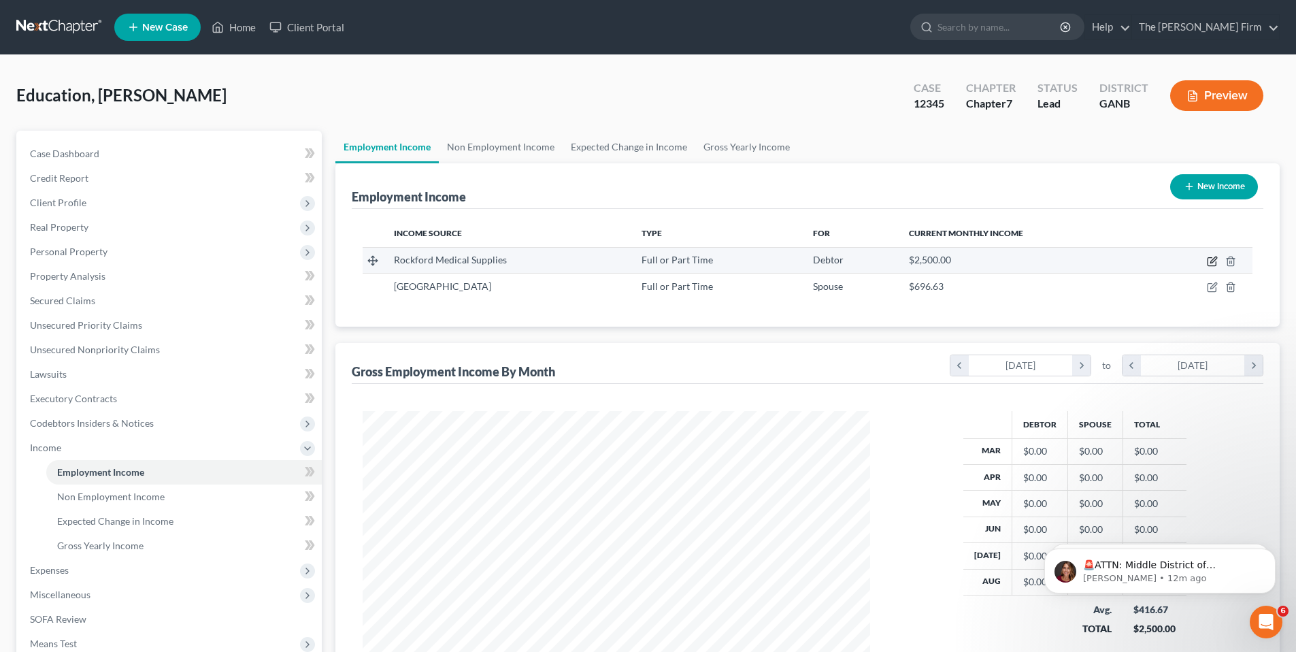
click at [1211, 265] on icon "button" at bounding box center [1212, 262] width 8 height 8
select select "0"
select select "8"
select select "0"
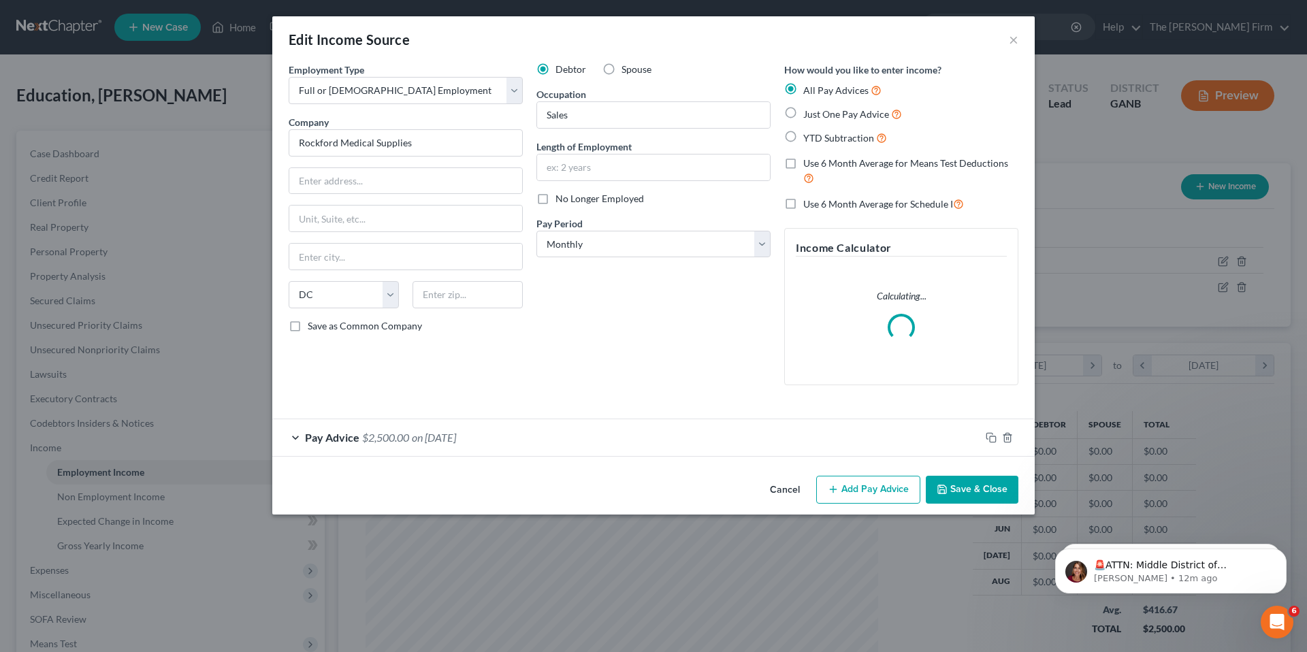
scroll to position [256, 540]
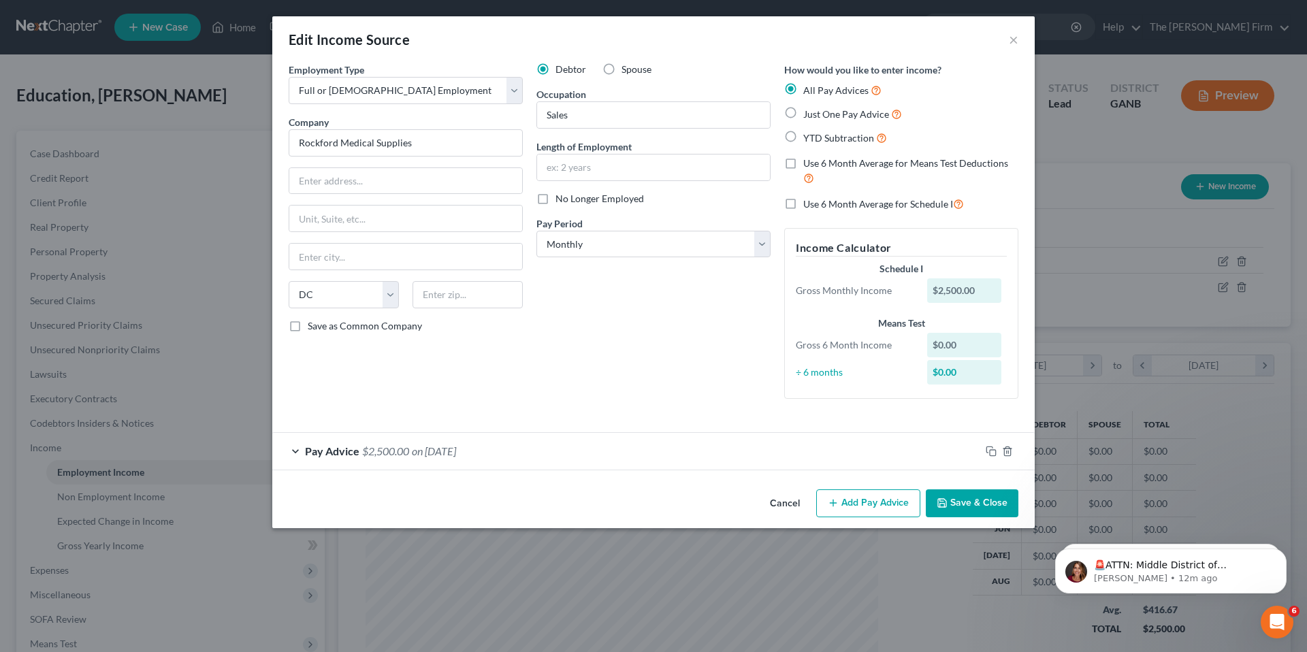
click at [300, 449] on div "Pay Advice $2,500.00 on 09/01/2025" at bounding box center [626, 451] width 708 height 36
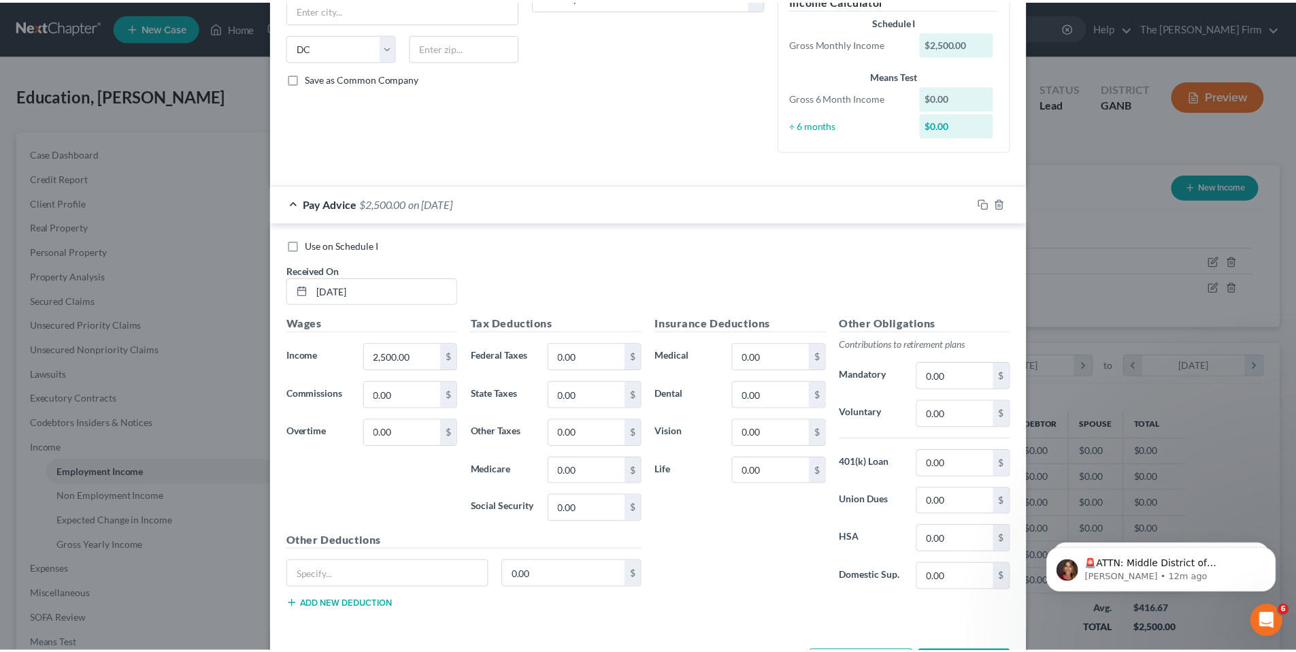
scroll to position [257, 0]
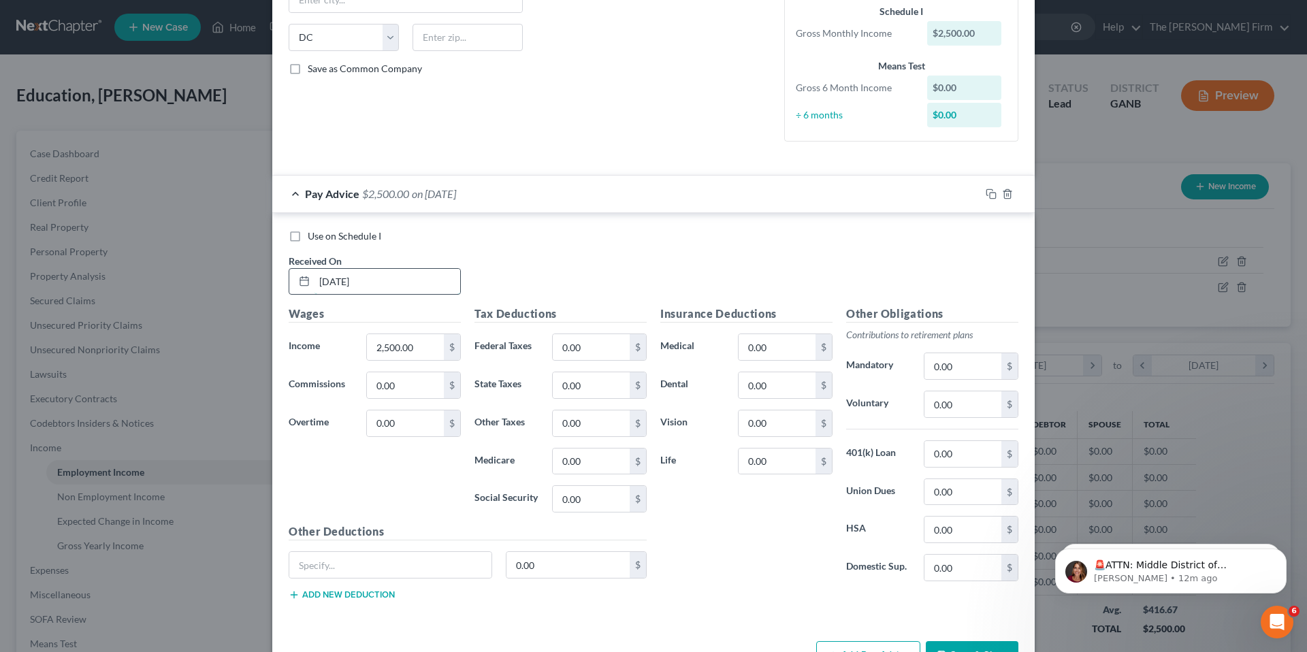
click at [377, 287] on input "09/01/2025" at bounding box center [387, 282] width 146 height 26
type input "09/01/2015"
click at [957, 649] on button "Save & Close" at bounding box center [972, 655] width 93 height 29
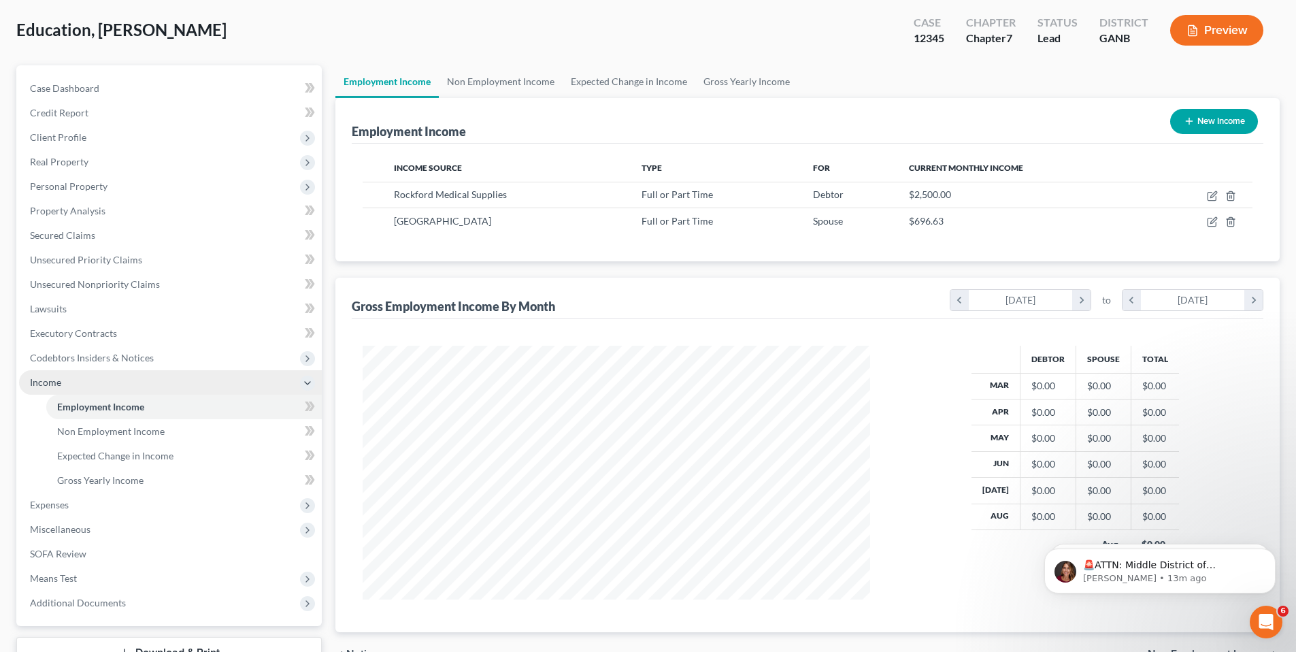
scroll to position [169, 0]
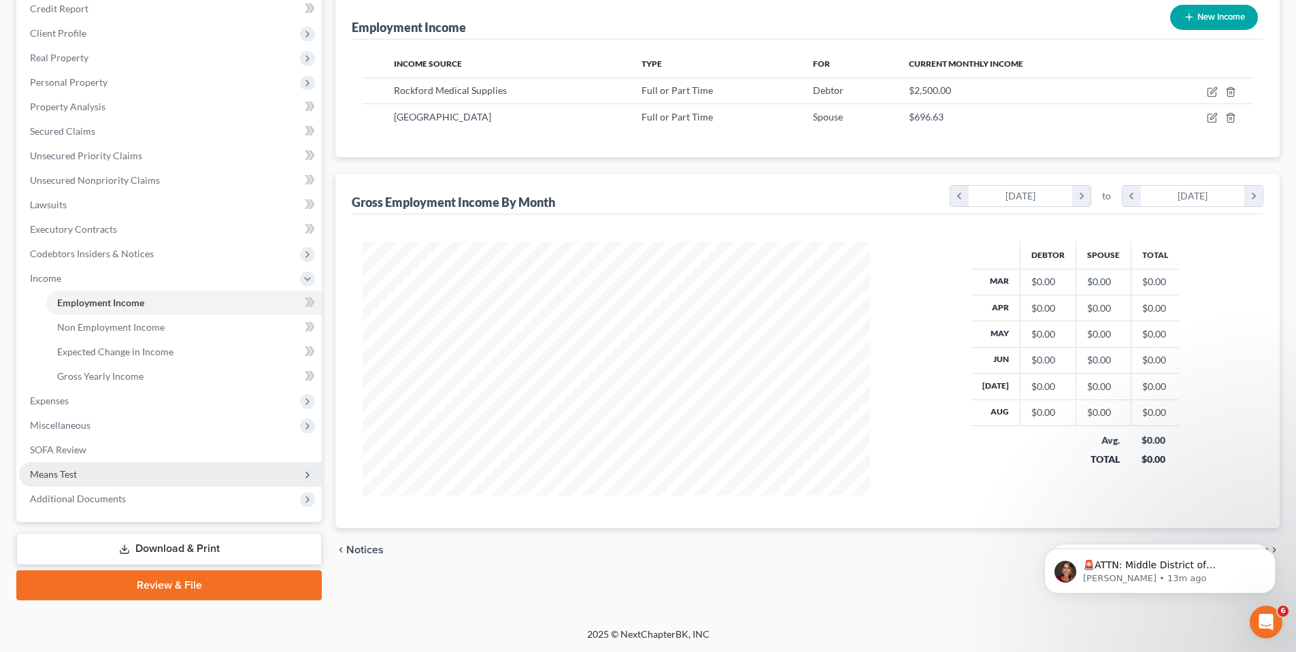
click at [69, 478] on span "Means Test" at bounding box center [53, 474] width 47 height 12
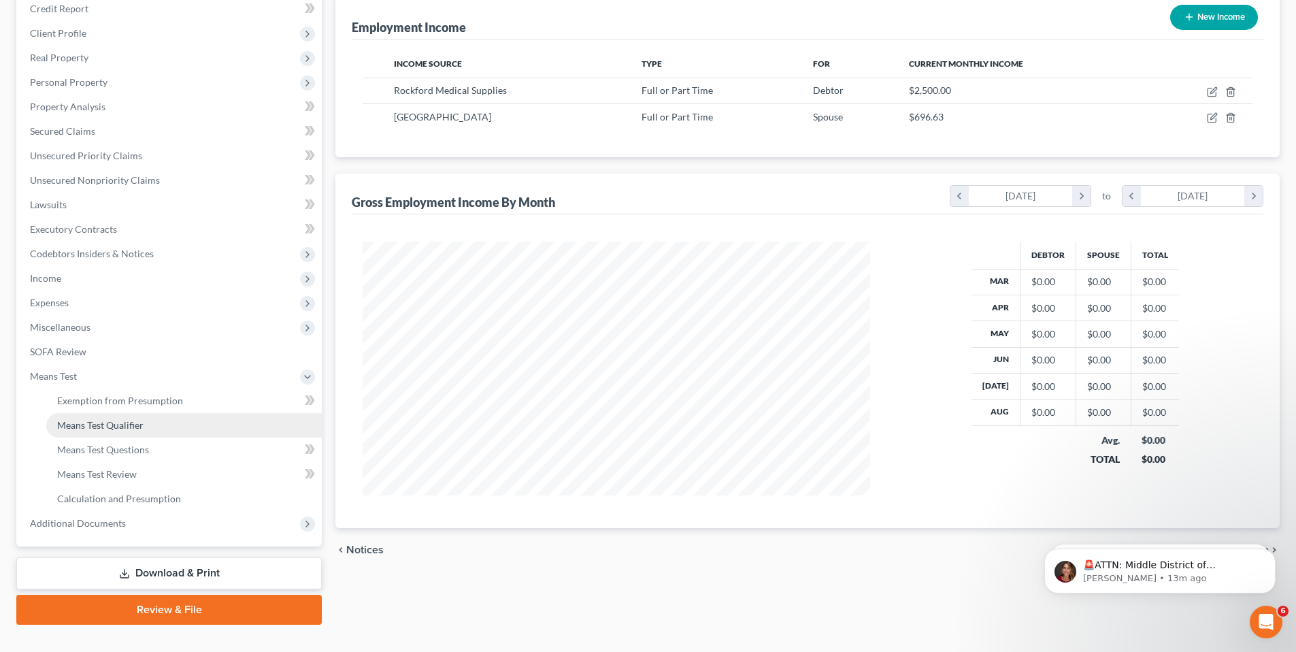
click at [119, 429] on span "Means Test Qualifier" at bounding box center [100, 425] width 86 height 12
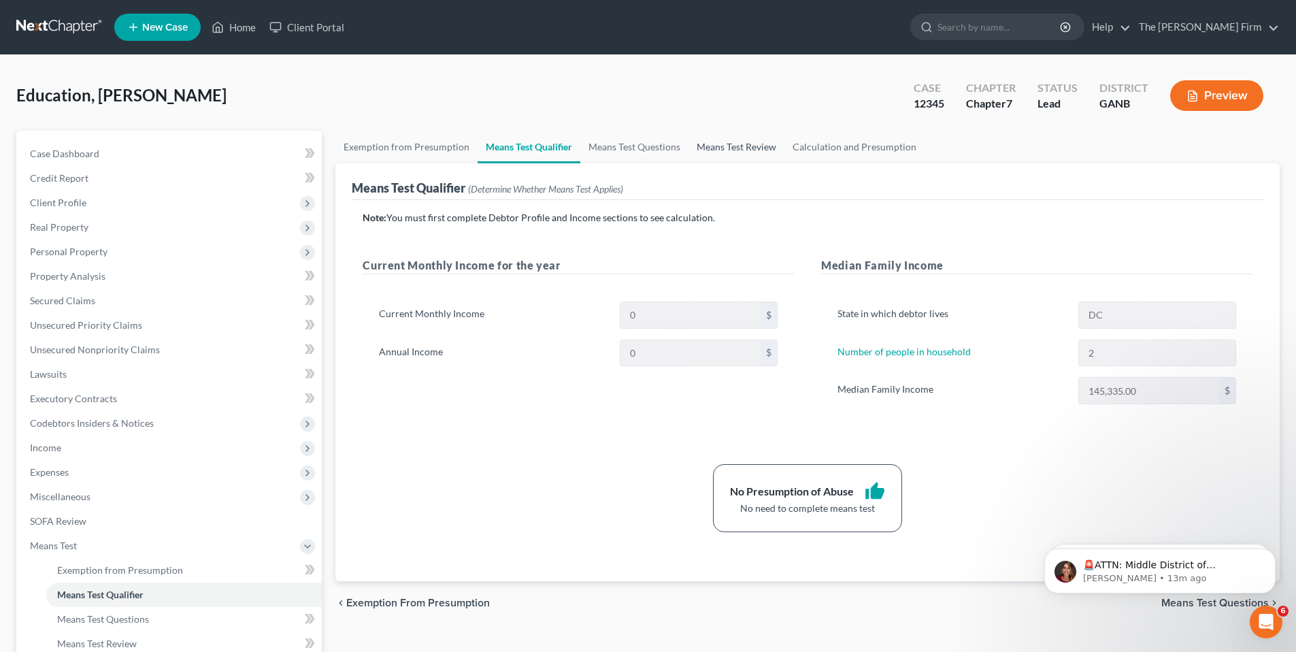
click at [733, 150] on link "Means Test Review" at bounding box center [737, 147] width 96 height 33
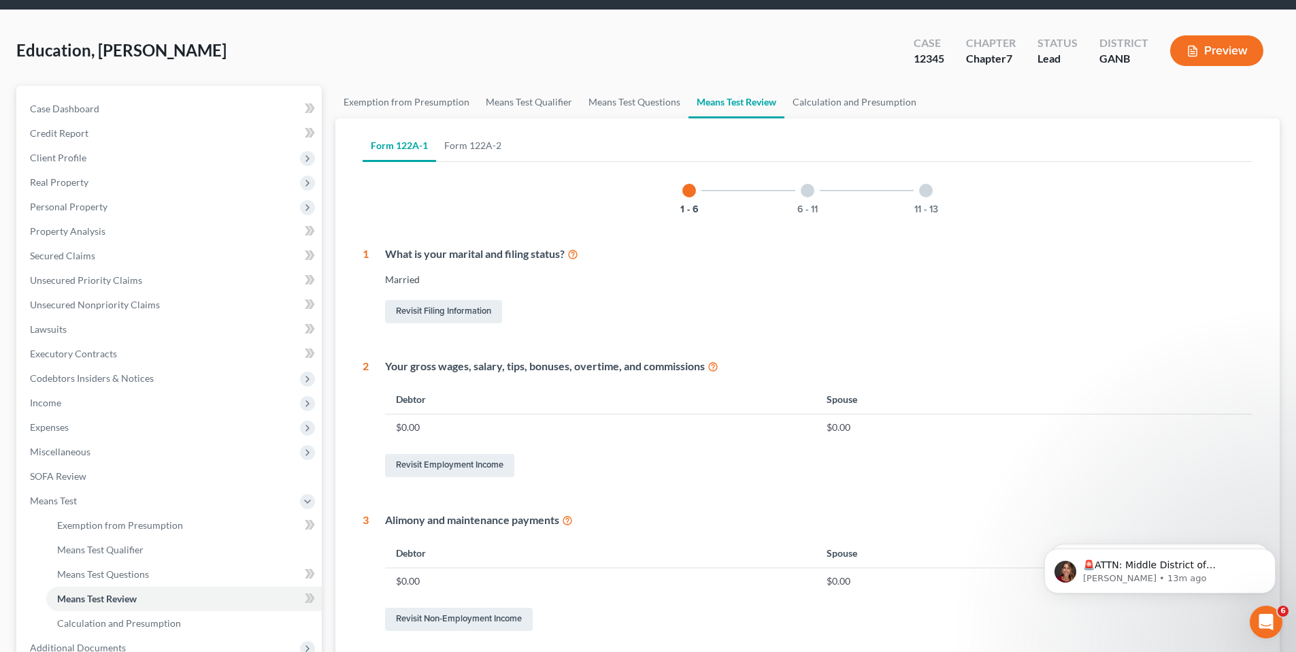
scroll to position [47, 0]
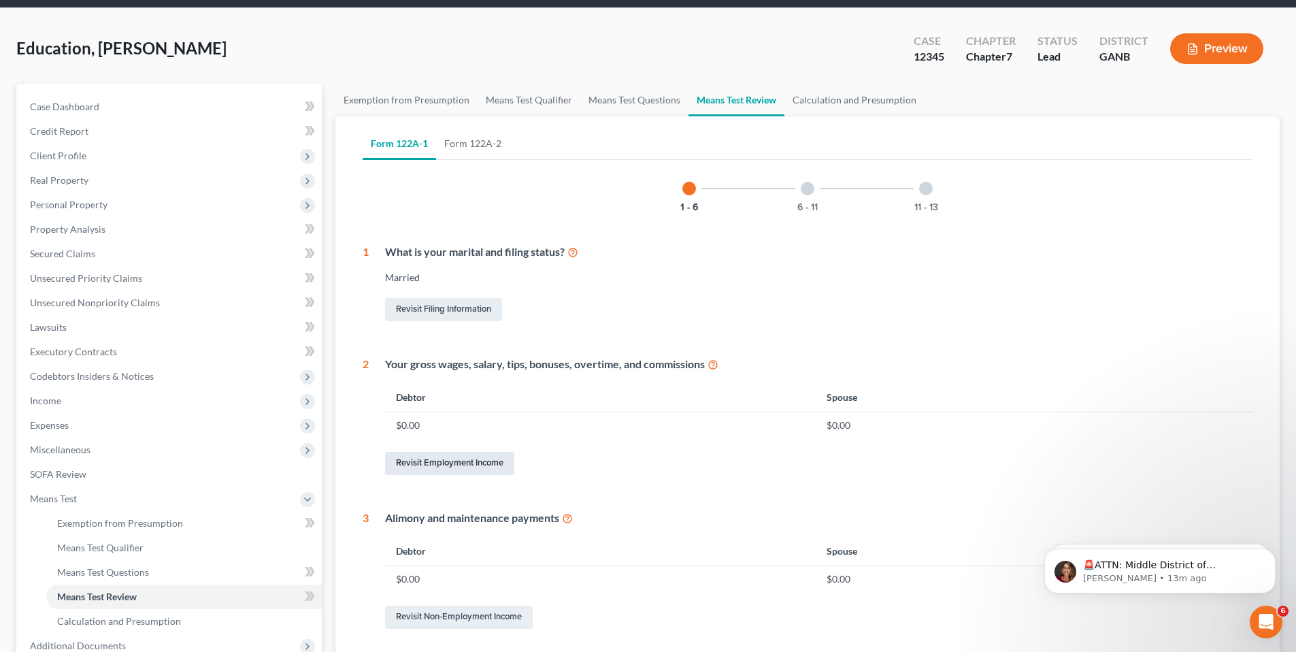
click at [466, 464] on link "Revisit Employment Income" at bounding box center [449, 463] width 129 height 23
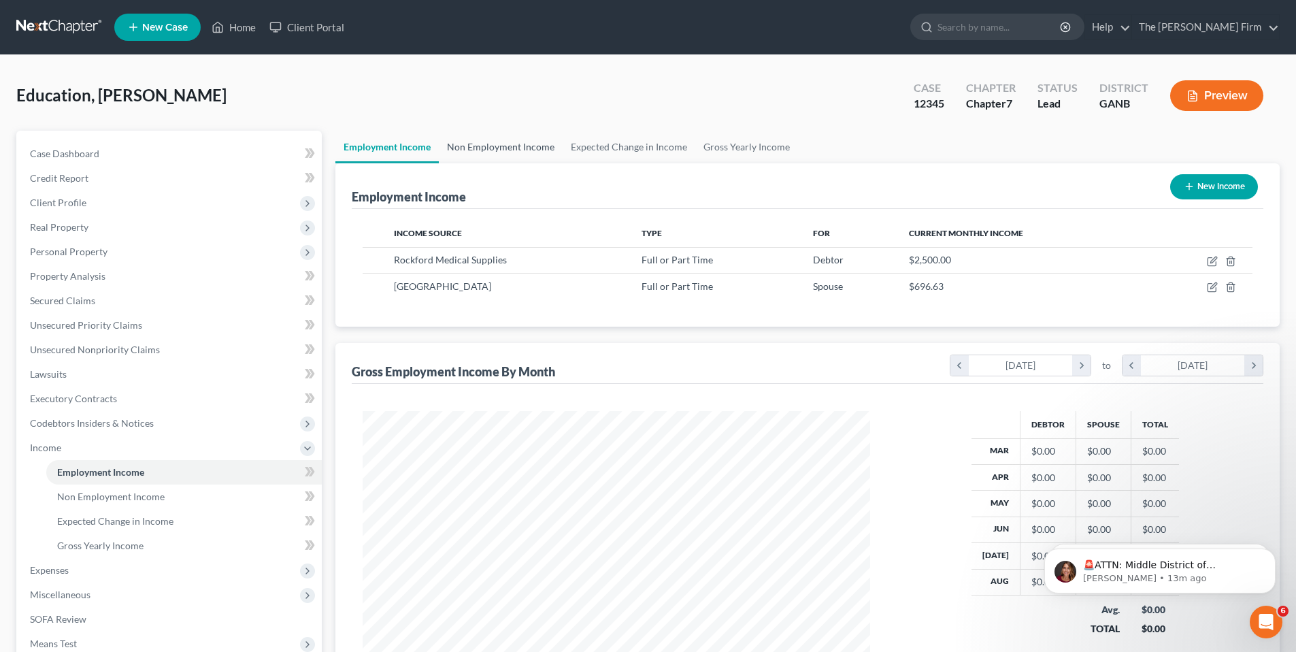
click at [507, 149] on link "Non Employment Income" at bounding box center [501, 147] width 124 height 33
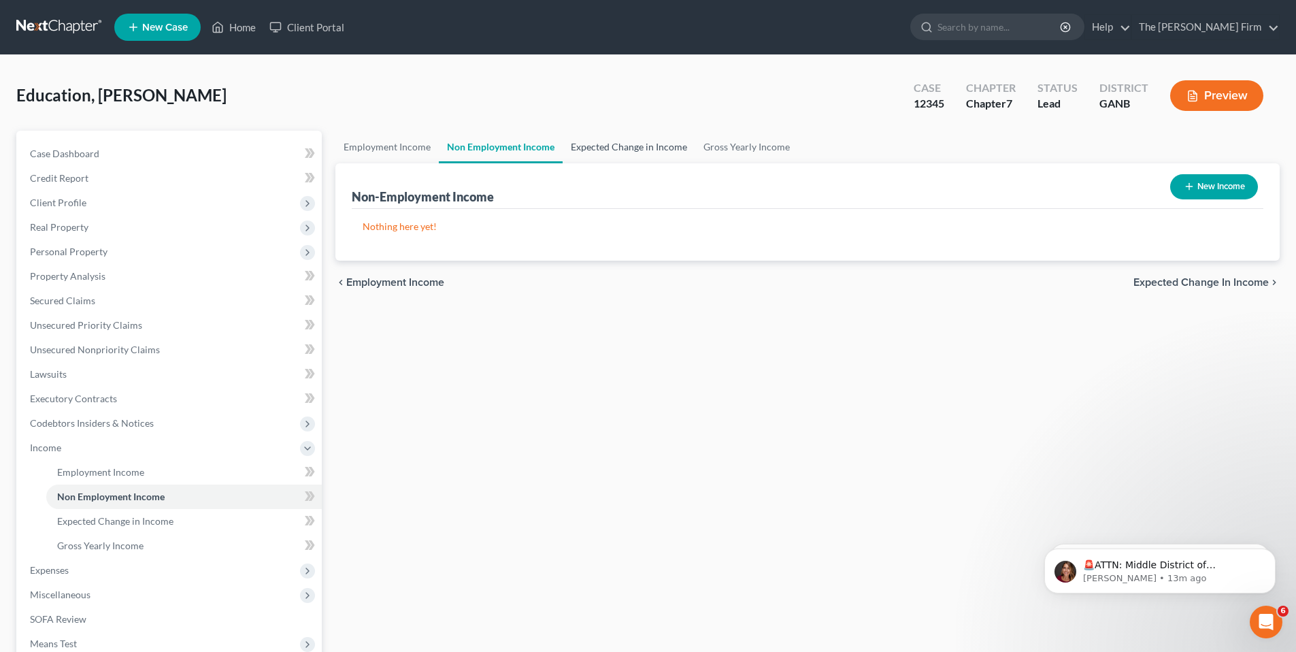
click at [638, 148] on link "Expected Change in Income" at bounding box center [629, 147] width 133 height 33
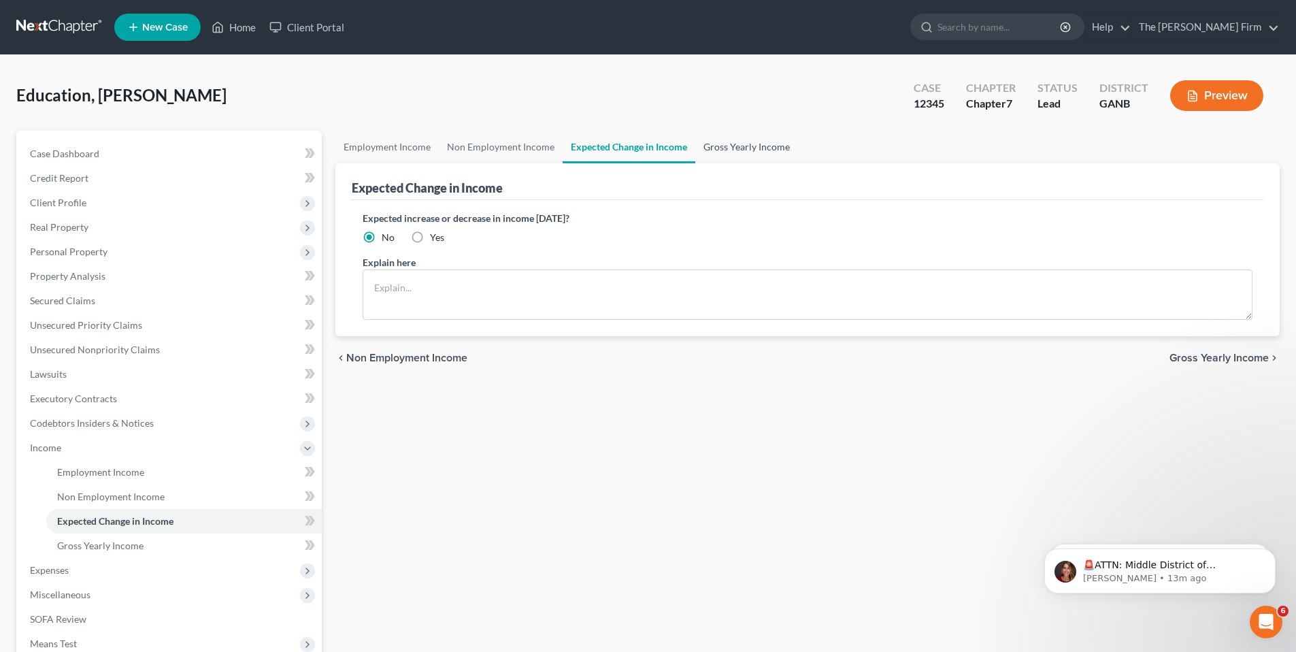
click at [773, 146] on link "Gross Yearly Income" at bounding box center [746, 147] width 103 height 33
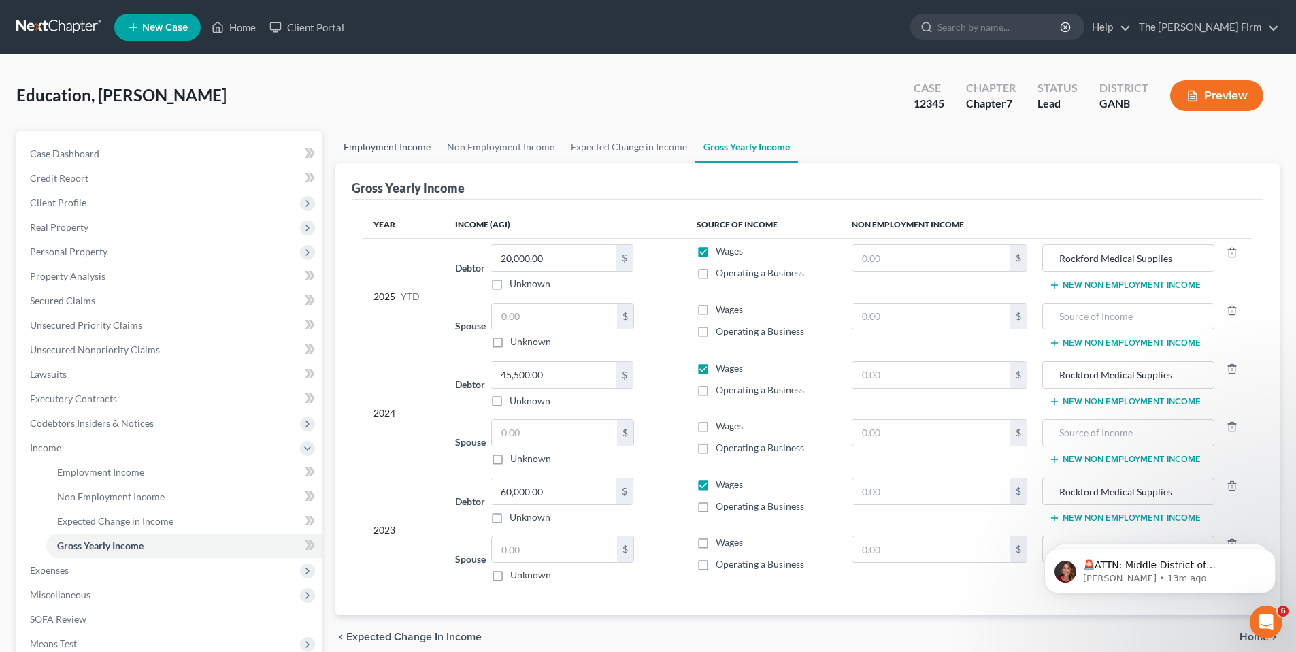
drag, startPoint x: 374, startPoint y: 151, endPoint x: 638, endPoint y: 220, distance: 272.8
click at [373, 151] on link "Employment Income" at bounding box center [386, 147] width 103 height 33
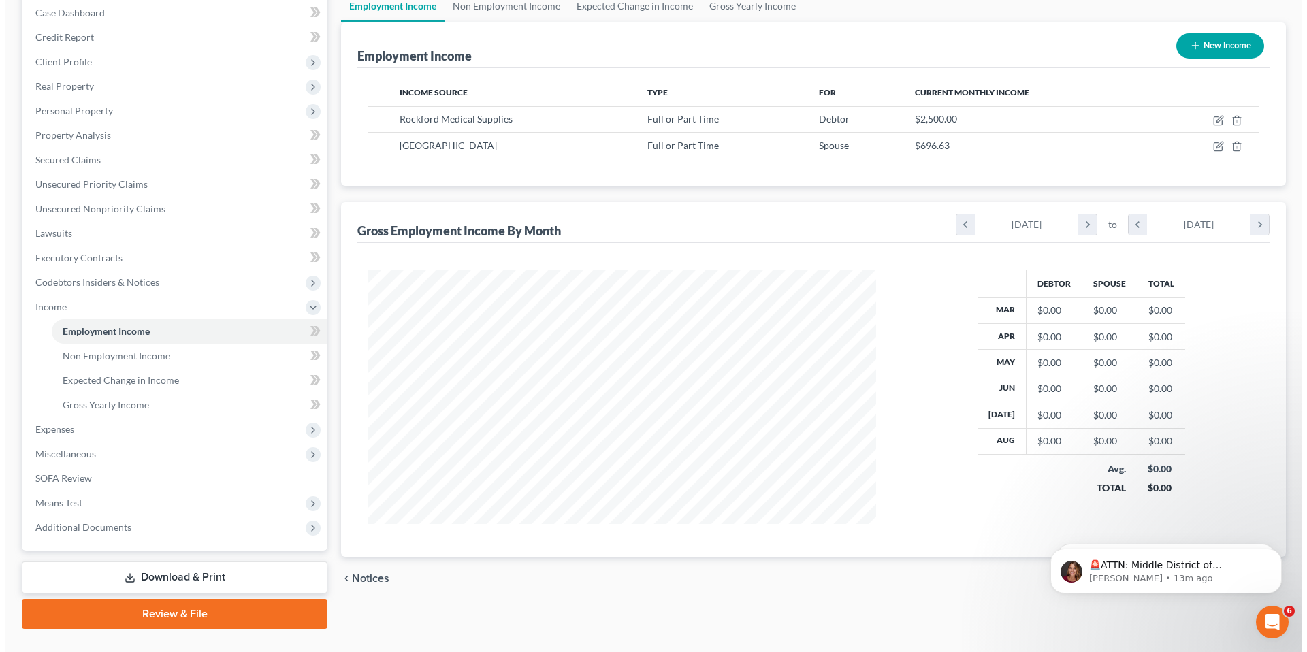
scroll to position [157, 0]
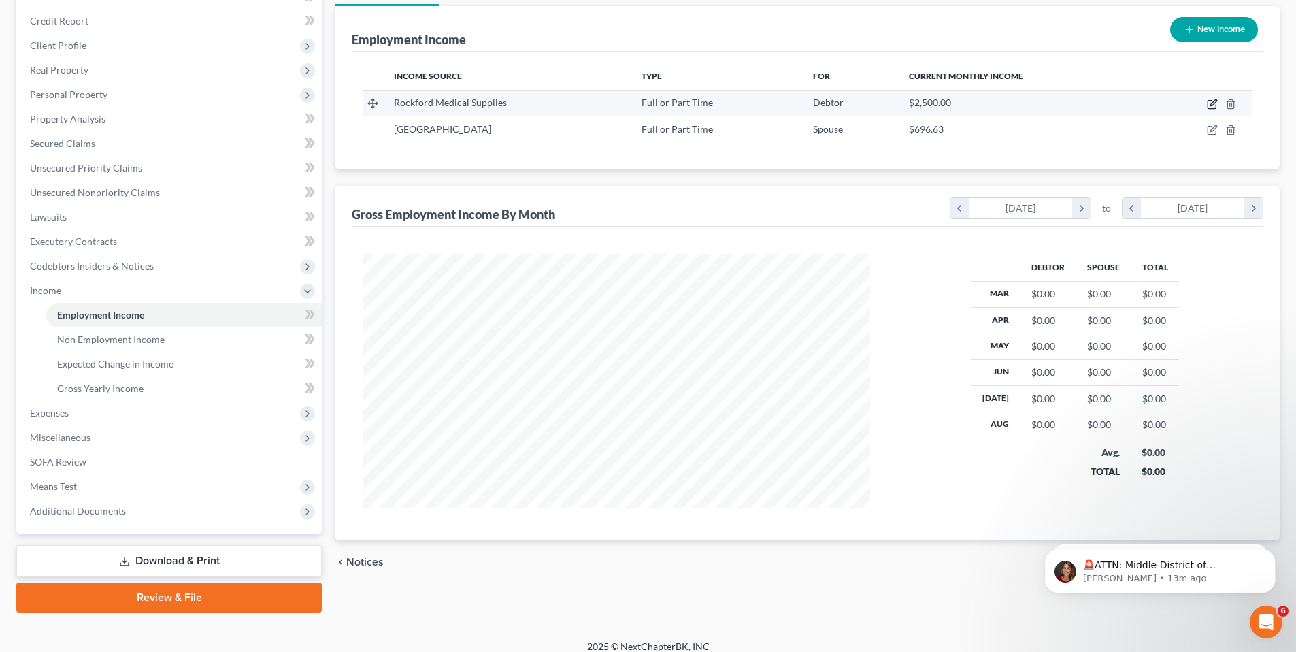
click at [1211, 106] on icon "button" at bounding box center [1212, 104] width 11 height 11
select select "0"
select select "8"
select select "0"
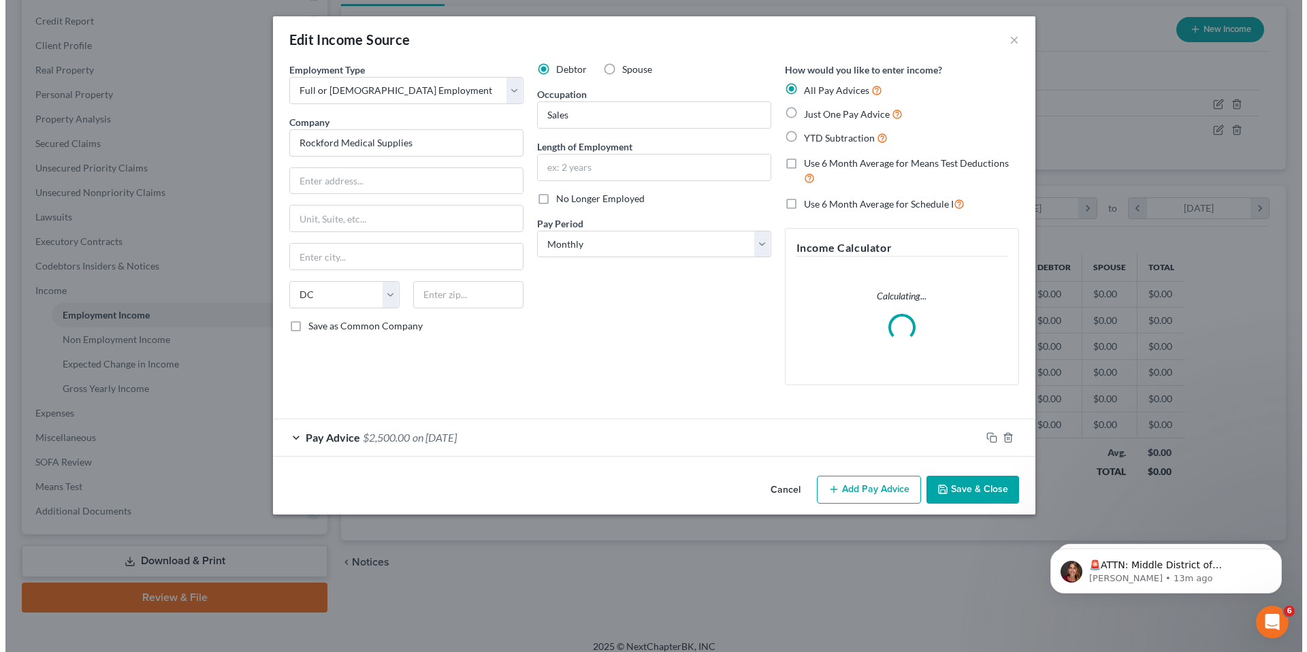
scroll to position [256, 540]
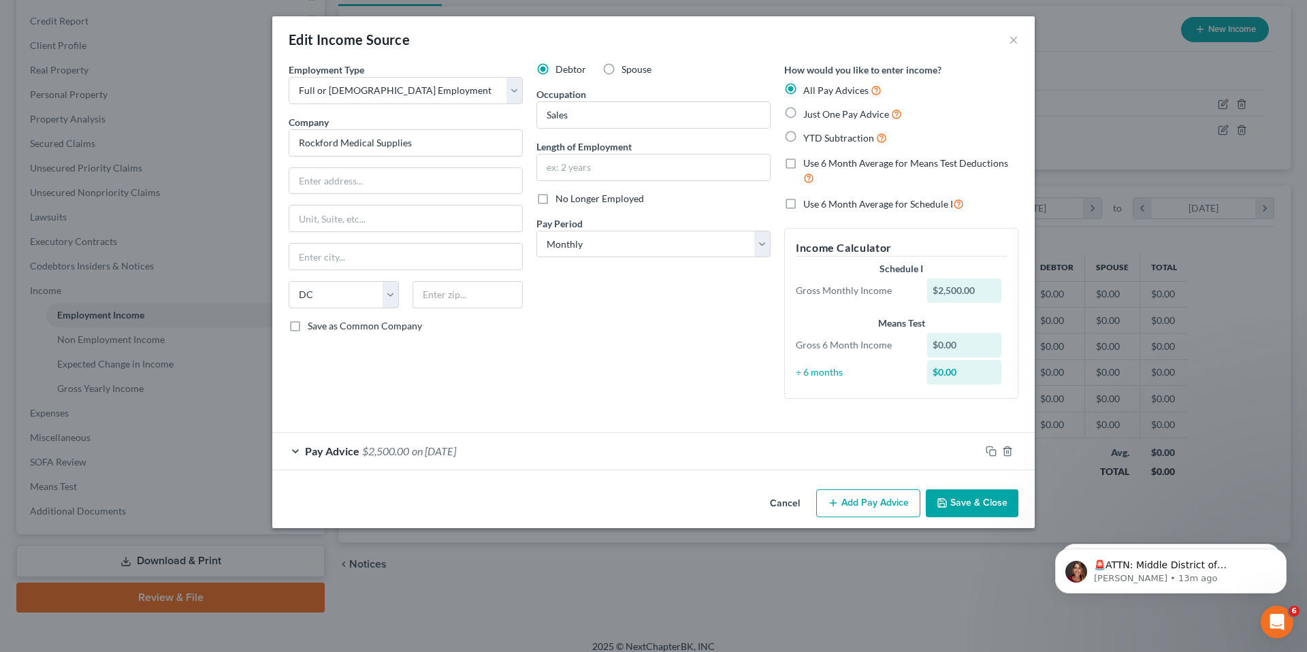
click at [299, 439] on div "Pay Advice $2,500.00 on 09/01/2015" at bounding box center [626, 451] width 708 height 36
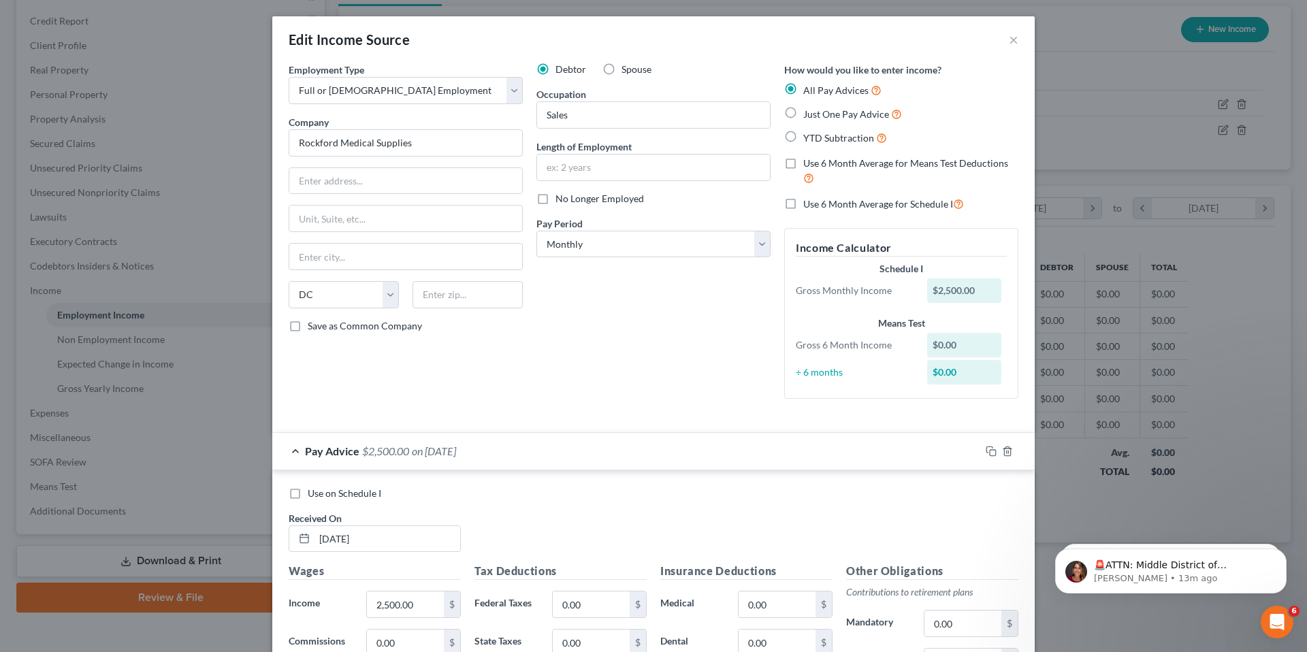
click at [803, 135] on label "YTD Subtraction" at bounding box center [845, 138] width 84 height 16
click at [808, 135] on input "YTD Subtraction" at bounding box center [812, 134] width 9 height 9
radio input "true"
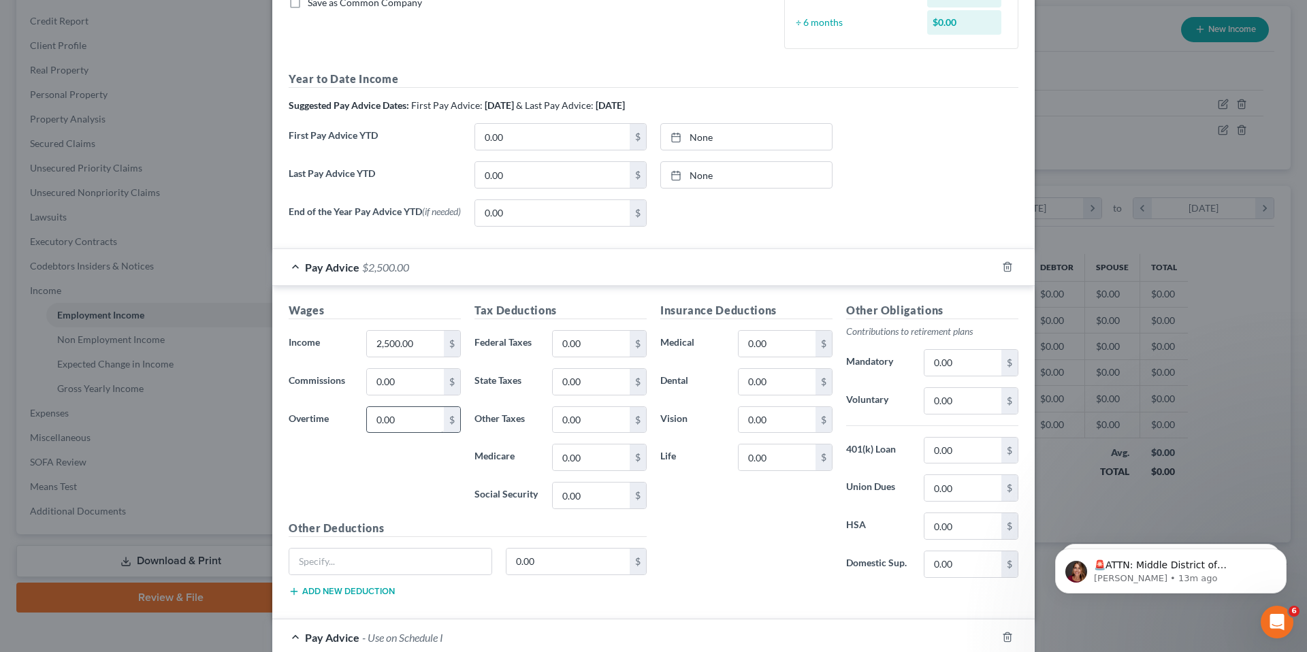
scroll to position [350, 0]
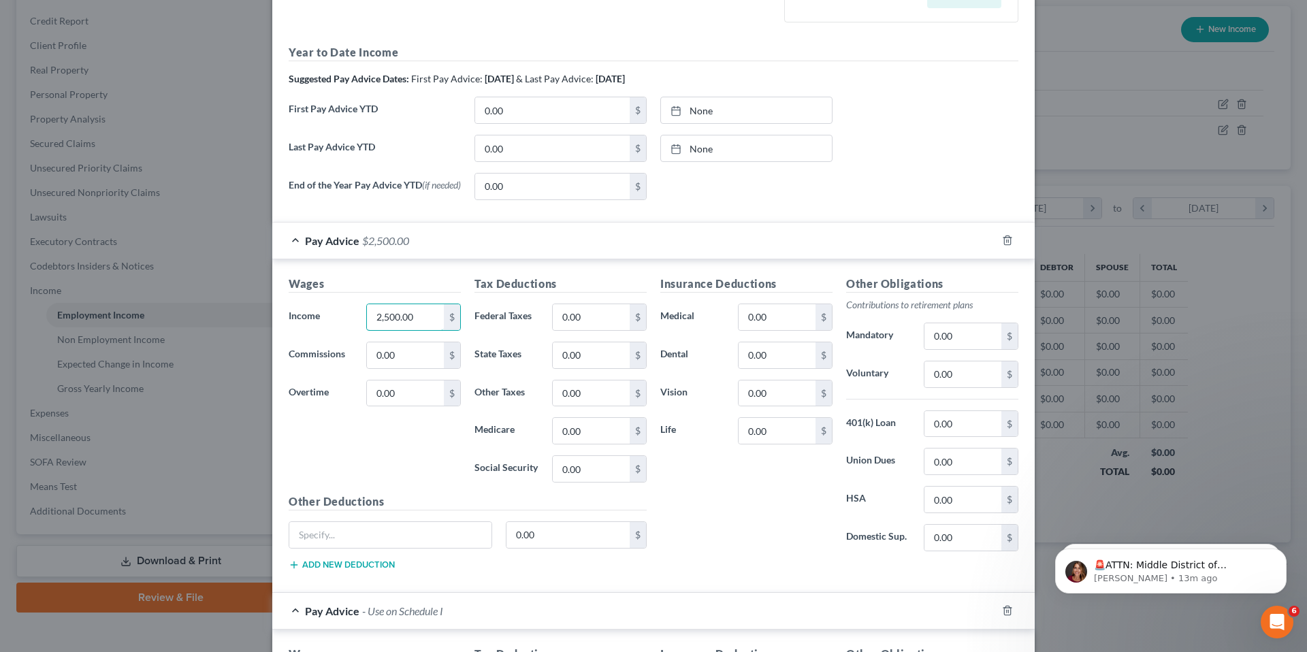
drag, startPoint x: 416, startPoint y: 321, endPoint x: 262, endPoint y: 317, distance: 154.5
click at [262, 317] on div "Edit Income Source × Employment Type * Select Full or Part Time Employment Self…" at bounding box center [653, 326] width 1307 height 652
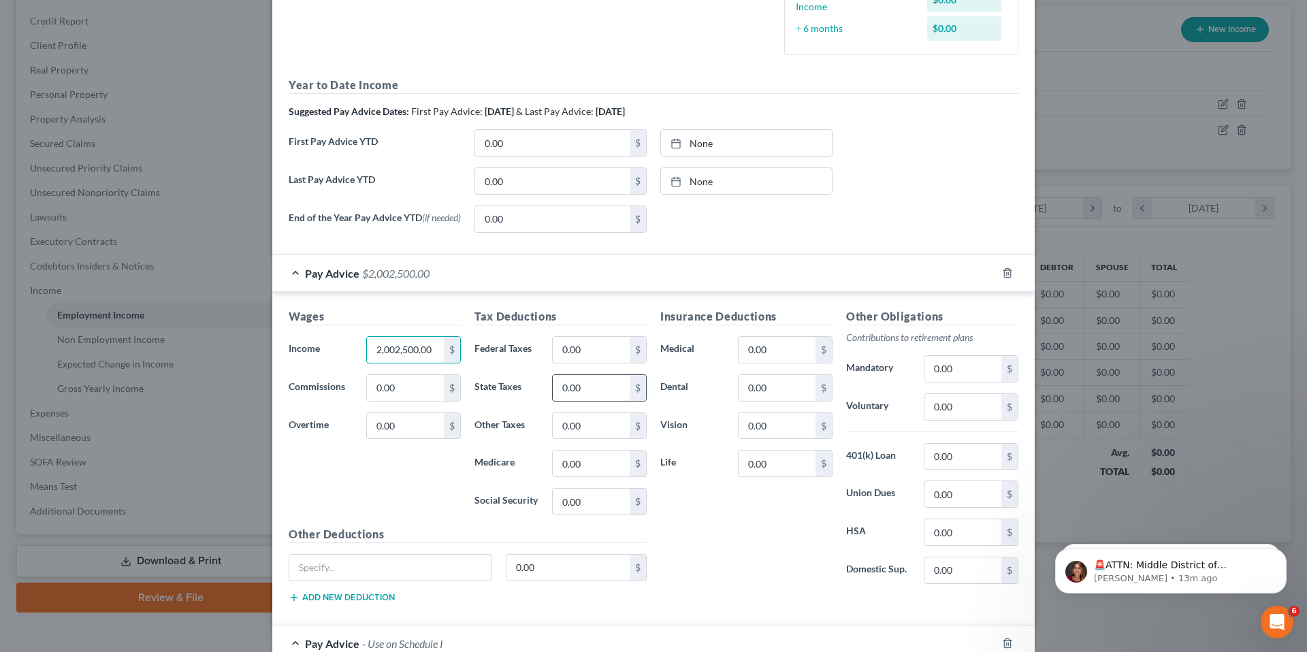
scroll to position [0, 0]
type input "2"
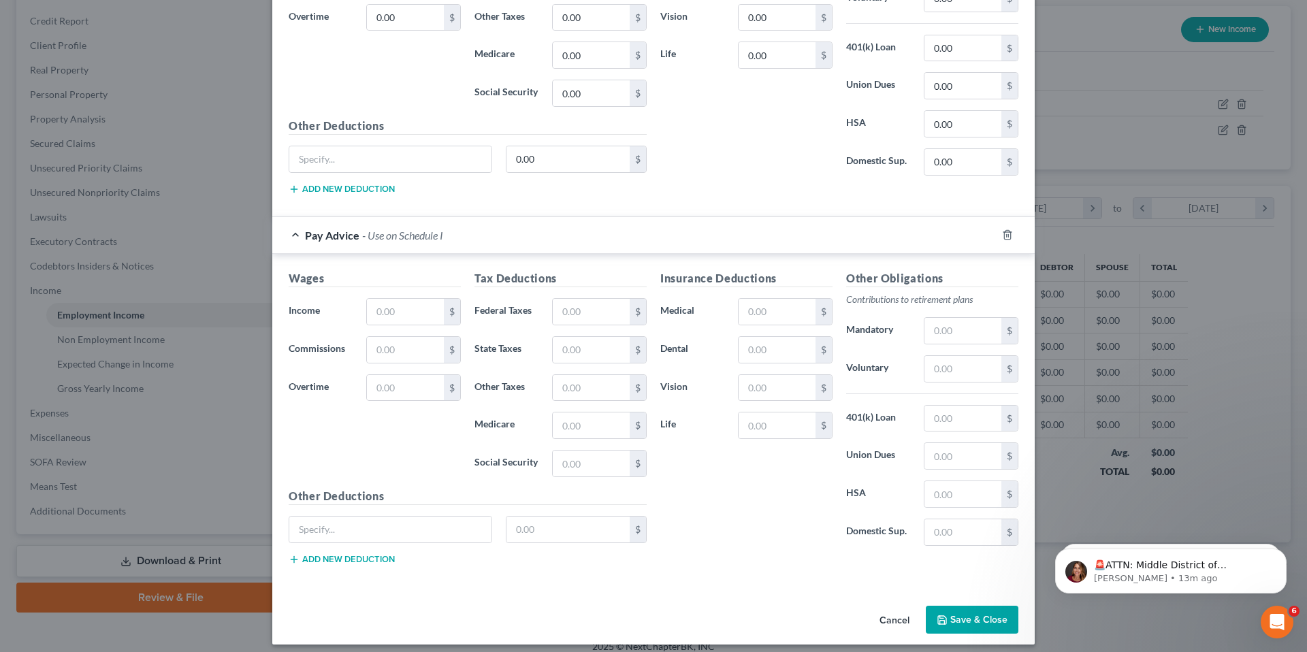
scroll to position [770, 0]
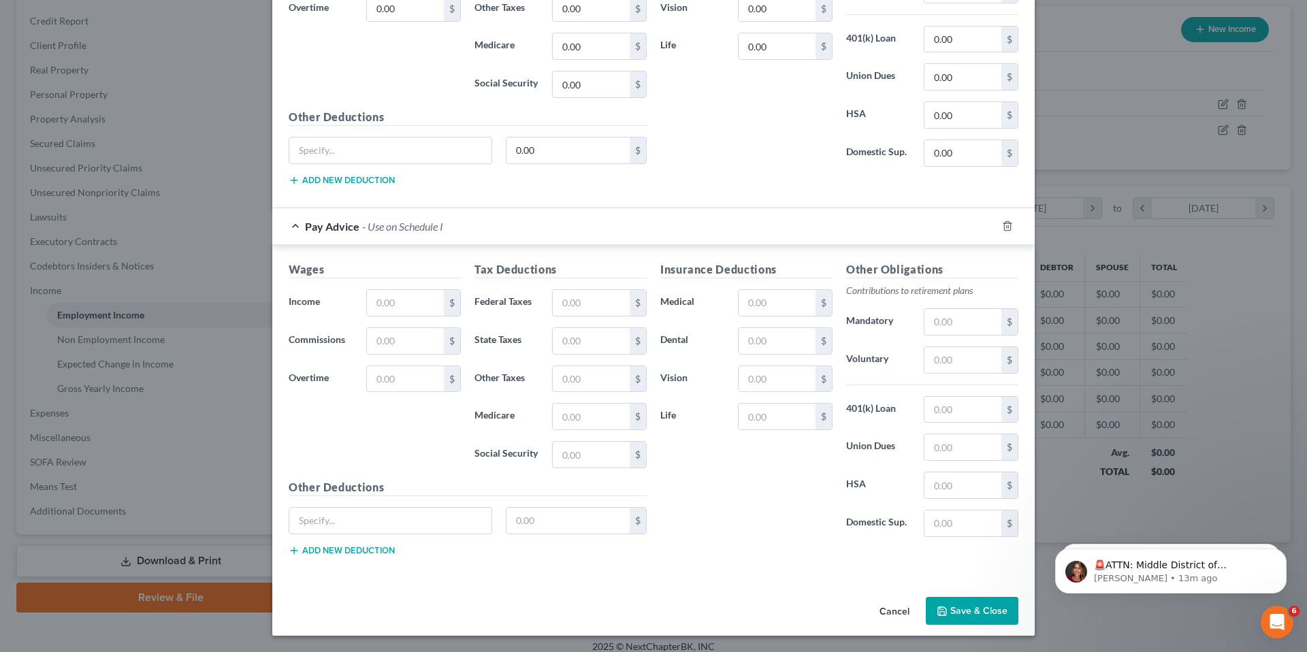
type input "20,000.00"
click at [979, 614] on button "Save & Close" at bounding box center [972, 611] width 93 height 29
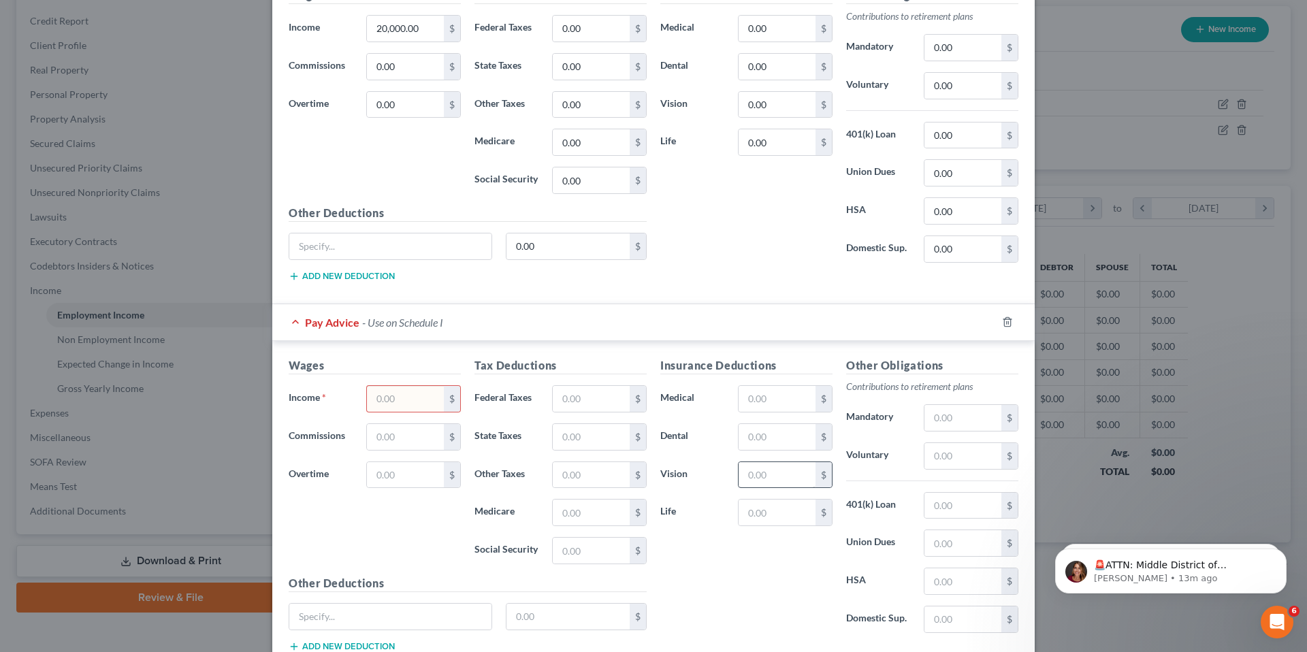
scroll to position [674, 0]
click at [421, 406] on input "text" at bounding box center [405, 396] width 77 height 26
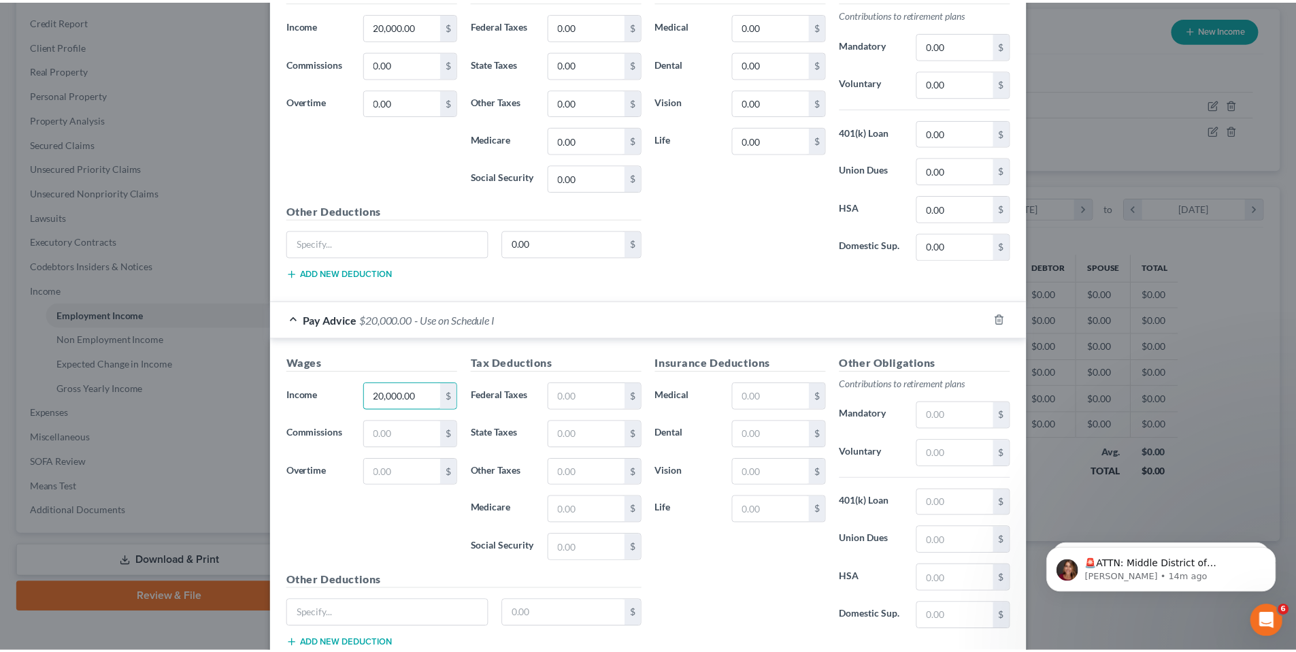
scroll to position [770, 0]
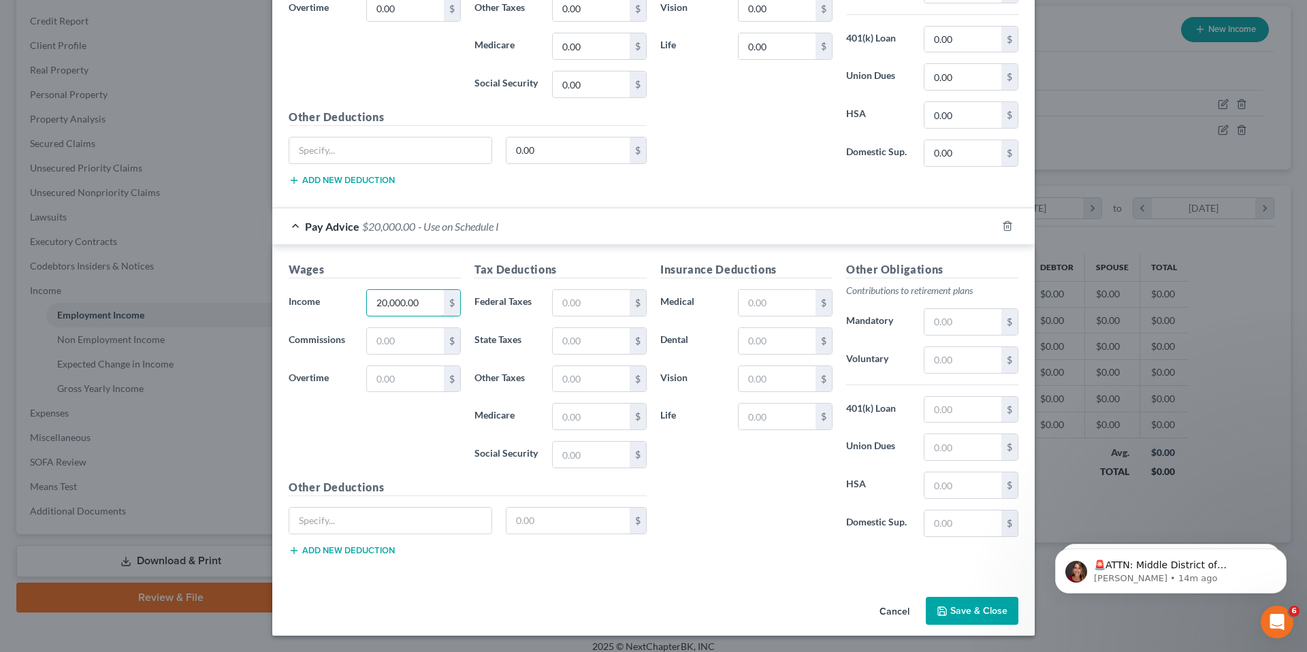
type input "20,000.00"
click at [989, 615] on button "Save & Close" at bounding box center [972, 611] width 93 height 29
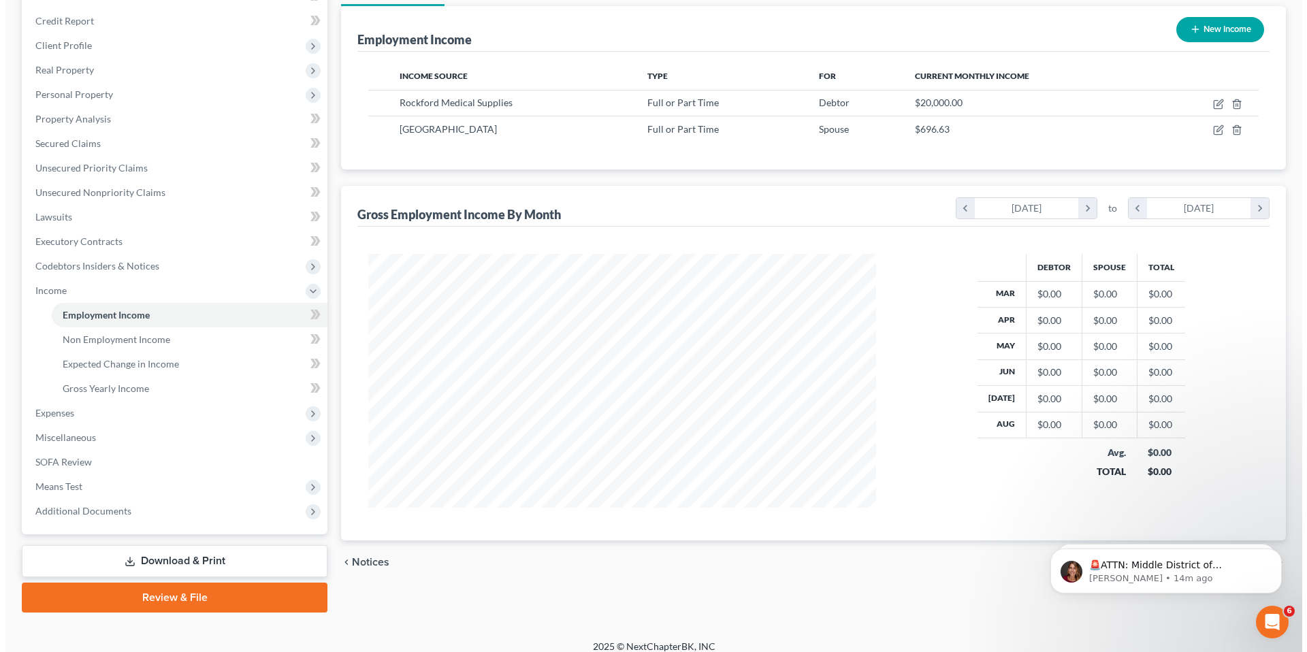
scroll to position [680270, 679989]
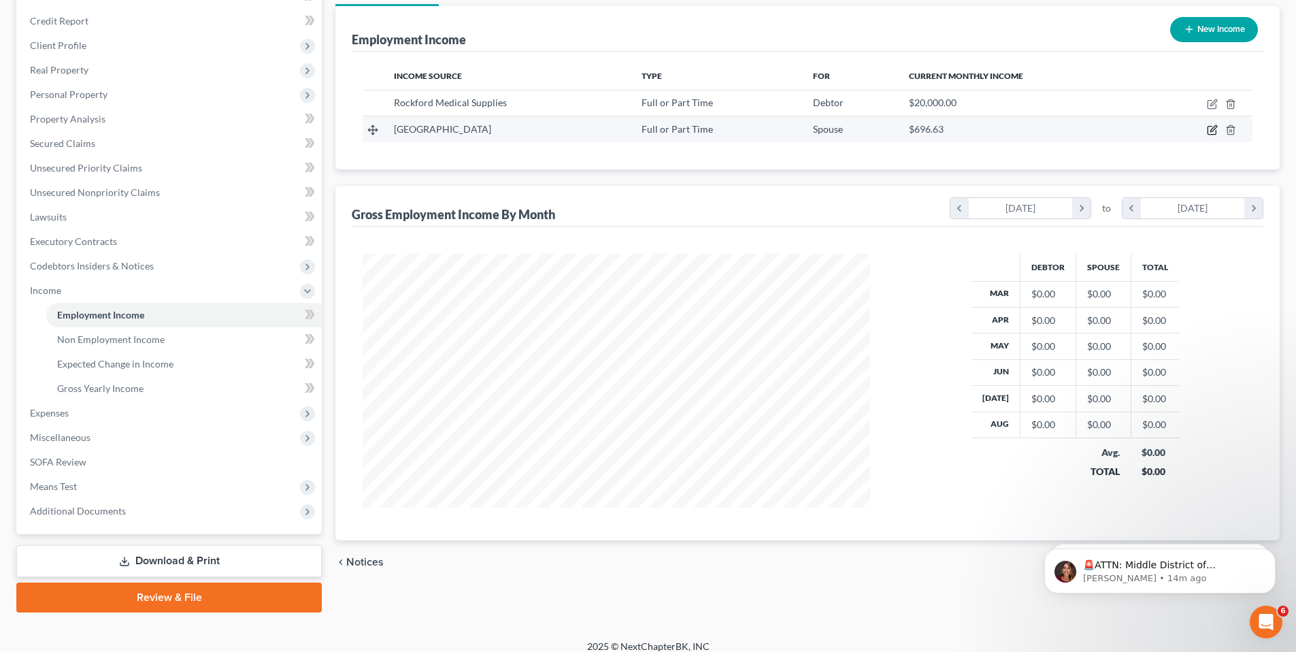
click at [1219, 130] on td at bounding box center [1201, 129] width 104 height 26
click at [1217, 131] on icon "button" at bounding box center [1212, 130] width 11 height 11
select select "0"
select select "8"
select select "0"
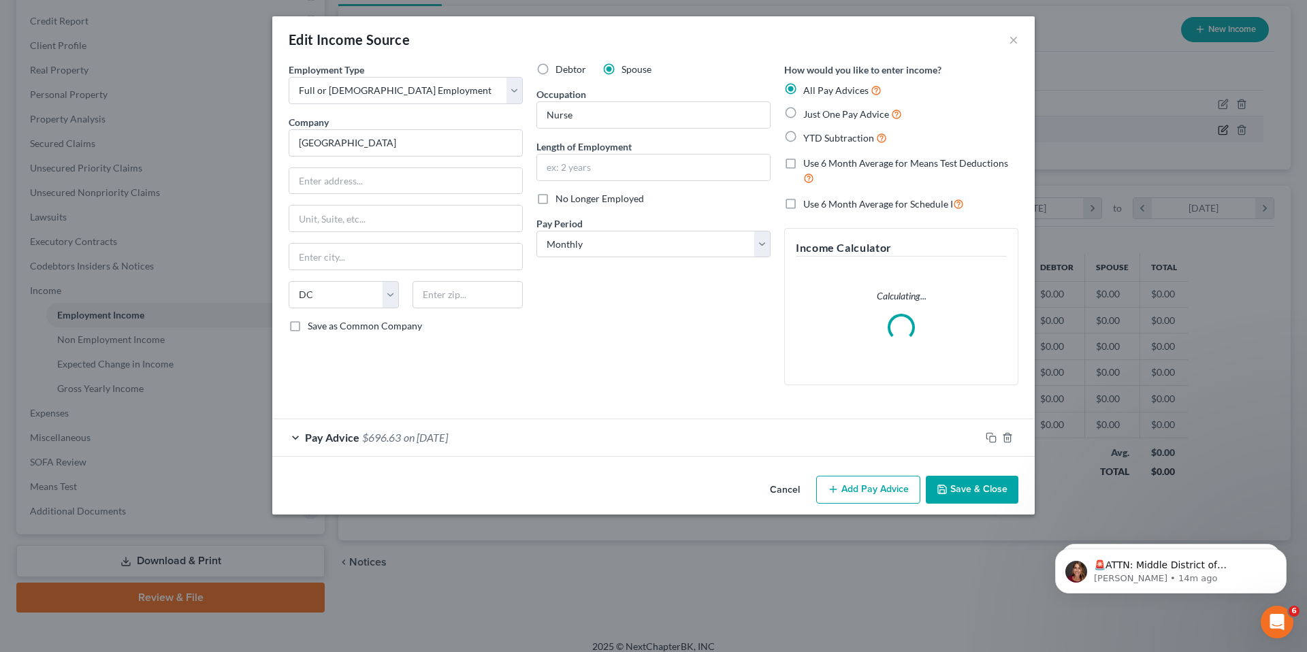
scroll to position [256, 540]
drag, startPoint x: 792, startPoint y: 134, endPoint x: 796, endPoint y: 144, distance: 10.4
click at [803, 133] on label "YTD Subtraction" at bounding box center [845, 138] width 84 height 16
click at [808, 133] on input "YTD Subtraction" at bounding box center [812, 134] width 9 height 9
radio input "true"
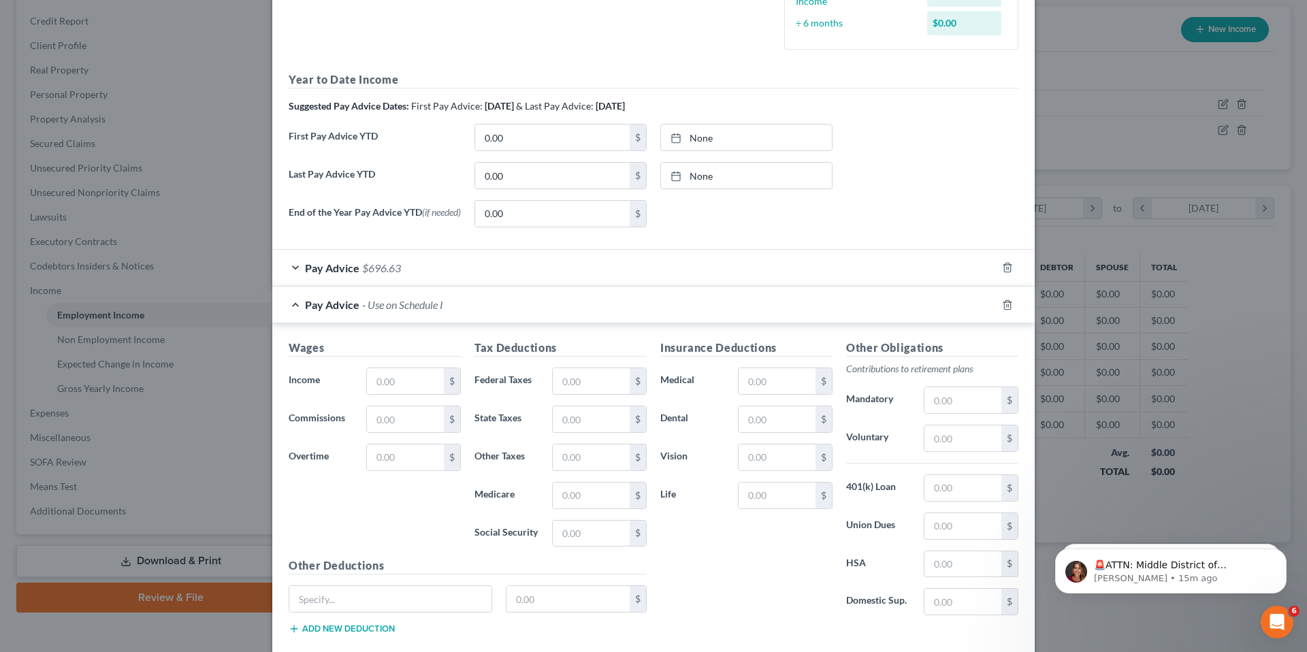
scroll to position [363, 0]
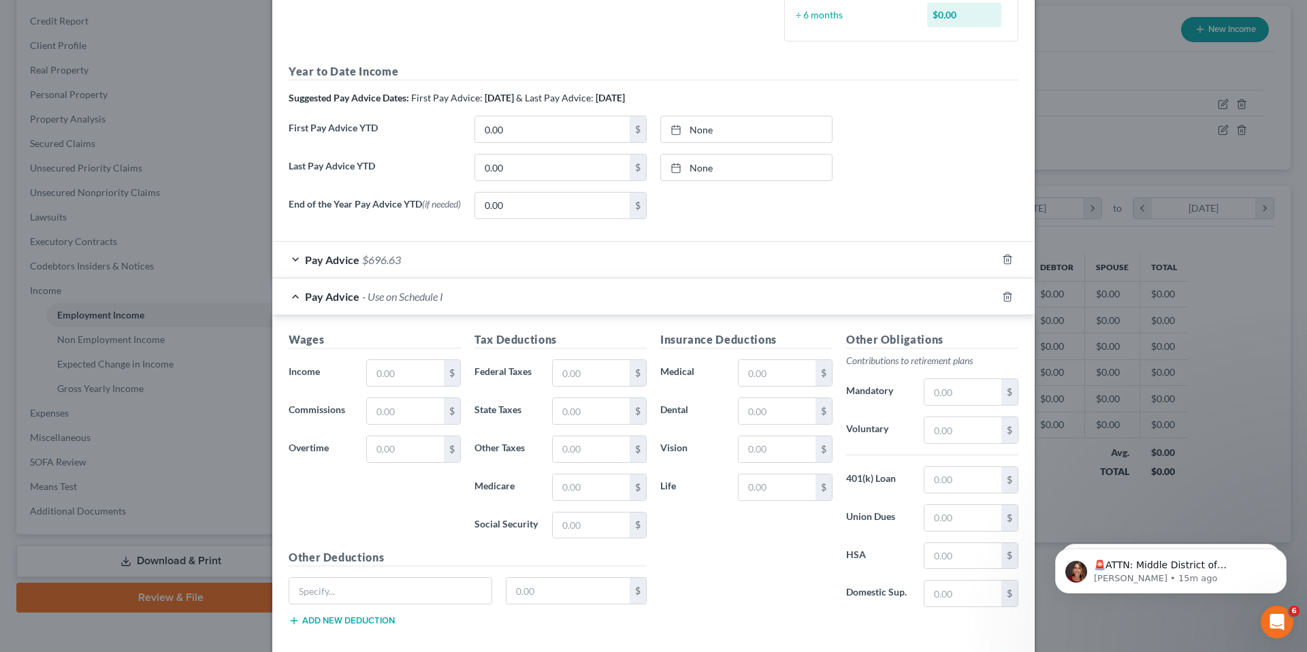
click at [343, 265] on span "Pay Advice" at bounding box center [332, 259] width 54 height 13
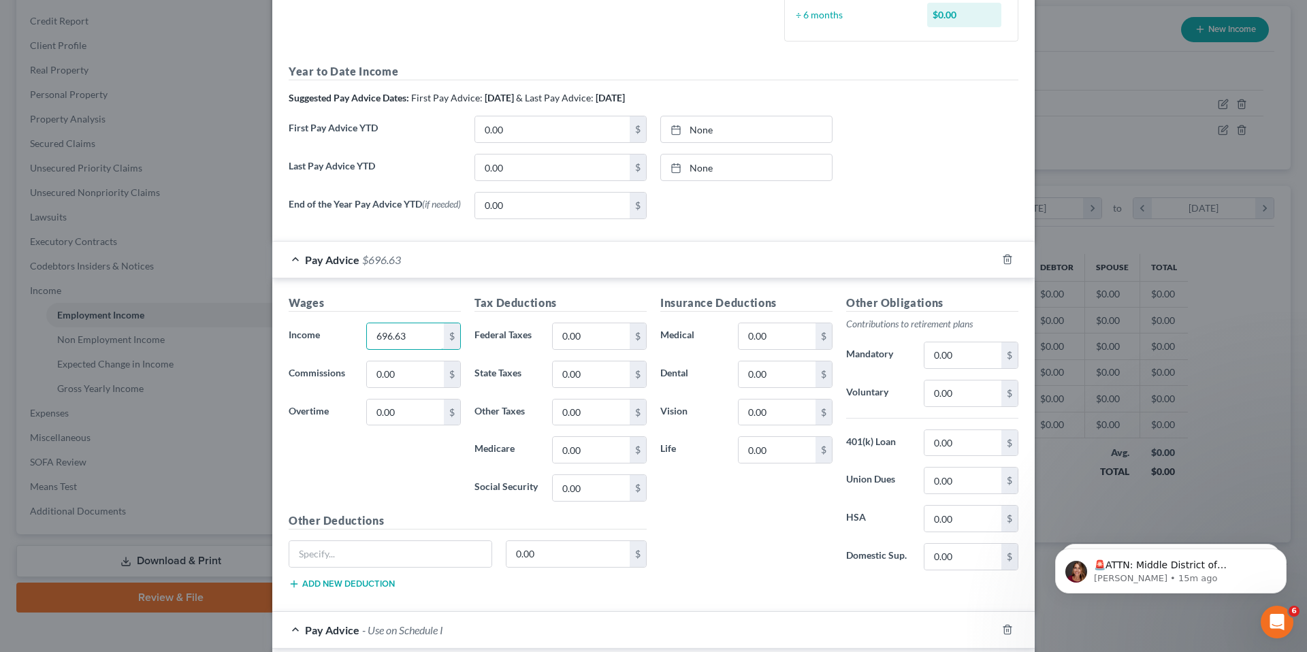
drag, startPoint x: 411, startPoint y: 340, endPoint x: 290, endPoint y: 333, distance: 121.3
click at [290, 333] on div "Income * 696.63 $" at bounding box center [375, 336] width 186 height 27
drag, startPoint x: 410, startPoint y: 338, endPoint x: 325, endPoint y: 329, distance: 85.5
click at [325, 329] on div "Income * 696.63 $" at bounding box center [375, 336] width 186 height 27
type input "5,573.00"
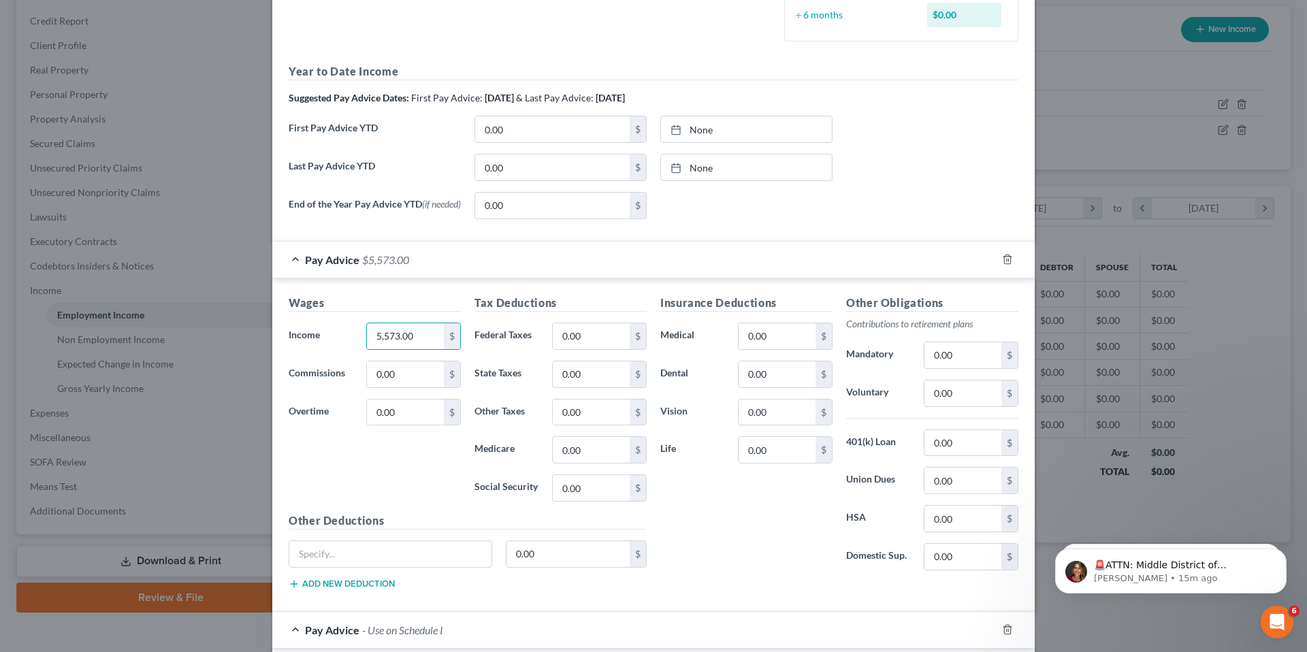
click at [418, 482] on div "Wages Income * 5,573.00 $ Commissions 0.00 $ Overtime 0.00 $" at bounding box center [375, 404] width 186 height 218
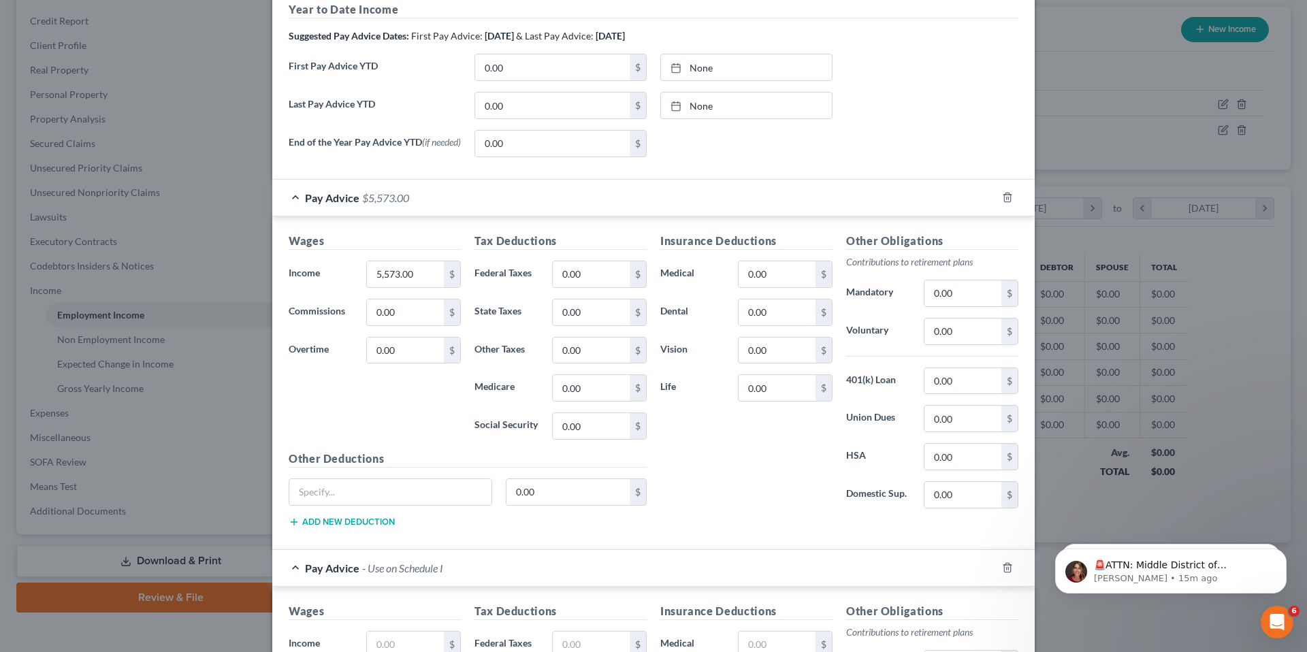
scroll to position [600, 0]
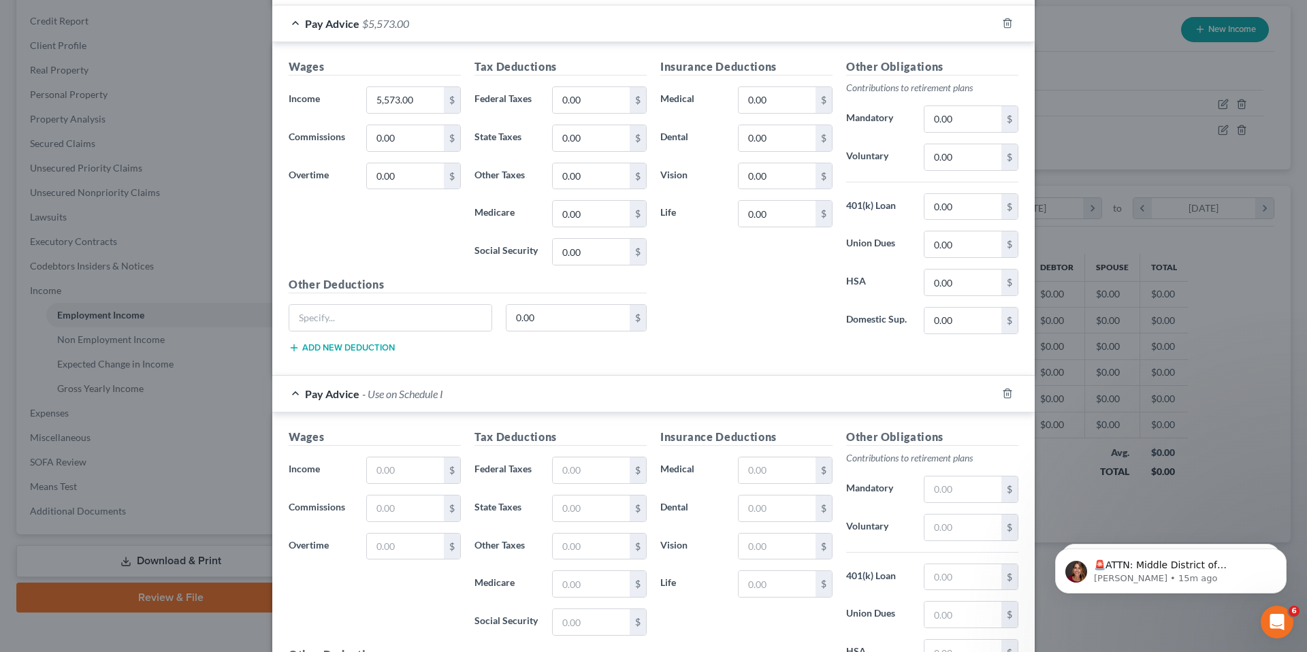
click at [314, 400] on span "Pay Advice" at bounding box center [332, 393] width 54 height 13
click at [392, 482] on input "text" at bounding box center [405, 470] width 77 height 26
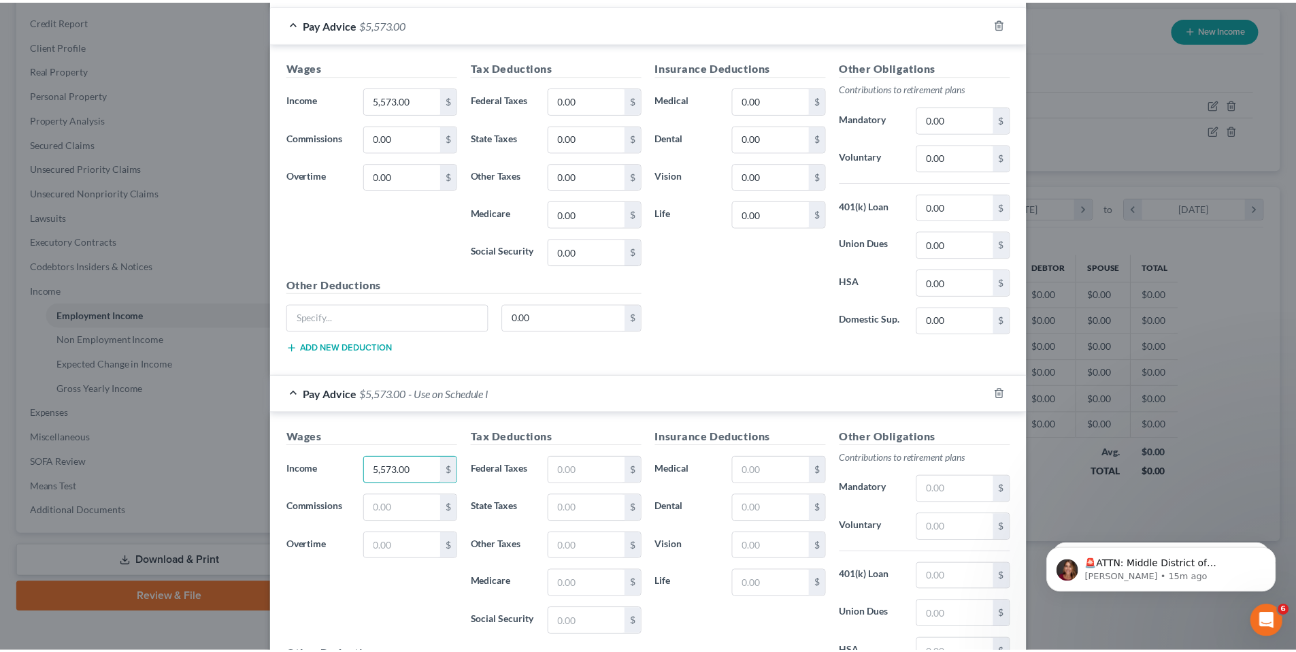
scroll to position [770, 0]
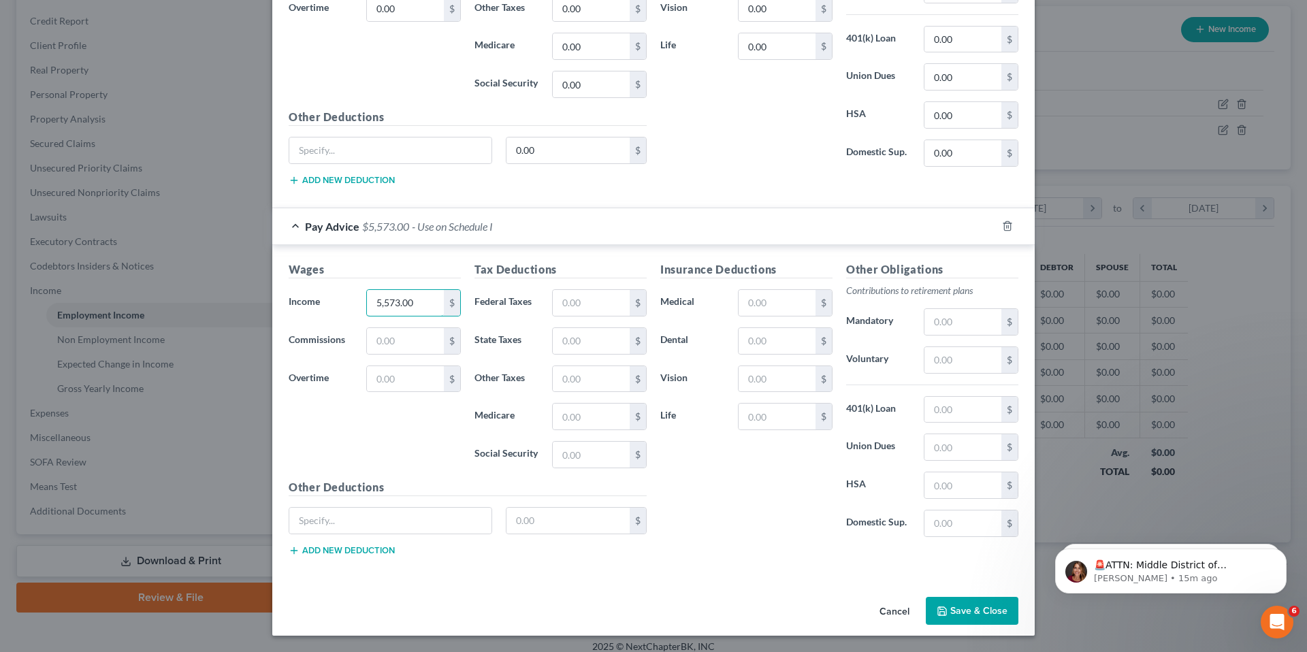
type input "5,573.00"
click at [957, 604] on button "Save & Close" at bounding box center [972, 611] width 93 height 29
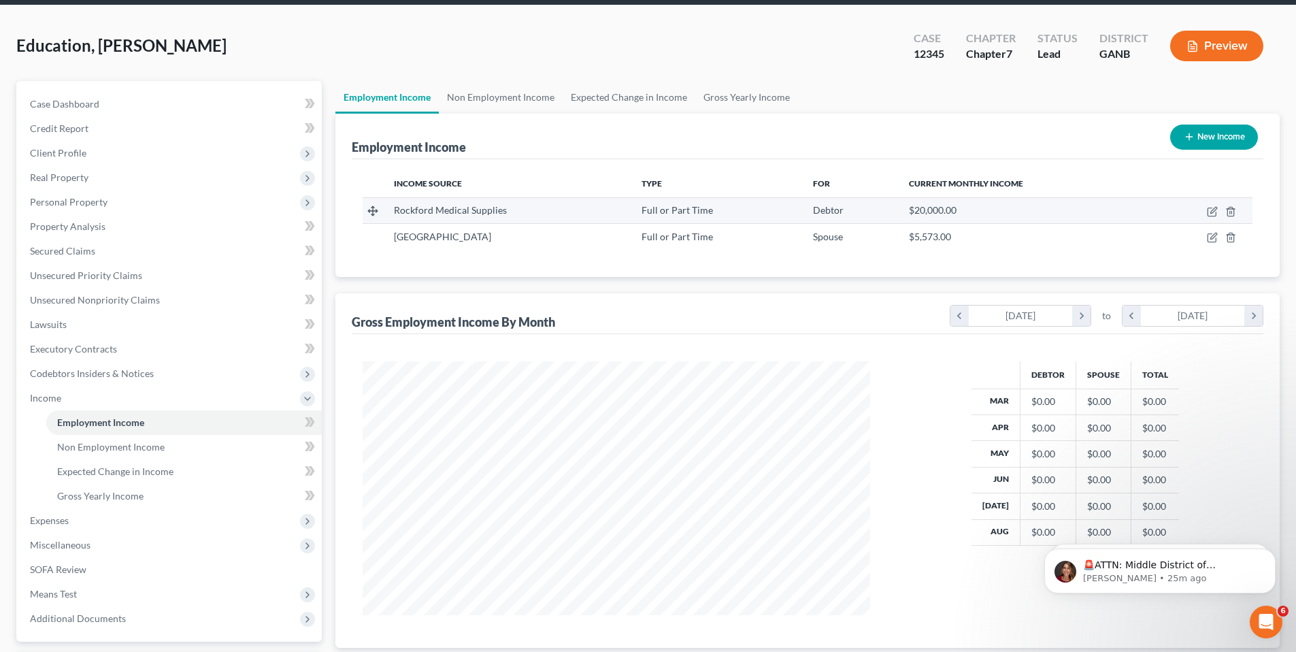
scroll to position [169, 0]
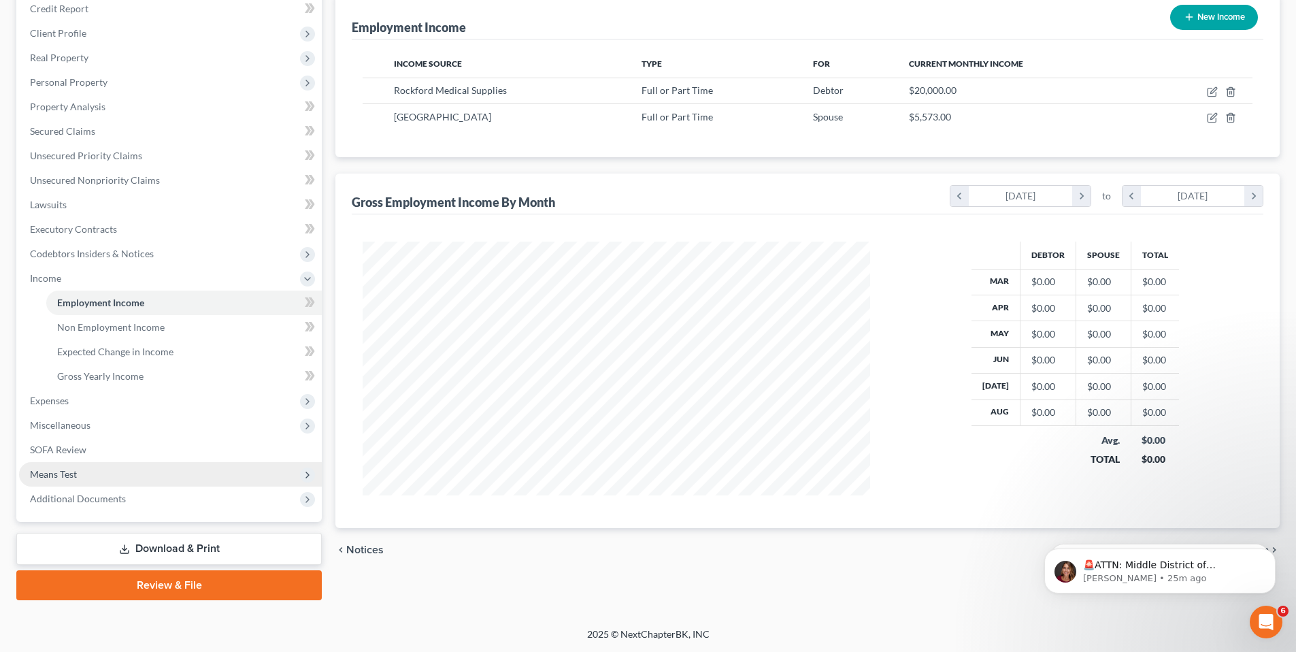
click at [71, 474] on span "Means Test" at bounding box center [53, 474] width 47 height 12
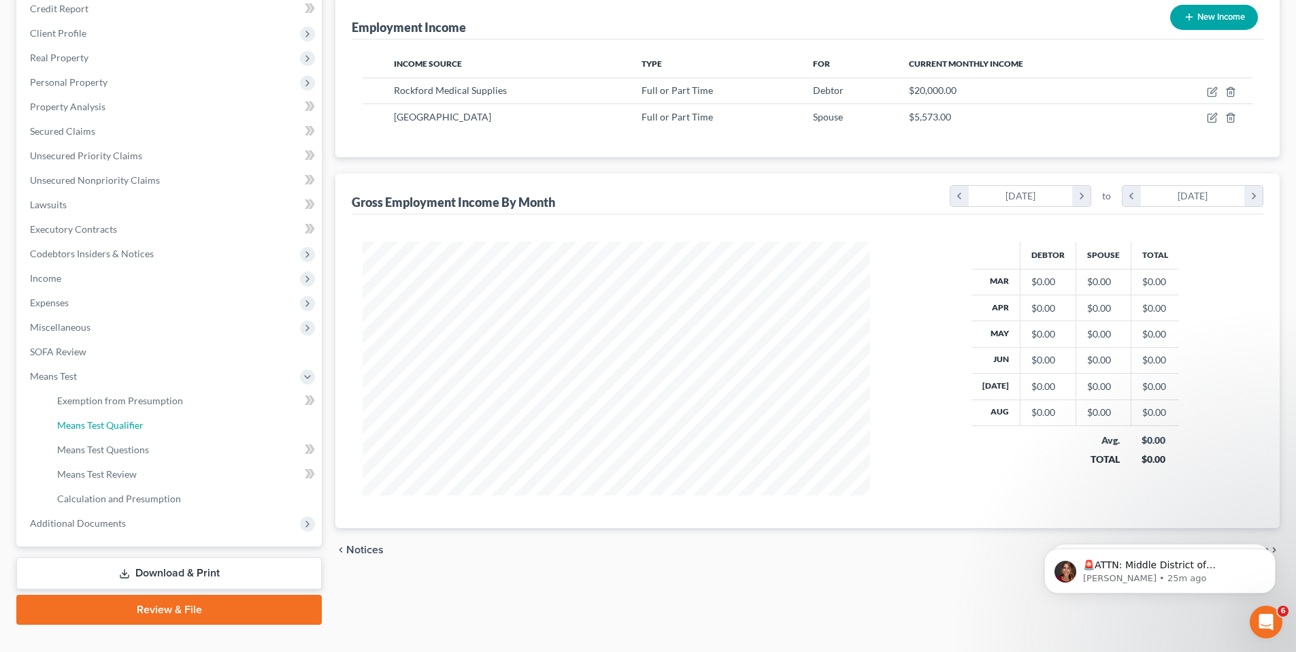
click at [131, 429] on span "Means Test Qualifier" at bounding box center [100, 425] width 86 height 12
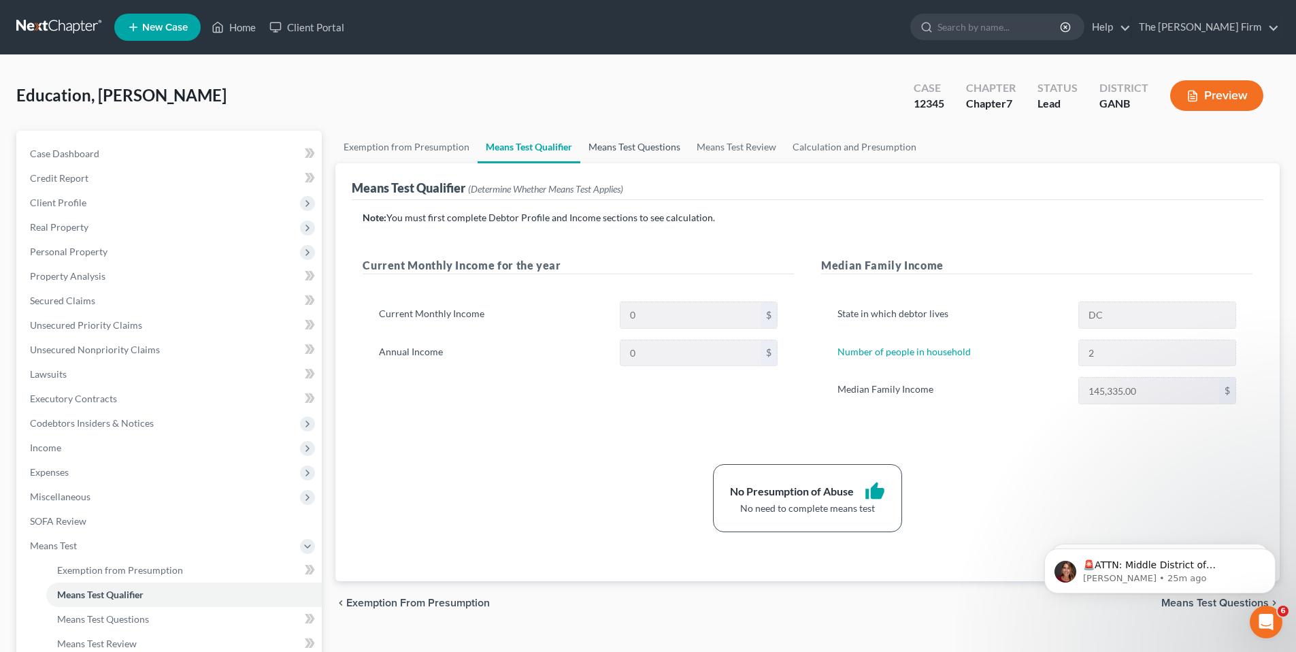
click at [620, 150] on link "Means Test Questions" at bounding box center [634, 147] width 108 height 33
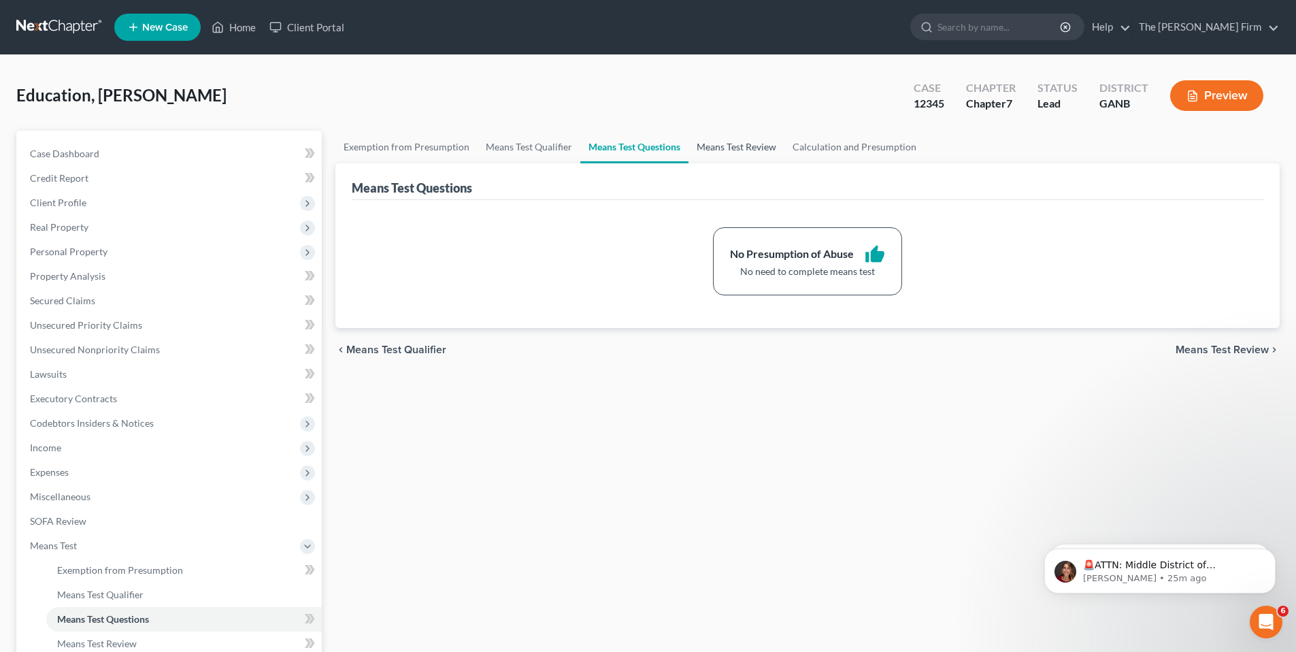
click at [725, 152] on link "Means Test Review" at bounding box center [737, 147] width 96 height 33
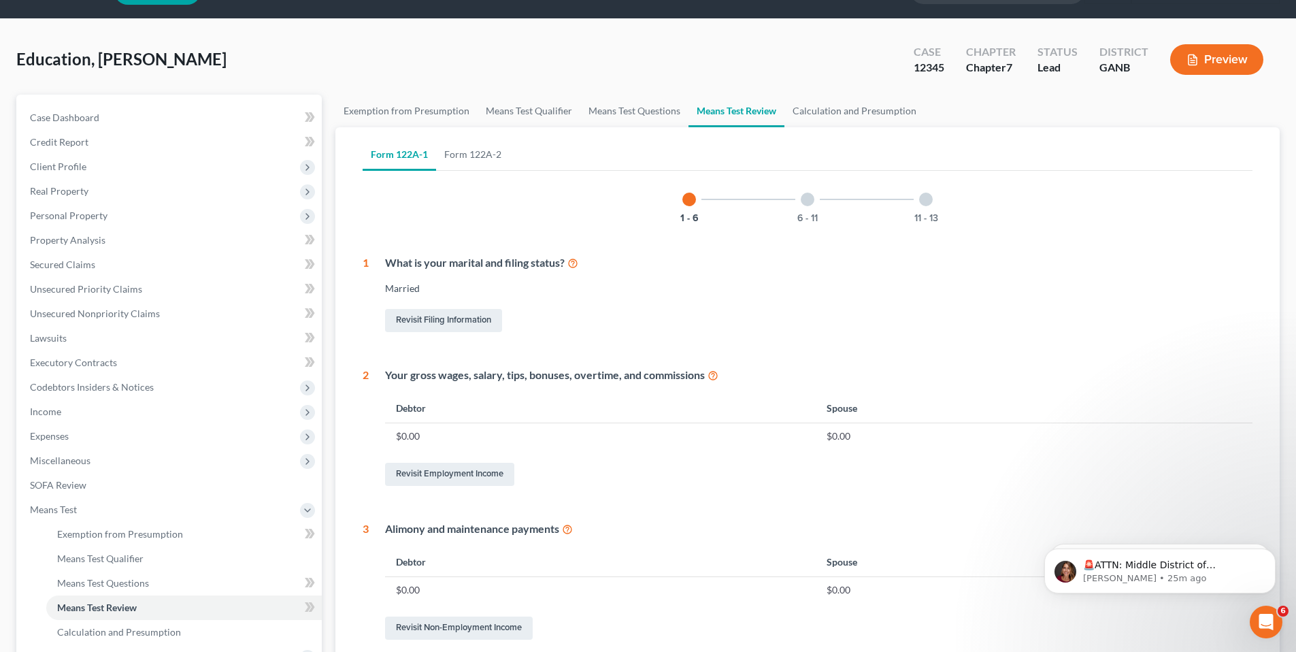
scroll to position [3, 0]
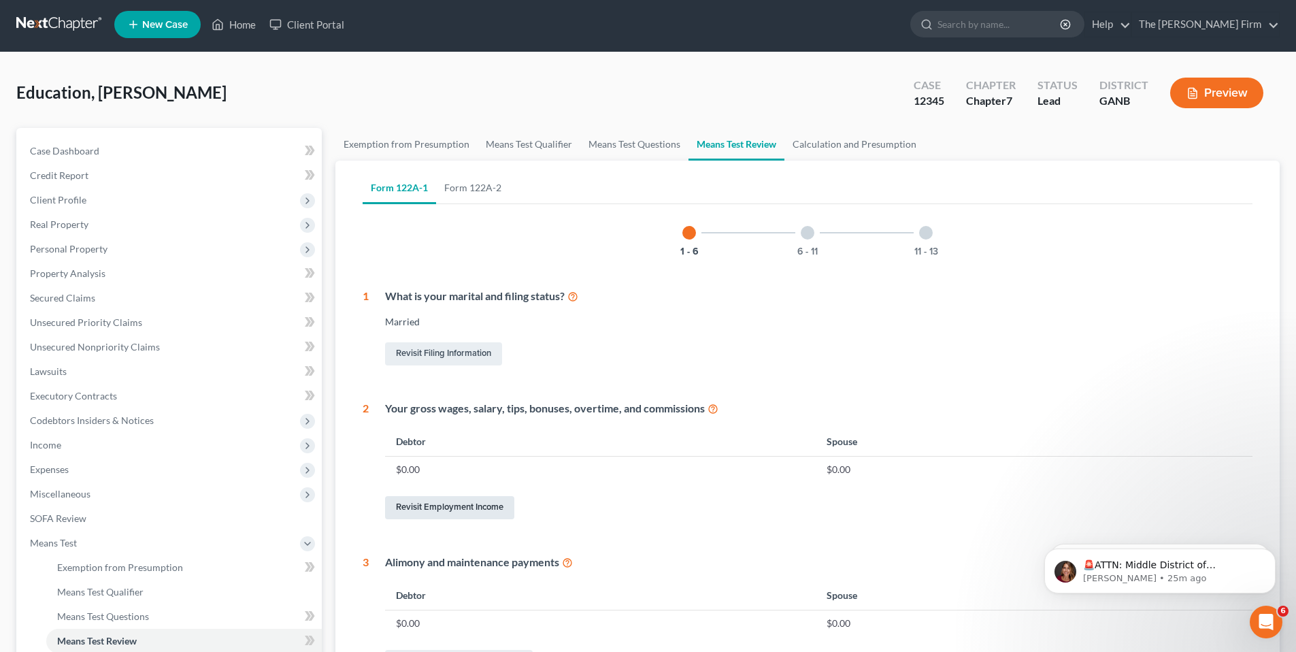
click at [475, 508] on link "Revisit Employment Income" at bounding box center [449, 507] width 129 height 23
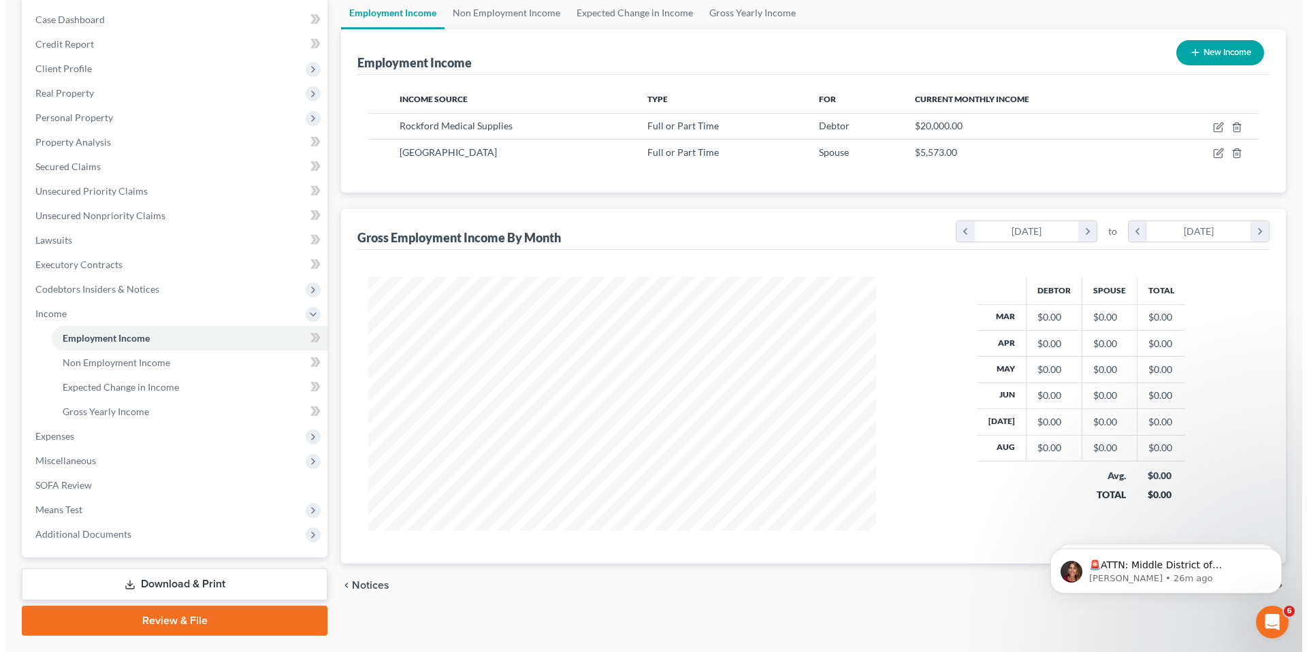
scroll to position [142, 0]
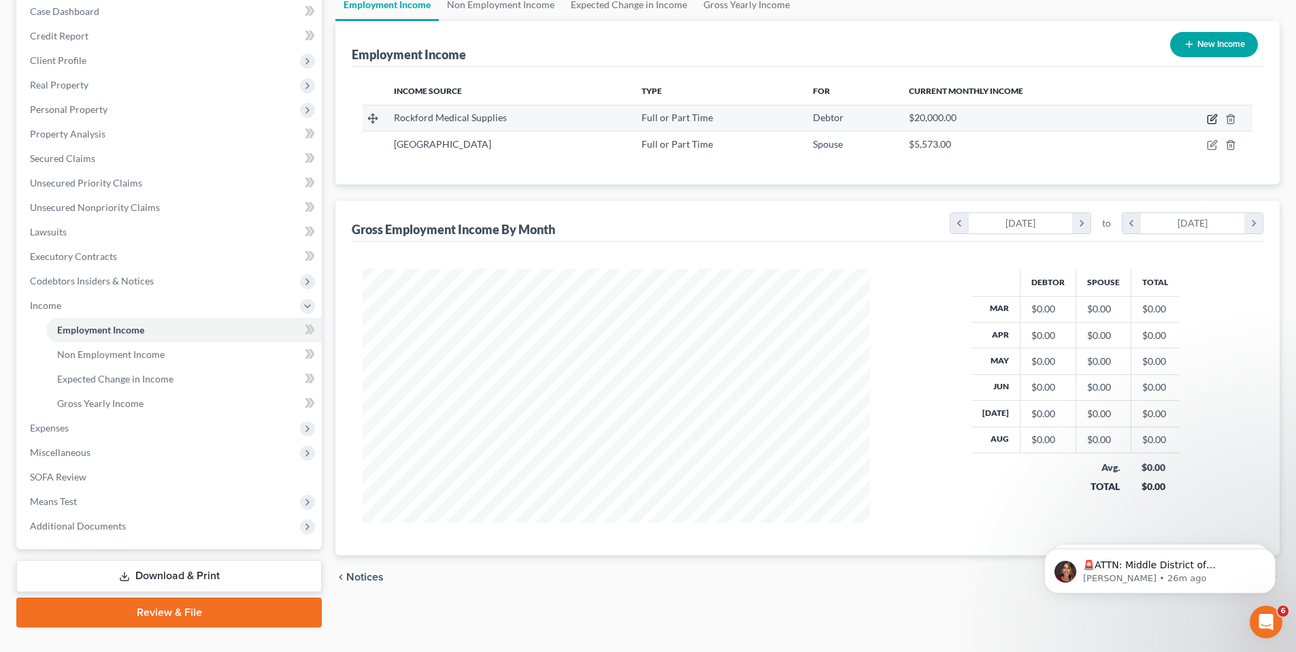
click at [1209, 119] on icon "button" at bounding box center [1212, 120] width 8 height 8
select select "0"
select select "8"
select select "0"
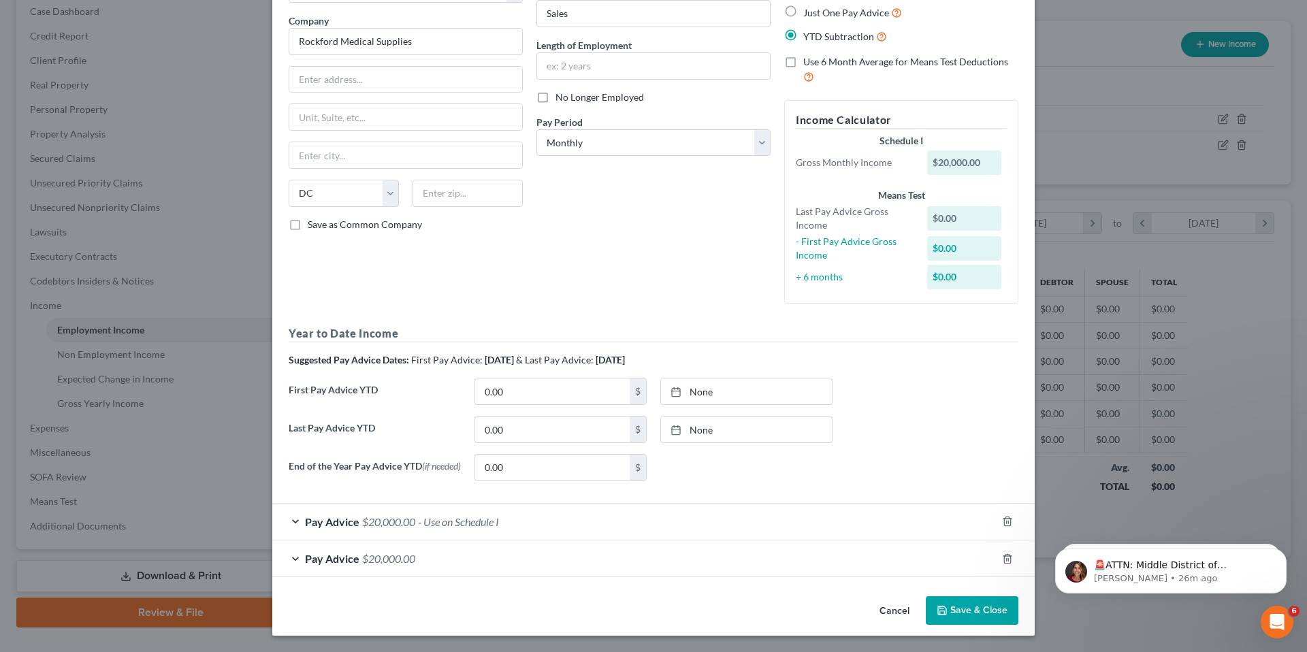
scroll to position [104, 0]
click at [291, 523] on div "Pay Advice $20,000.00 - Use on Schedule I" at bounding box center [634, 522] width 724 height 36
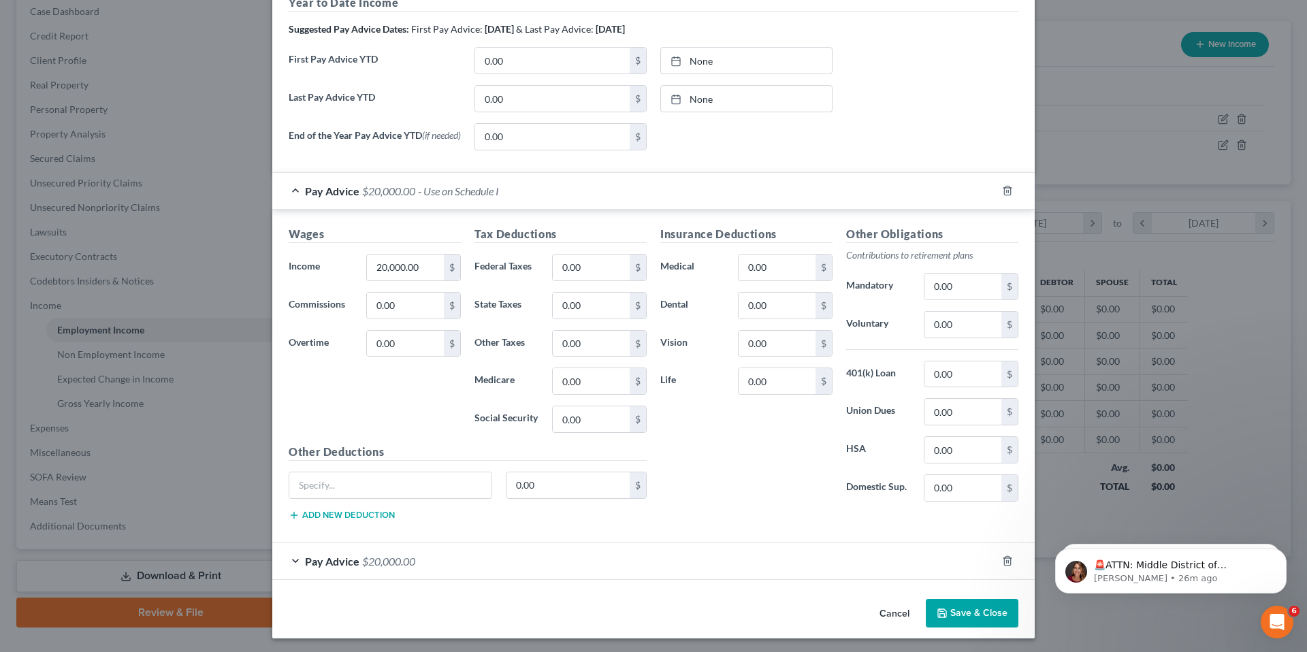
scroll to position [438, 0]
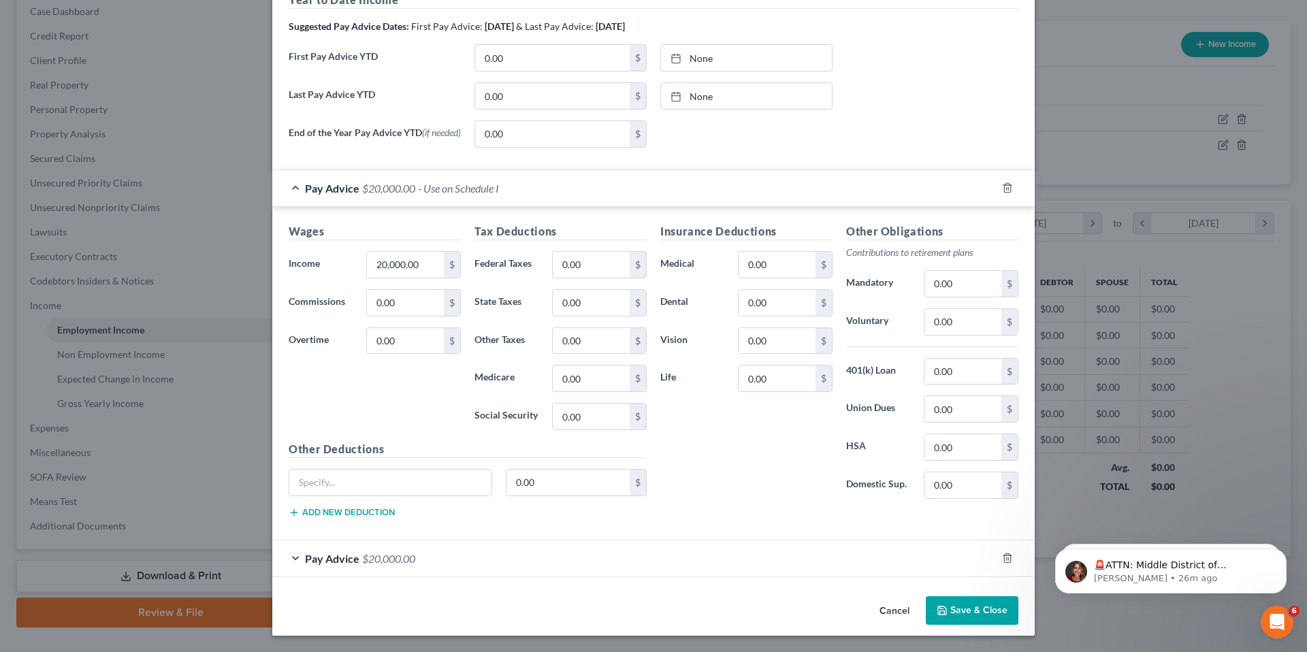
click at [291, 559] on div "Pay Advice $20,000.00" at bounding box center [634, 558] width 724 height 36
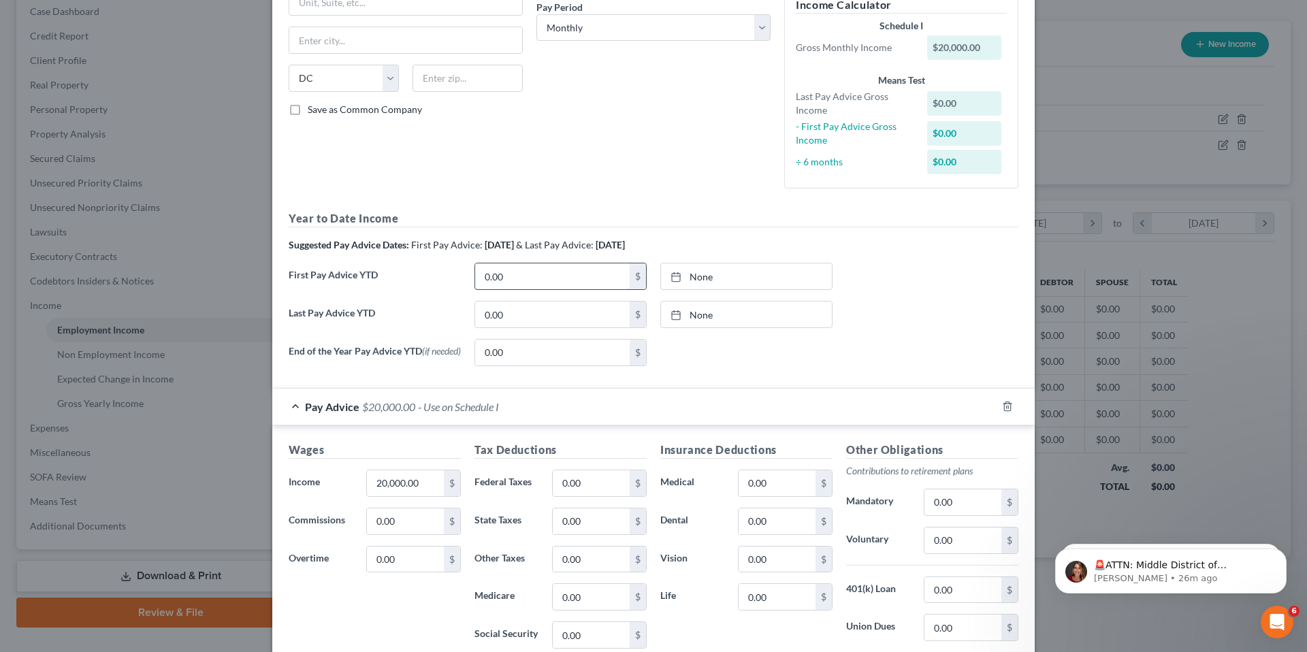
scroll to position [216, 0]
click at [541, 354] on input "0.00" at bounding box center [552, 353] width 154 height 26
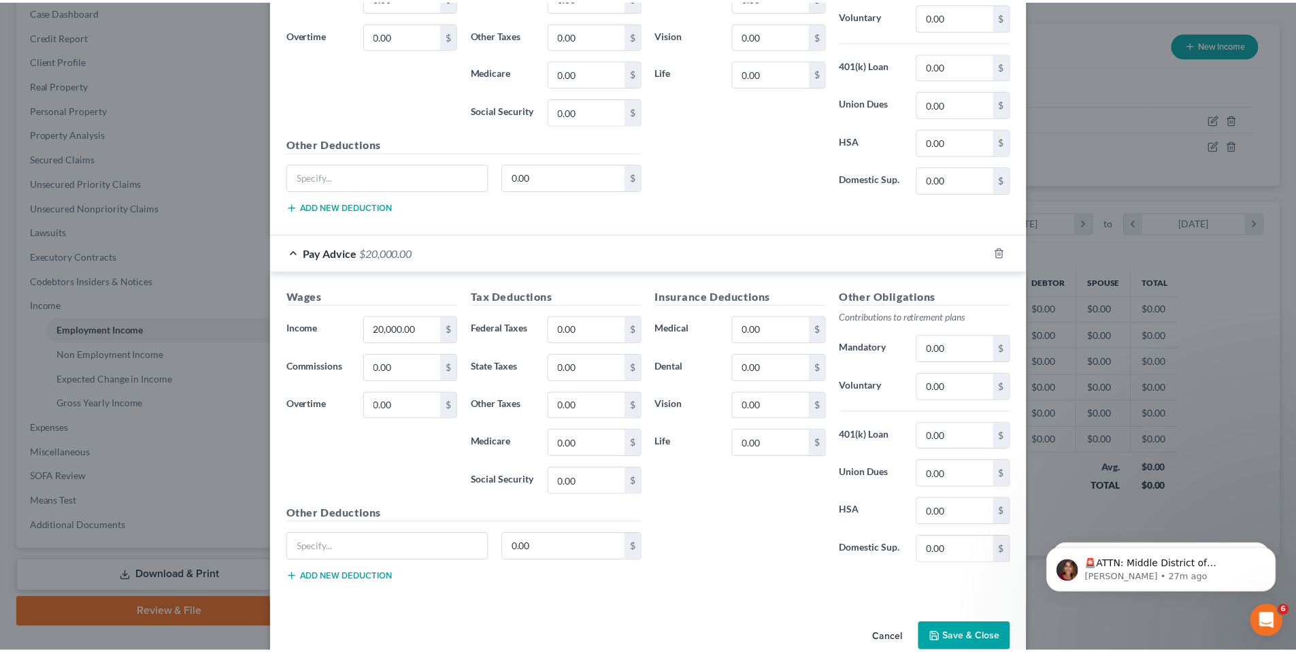
scroll to position [800, 0]
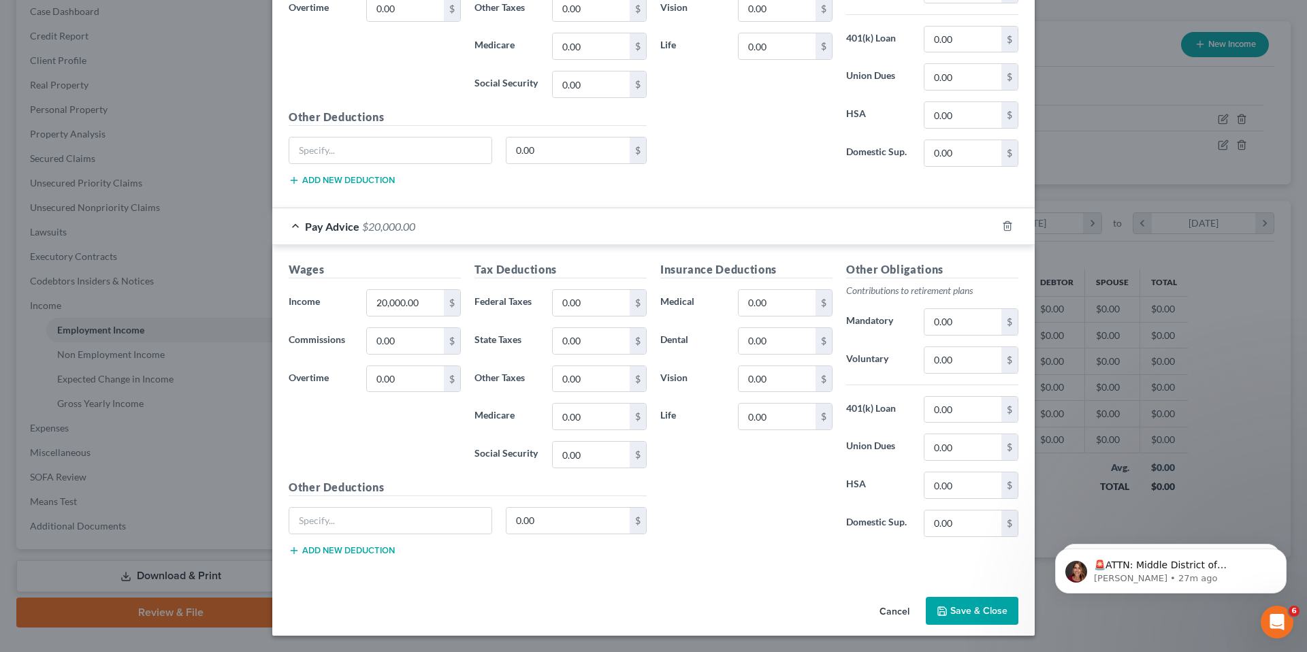
type input "20,000.00"
click at [965, 612] on button "Save & Close" at bounding box center [972, 611] width 93 height 29
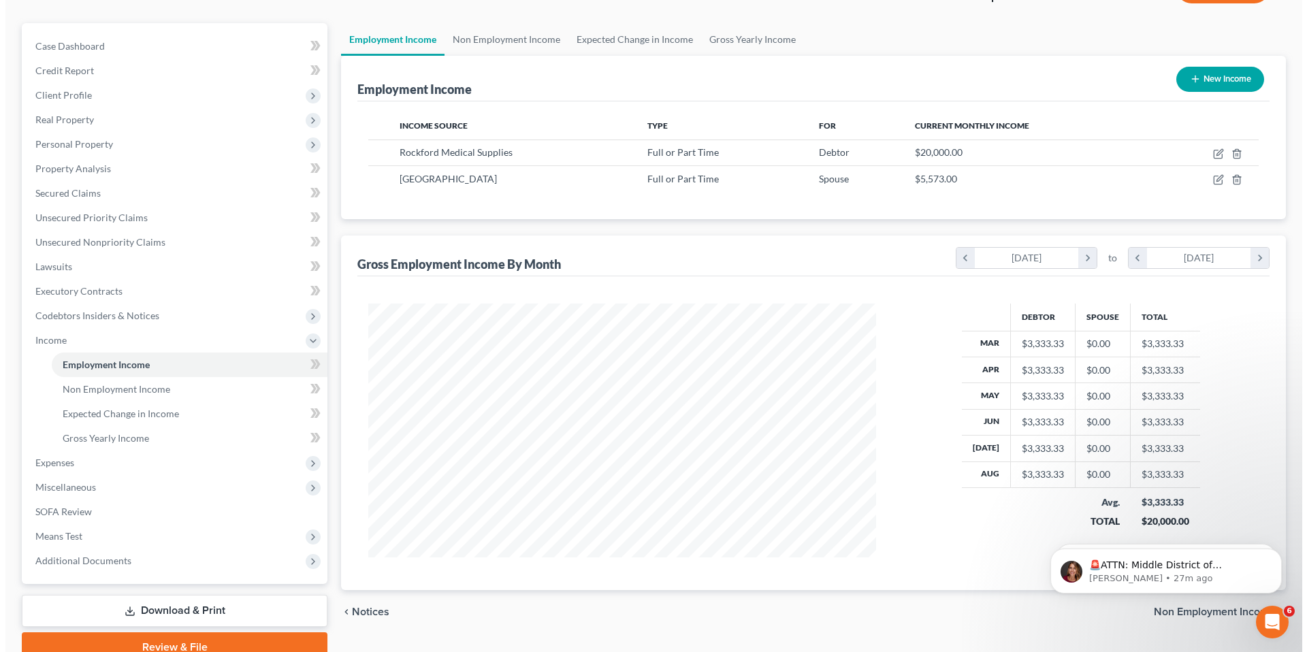
scroll to position [59, 0]
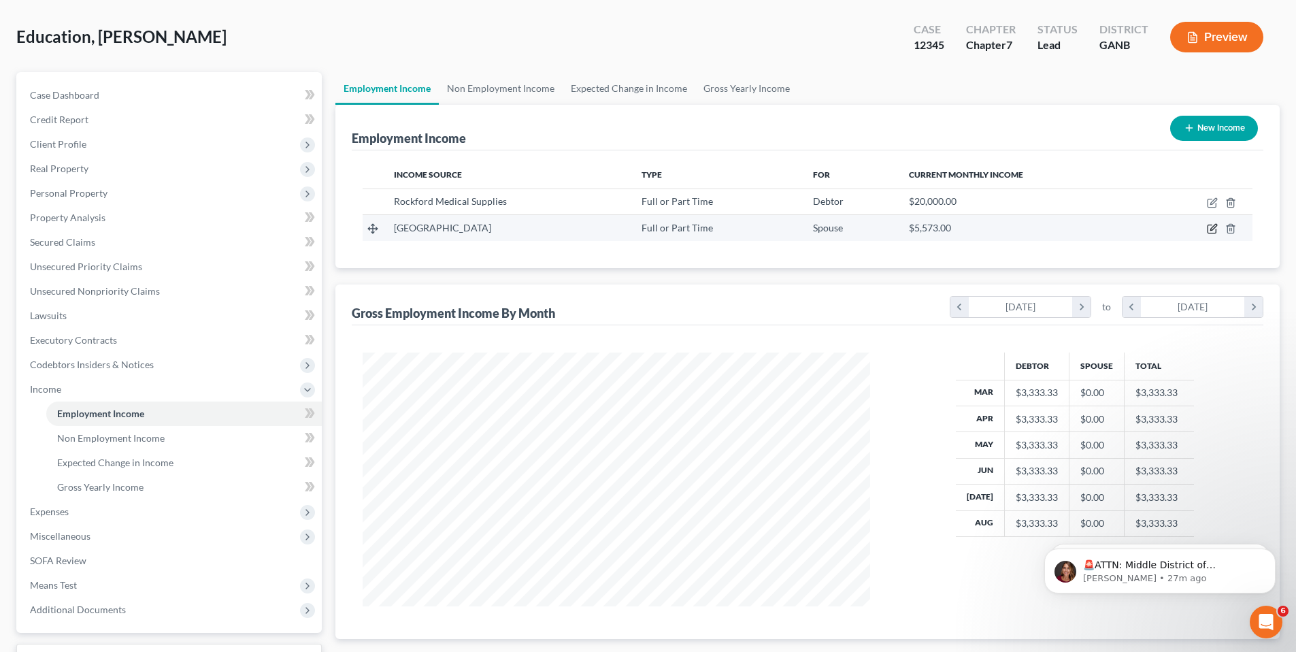
click at [1213, 231] on icon "button" at bounding box center [1212, 228] width 11 height 11
select select "0"
select select "8"
select select "0"
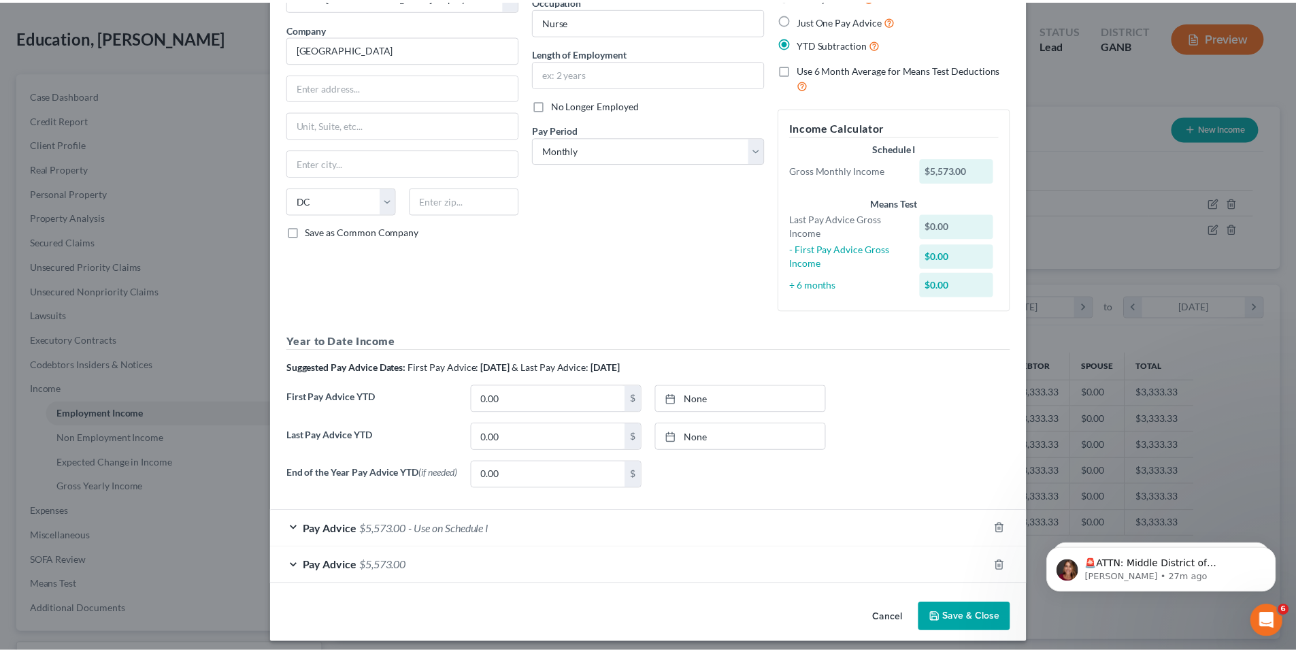
scroll to position [104, 0]
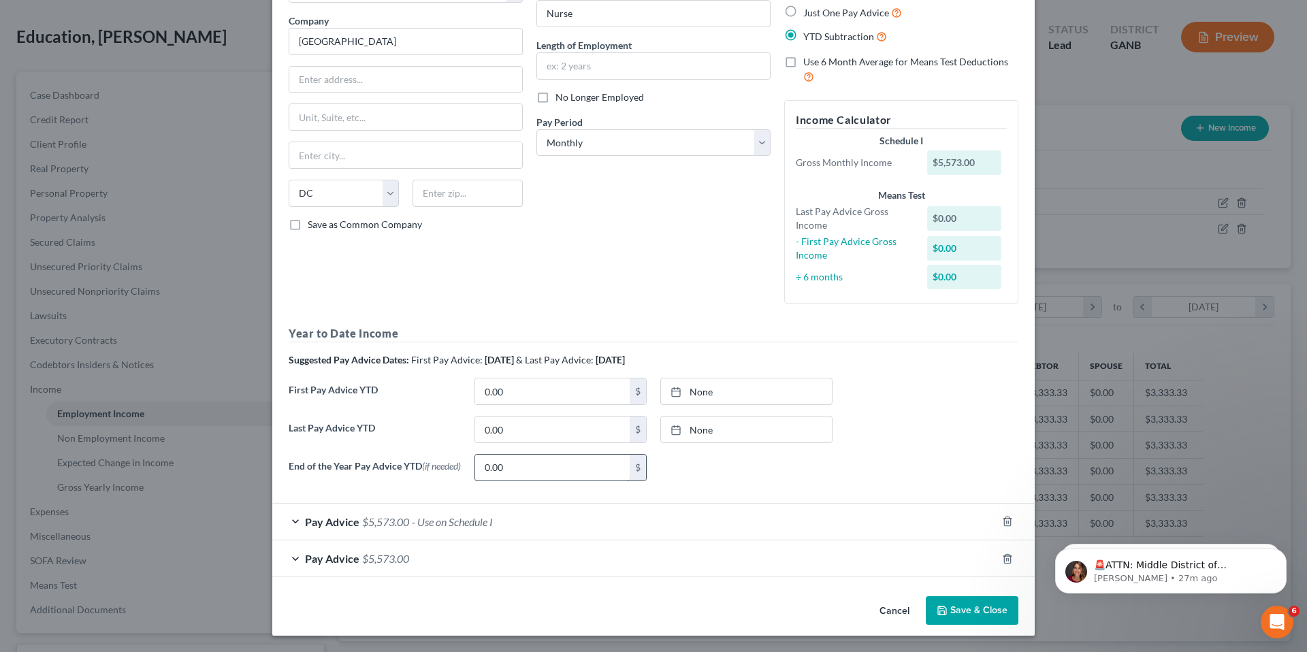
click at [529, 461] on input "0.00" at bounding box center [552, 468] width 154 height 26
type input "5,573.00"
click at [965, 615] on button "Save & Close" at bounding box center [972, 610] width 93 height 29
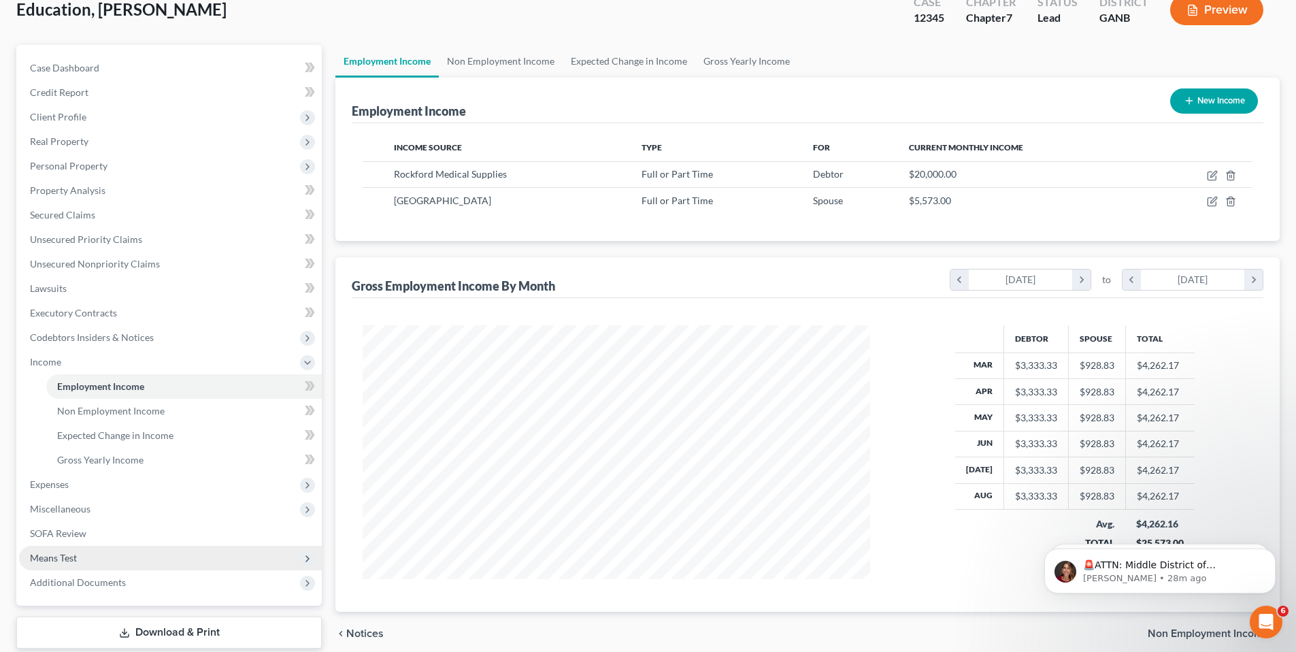
scroll to position [169, 0]
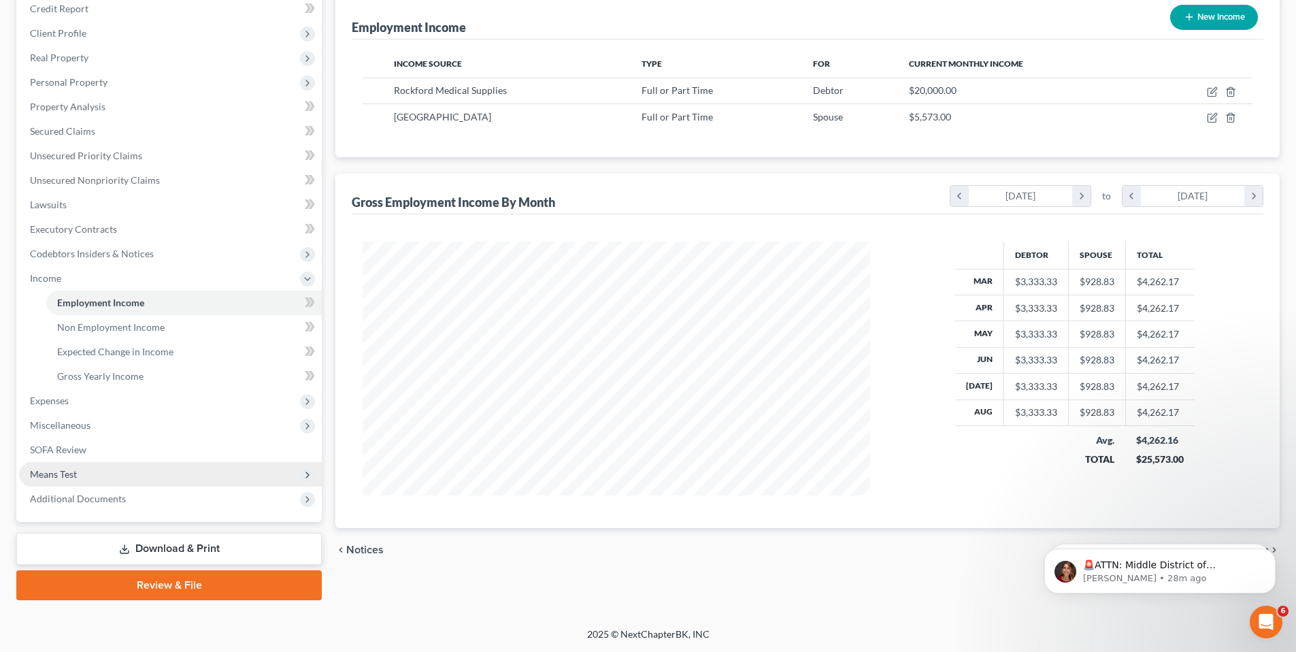
click at [78, 477] on span "Means Test" at bounding box center [170, 474] width 303 height 24
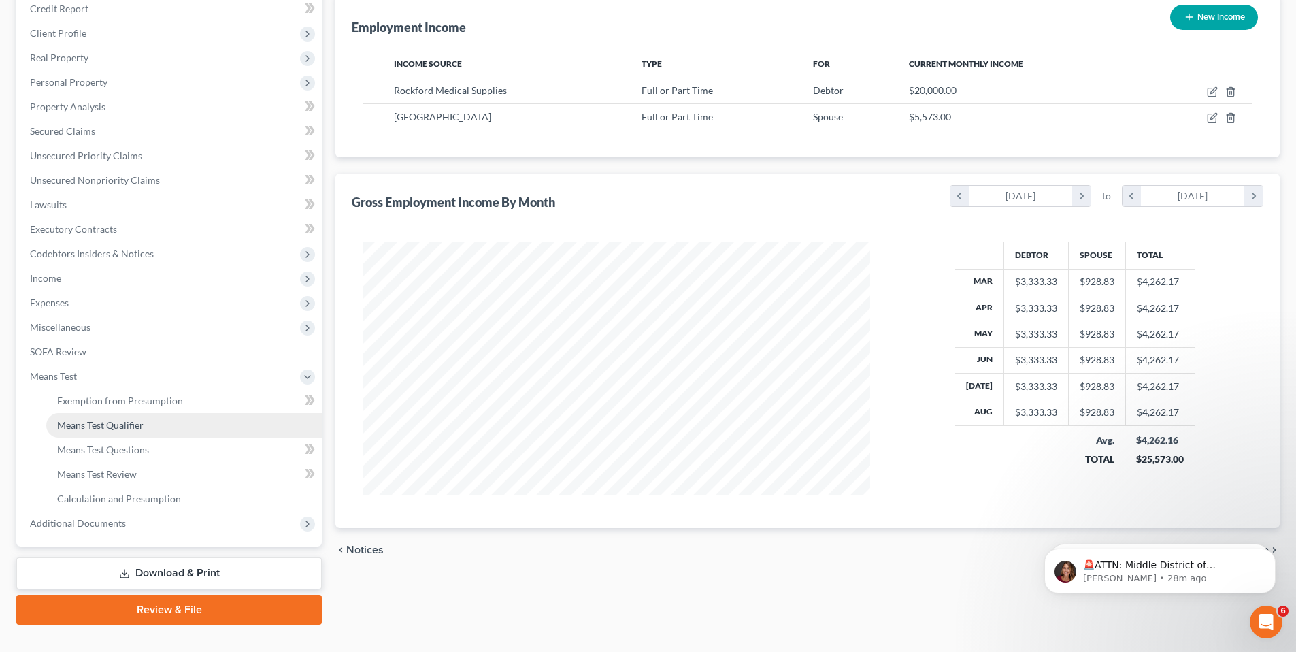
click at [112, 424] on span "Means Test Qualifier" at bounding box center [100, 425] width 86 height 12
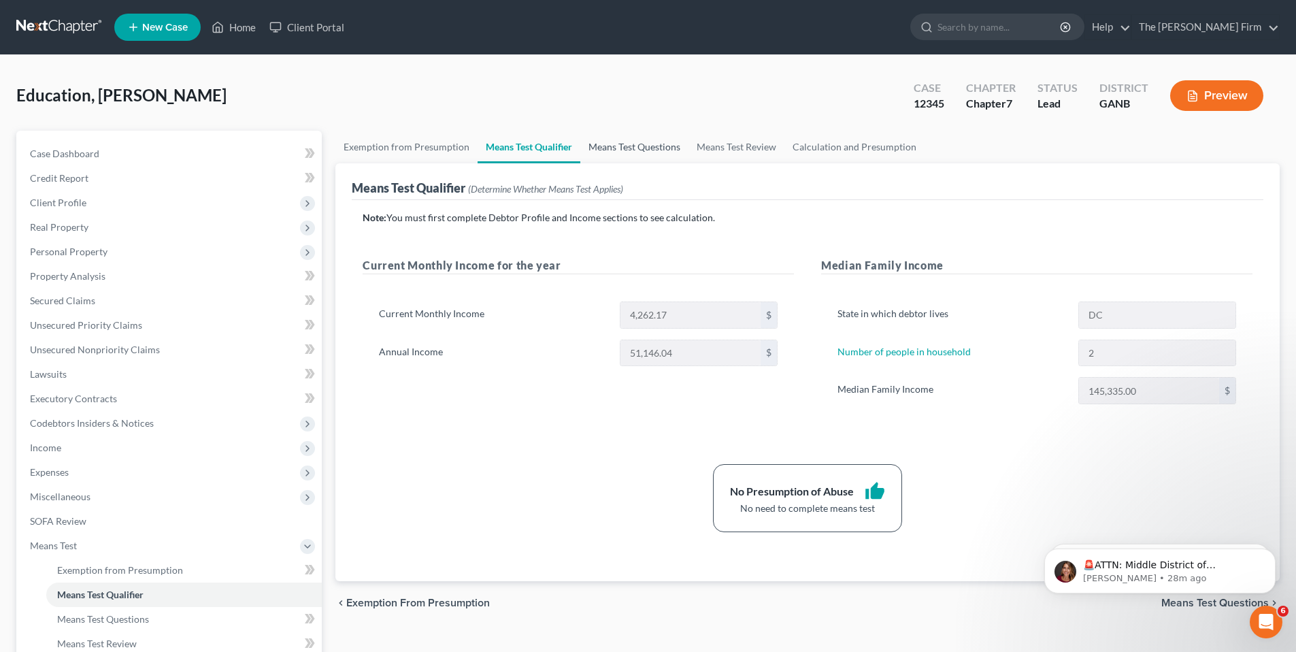
click at [611, 146] on link "Means Test Questions" at bounding box center [634, 147] width 108 height 33
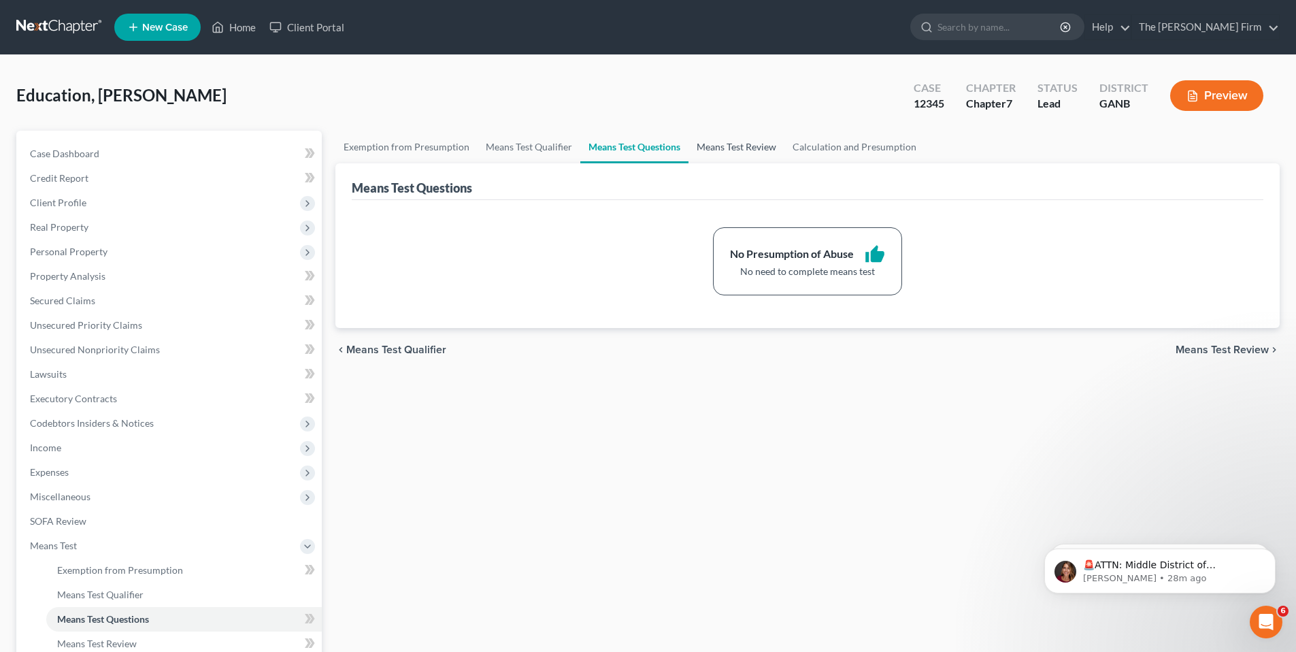
click at [735, 145] on link "Means Test Review" at bounding box center [737, 147] width 96 height 33
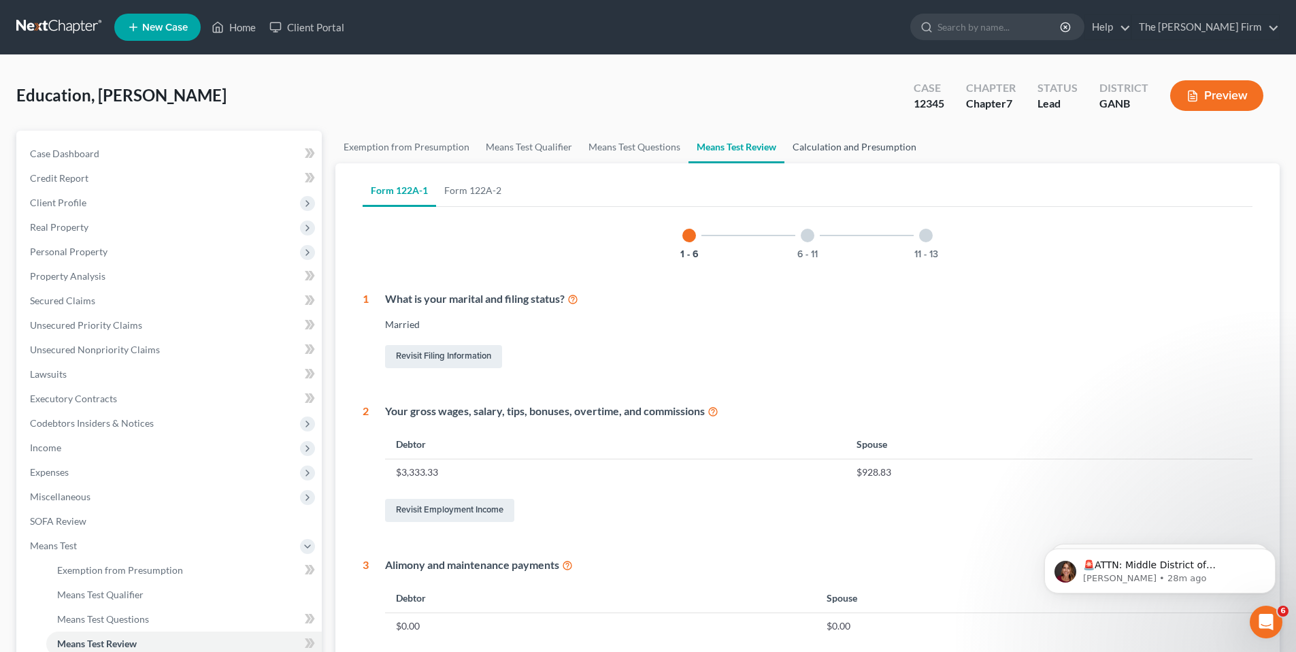
drag, startPoint x: 838, startPoint y: 148, endPoint x: 975, endPoint y: 180, distance: 139.8
click at [839, 148] on link "Calculation and Presumption" at bounding box center [855, 147] width 140 height 33
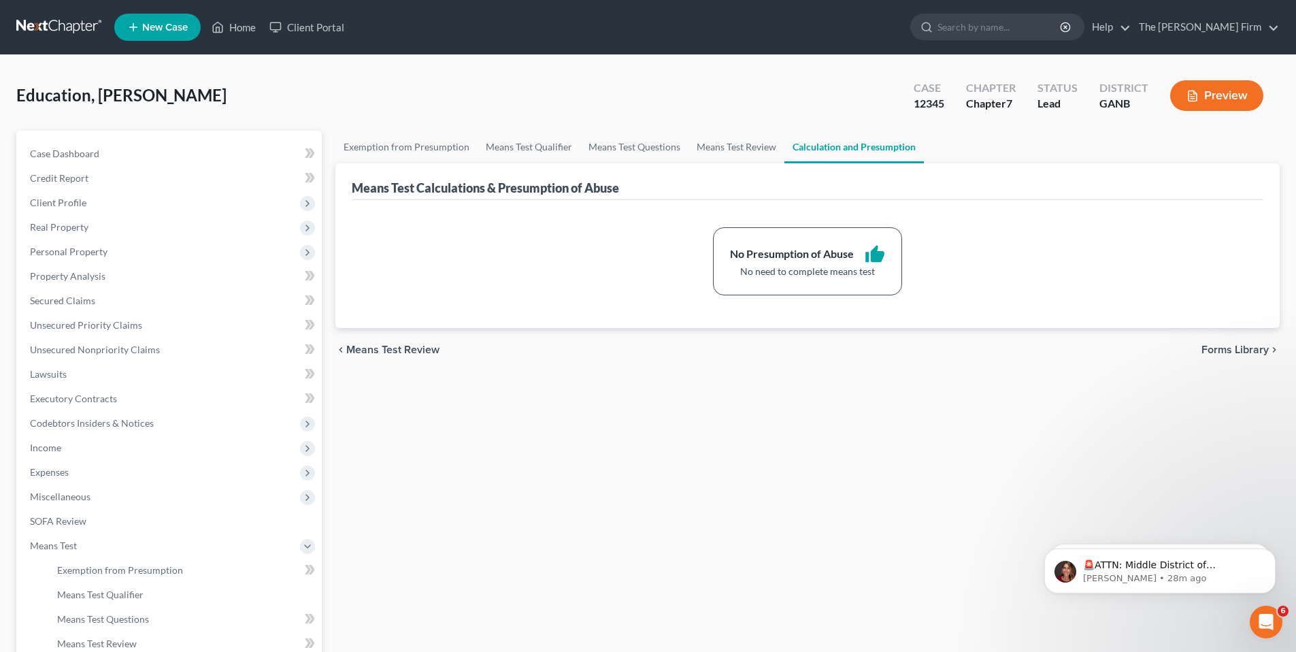
click at [1217, 98] on button "Preview" at bounding box center [1217, 95] width 93 height 31
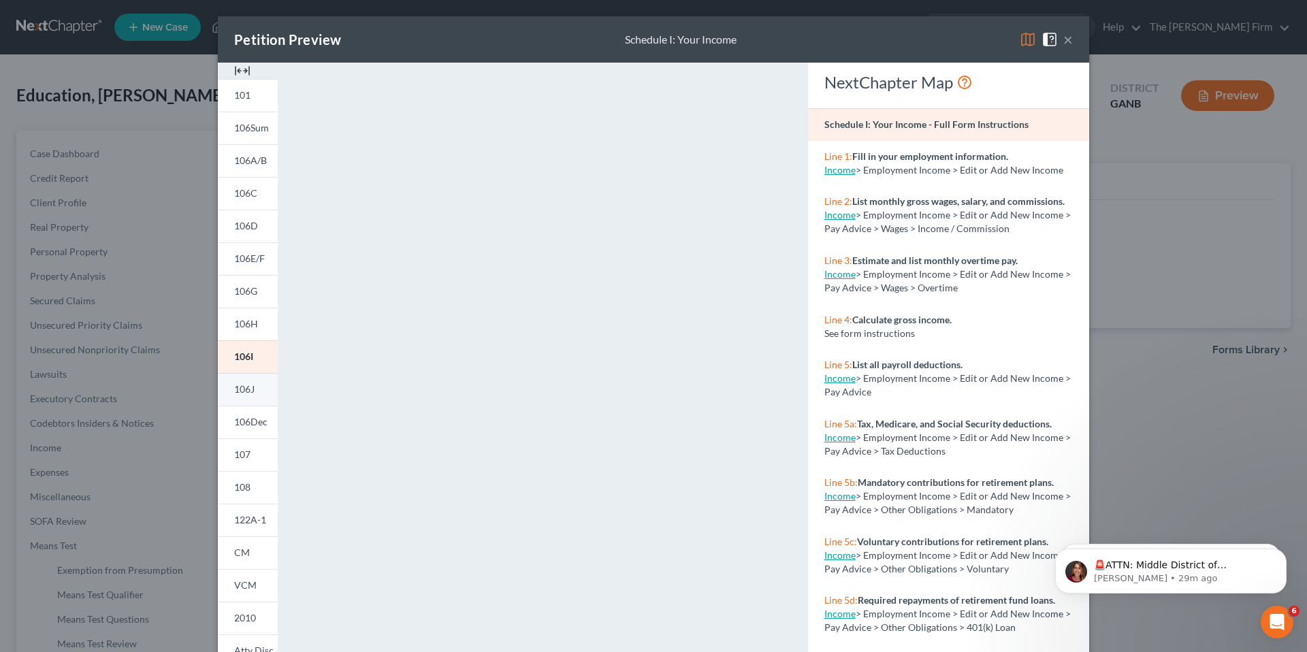
click at [246, 390] on span "106J" at bounding box center [244, 389] width 20 height 12
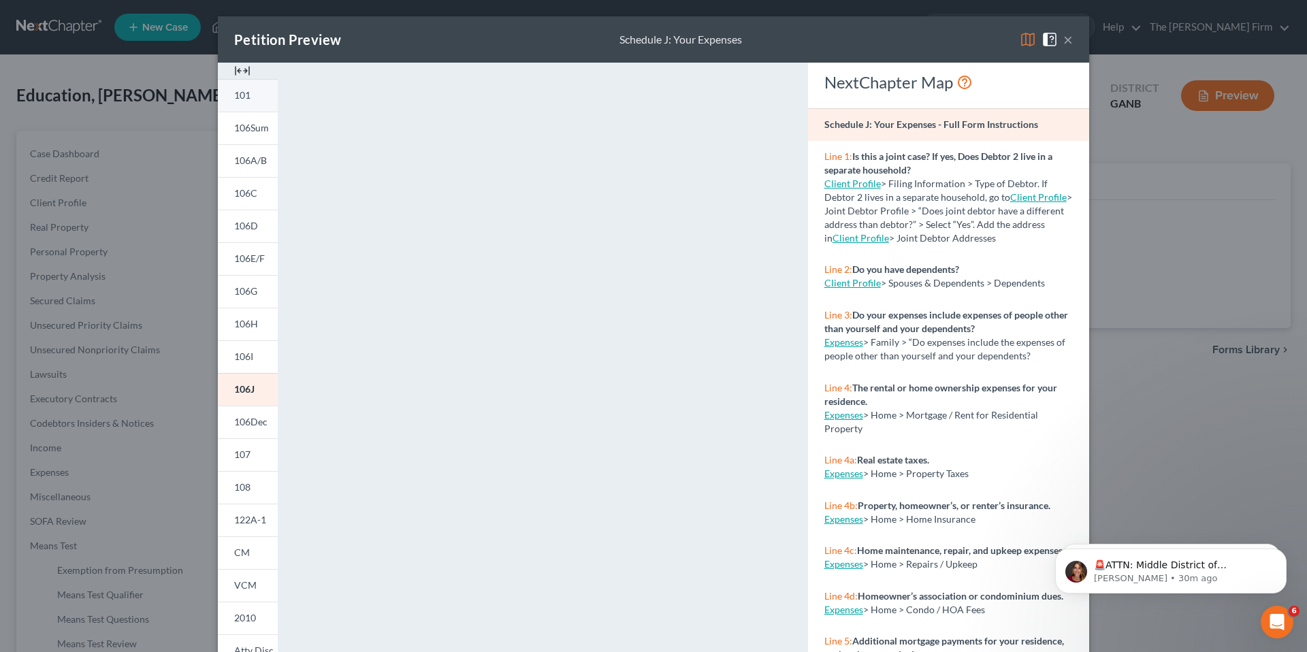
click at [259, 99] on link "101" at bounding box center [248, 95] width 60 height 33
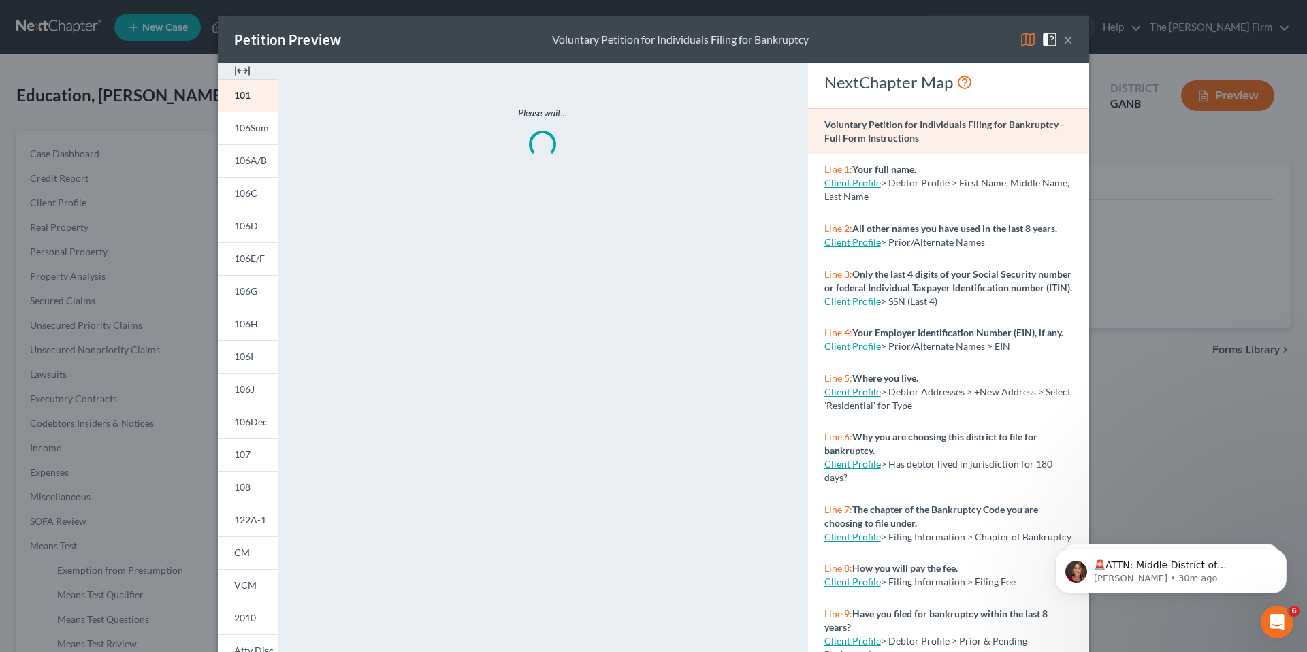
click at [1063, 44] on button "×" at bounding box center [1068, 39] width 10 height 16
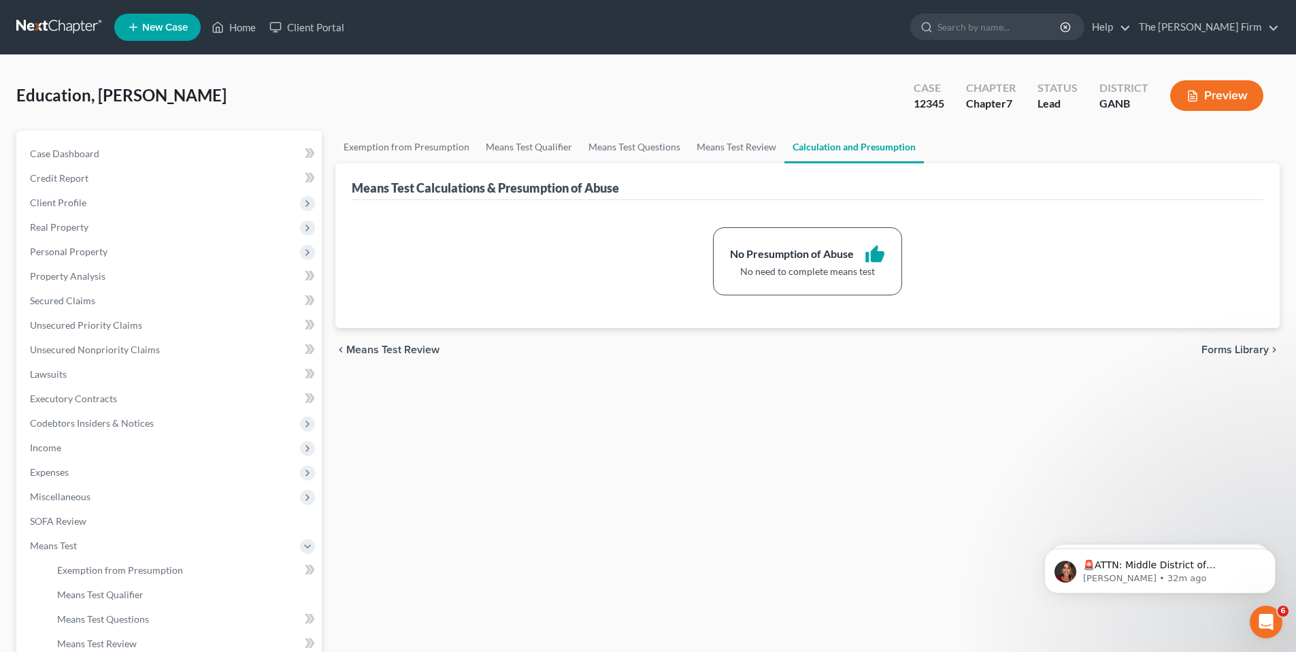
click at [1232, 108] on button "Preview" at bounding box center [1217, 95] width 93 height 31
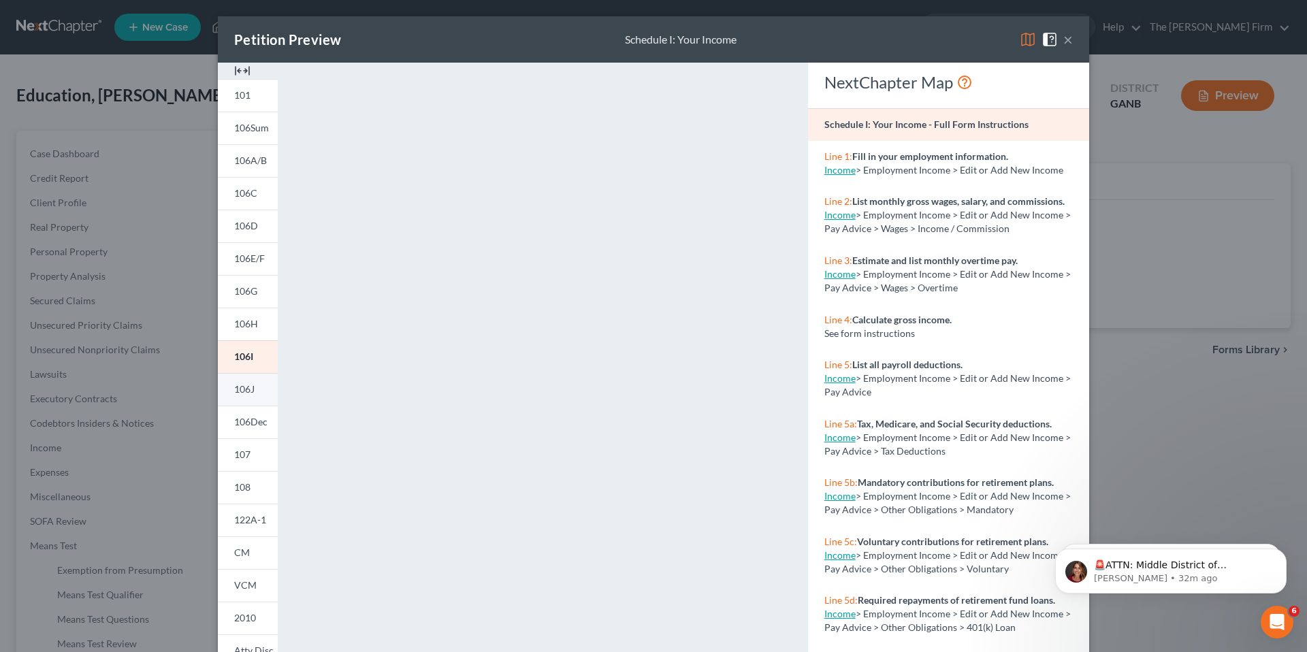
click at [237, 391] on span "106J" at bounding box center [244, 389] width 20 height 12
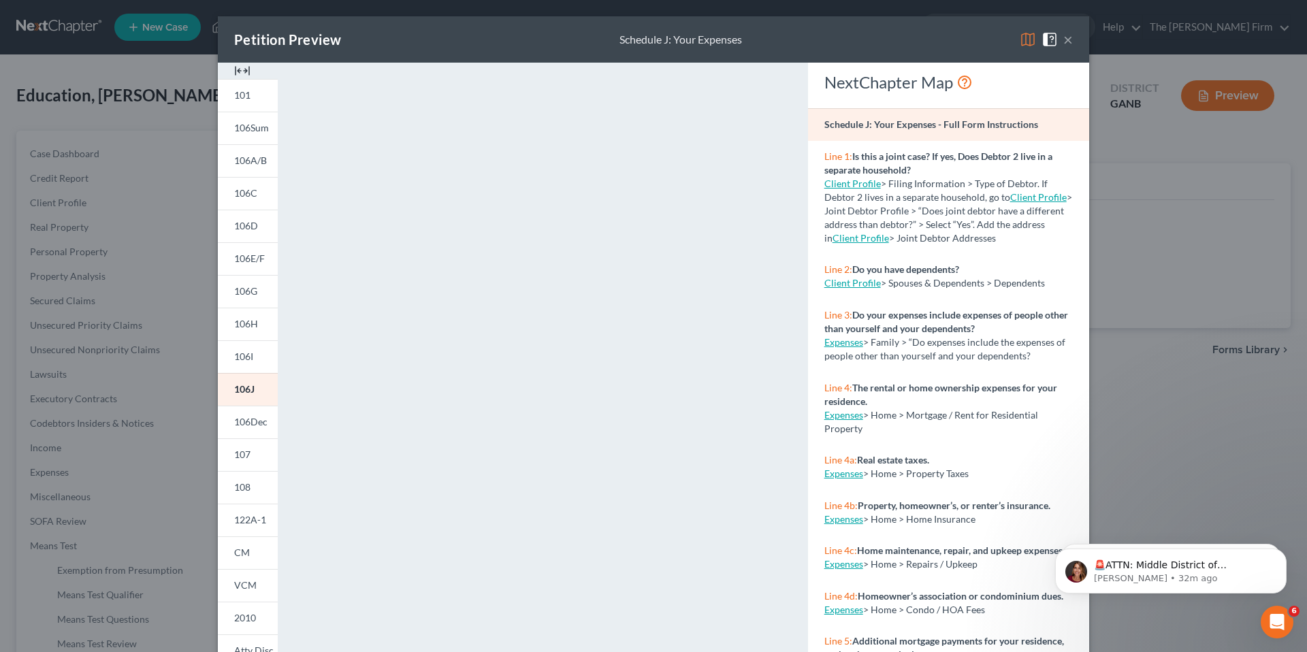
click at [1067, 42] on button "×" at bounding box center [1068, 39] width 10 height 16
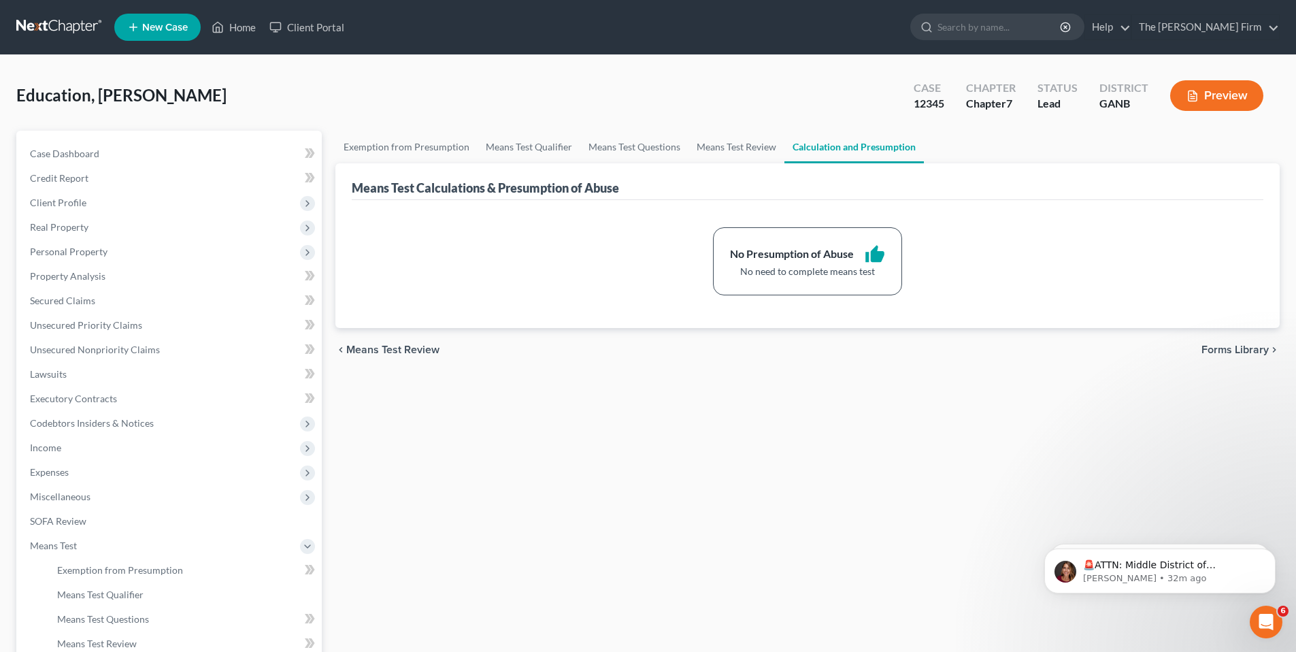
scroll to position [194, 0]
